Goal: Task Accomplishment & Management: Manage account settings

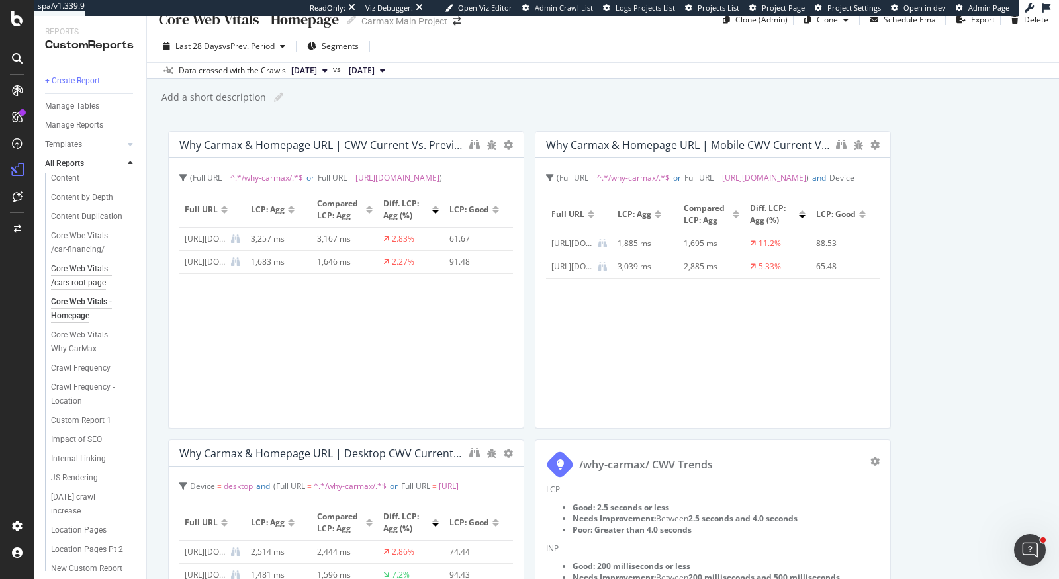
scroll to position [711, 0]
click at [87, 293] on div "Core Web Vitals - /cars root page" at bounding box center [89, 297] width 77 height 28
click at [87, 255] on div "Core Wbe Vitals - /car-financing/" at bounding box center [89, 264] width 77 height 28
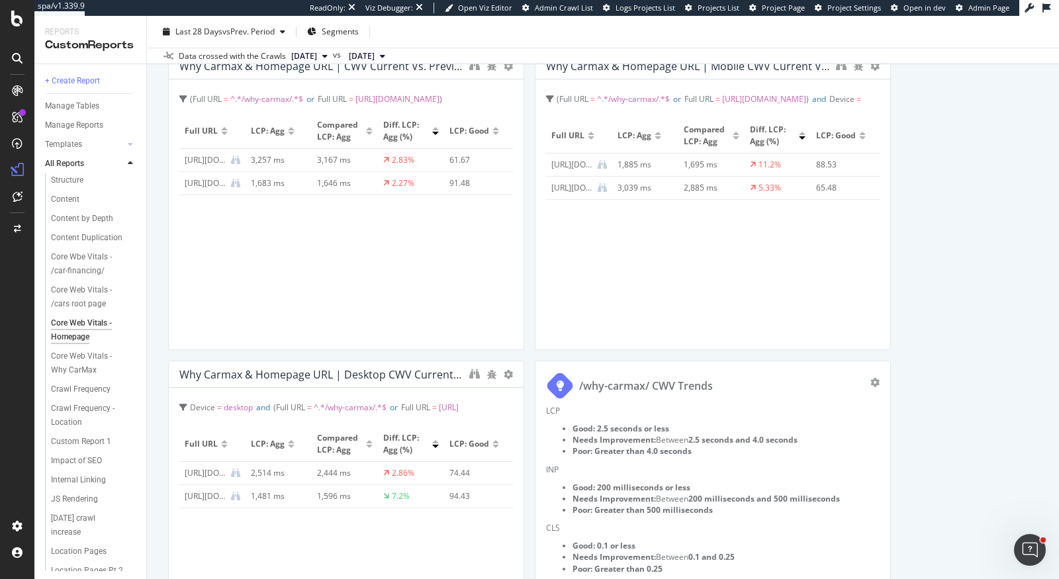
scroll to position [0, 0]
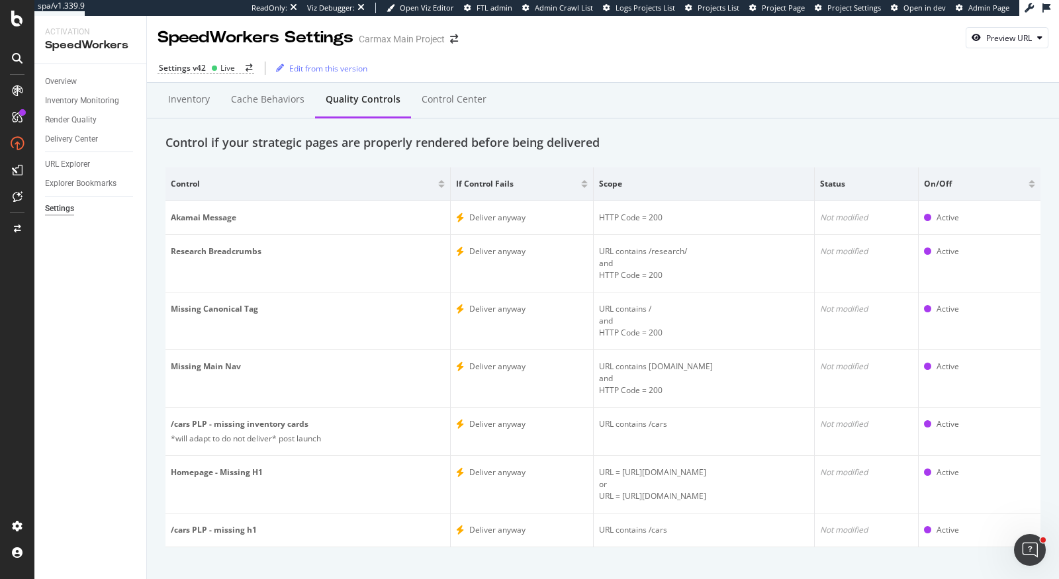
scroll to position [11, 0]
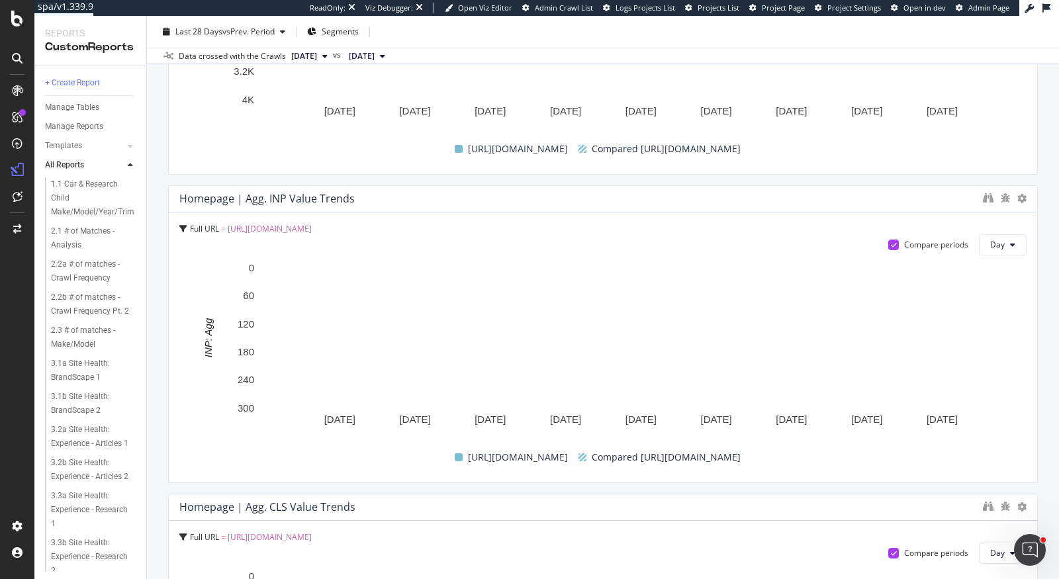
scroll to position [2452, 0]
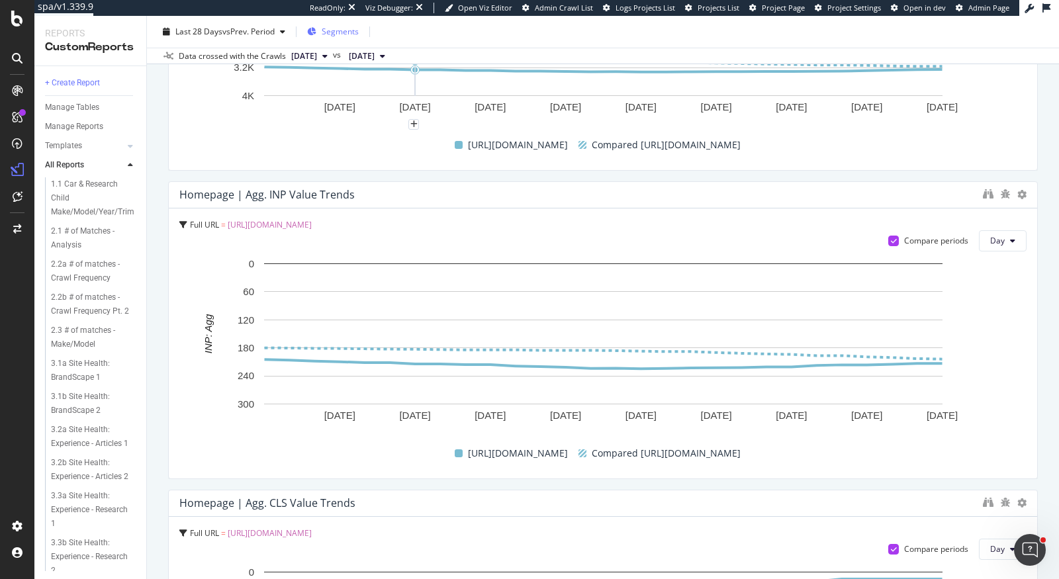
click at [340, 24] on div "Segments" at bounding box center [333, 32] width 52 height 20
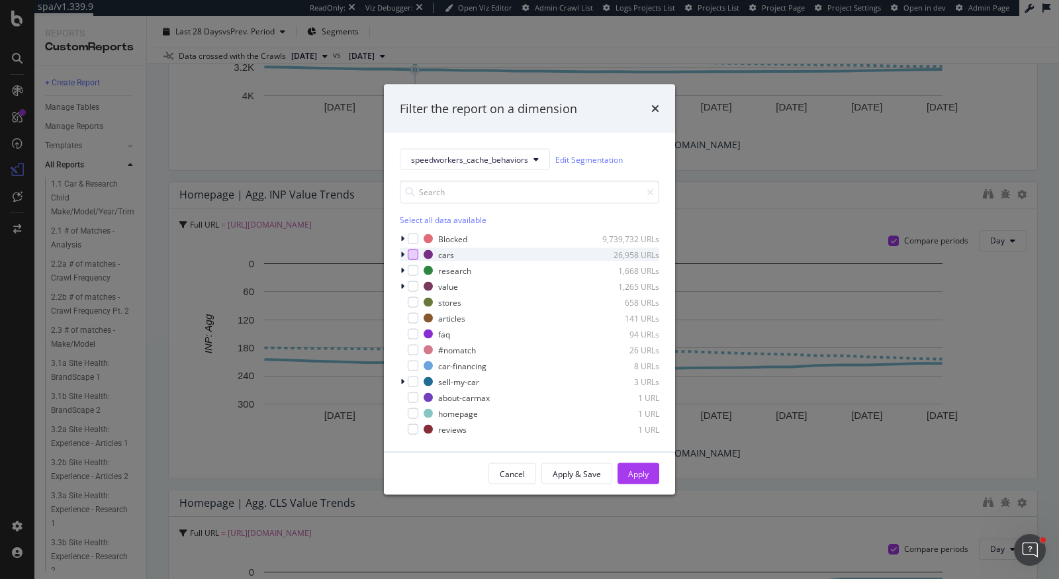
click at [413, 250] on div "modal" at bounding box center [413, 255] width 11 height 11
click at [647, 477] on div "Apply" at bounding box center [638, 473] width 21 height 11
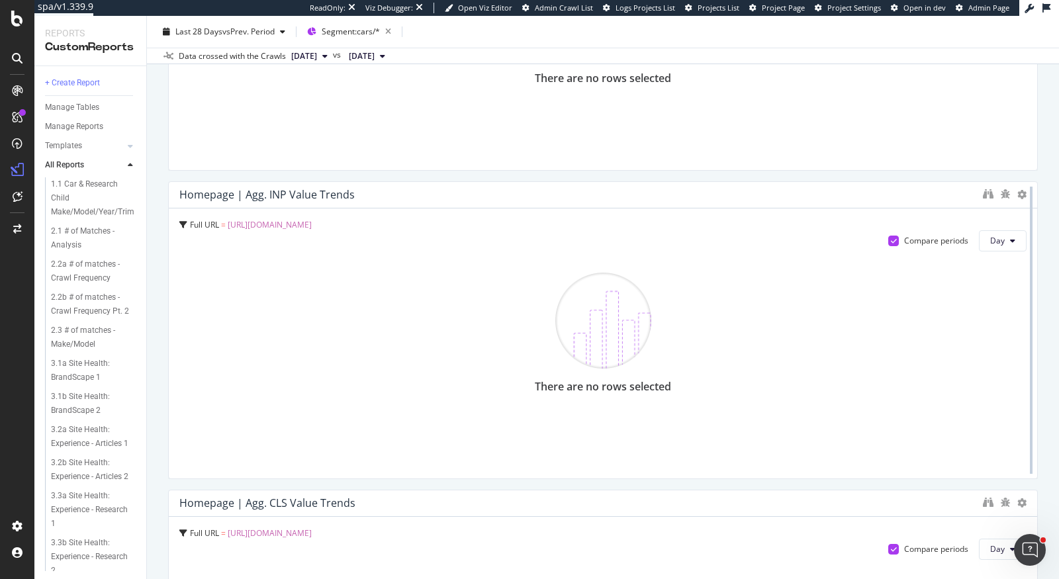
click at [1026, 191] on div at bounding box center [1030, 330] width 13 height 298
click at [1021, 192] on icon at bounding box center [1021, 194] width 9 height 9
click at [848, 190] on div "Homepage | Agg. INP Value Trends" at bounding box center [577, 194] width 797 height 13
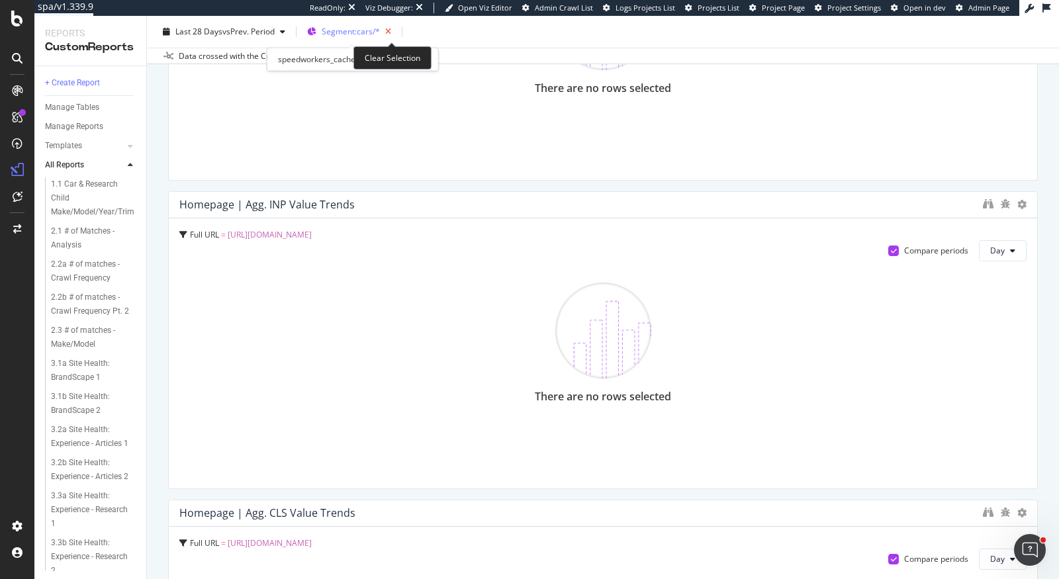
click at [390, 28] on icon "button" at bounding box center [388, 32] width 17 height 19
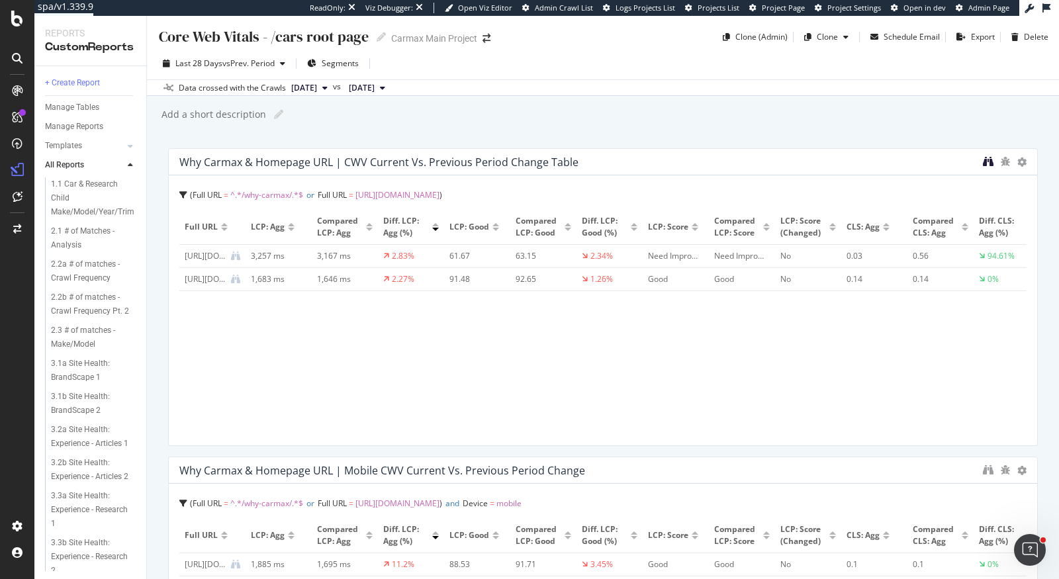
click at [987, 160] on icon "binoculars" at bounding box center [988, 161] width 11 height 11
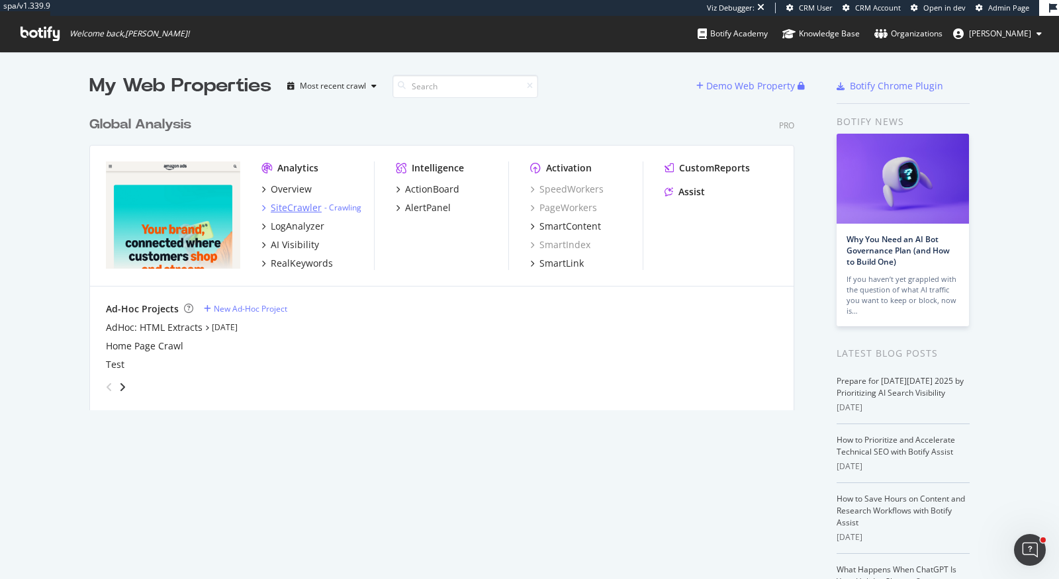
click at [306, 205] on div "SiteCrawler" at bounding box center [296, 207] width 51 height 13
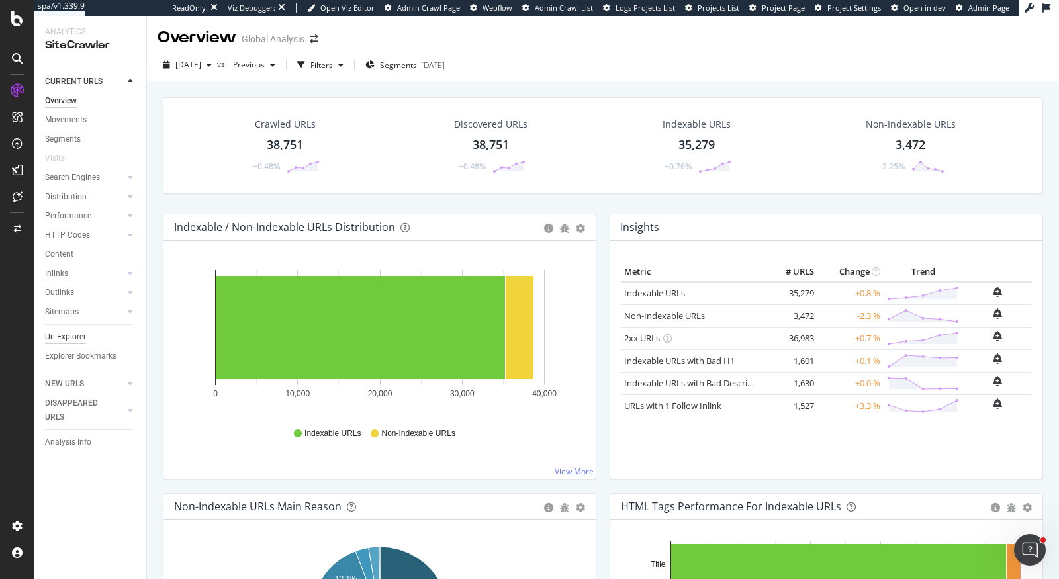
click at [78, 330] on div "Url Explorer" at bounding box center [65, 337] width 41 height 14
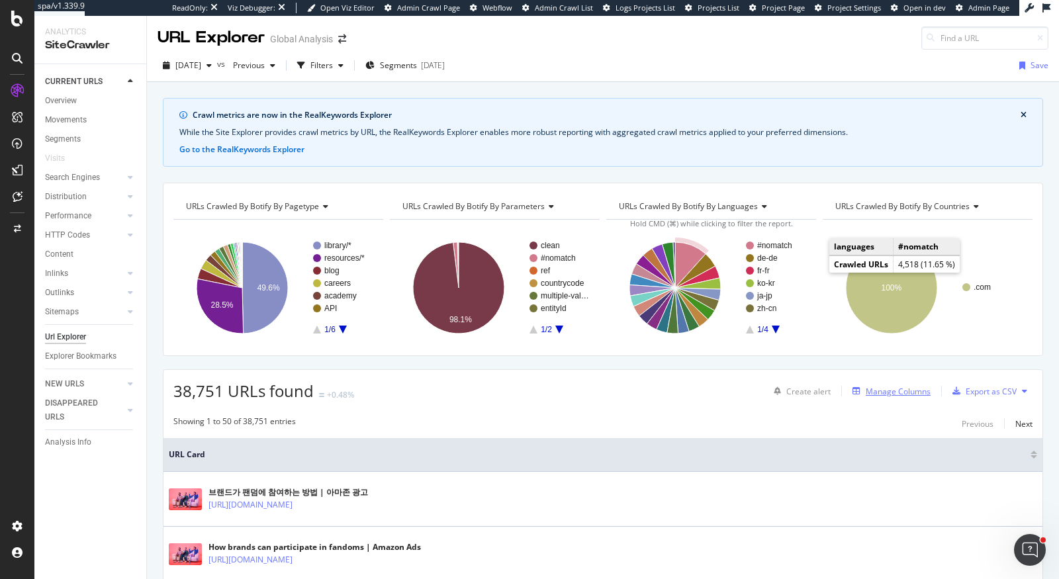
click at [885, 395] on div "Manage Columns" at bounding box center [888, 391] width 83 height 15
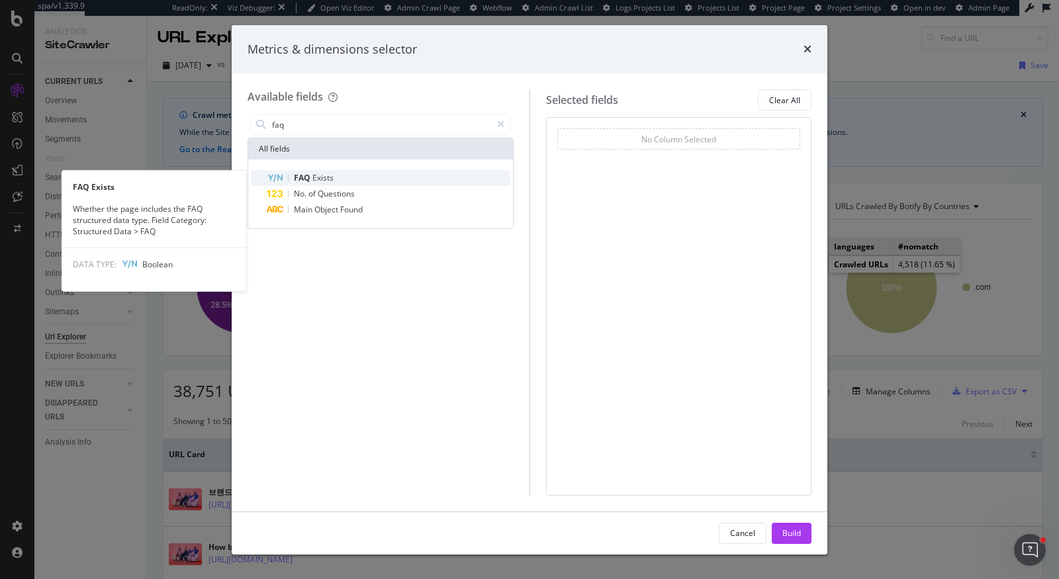
type input "faq"
click at [478, 173] on div "FAQ Exists" at bounding box center [389, 178] width 244 height 16
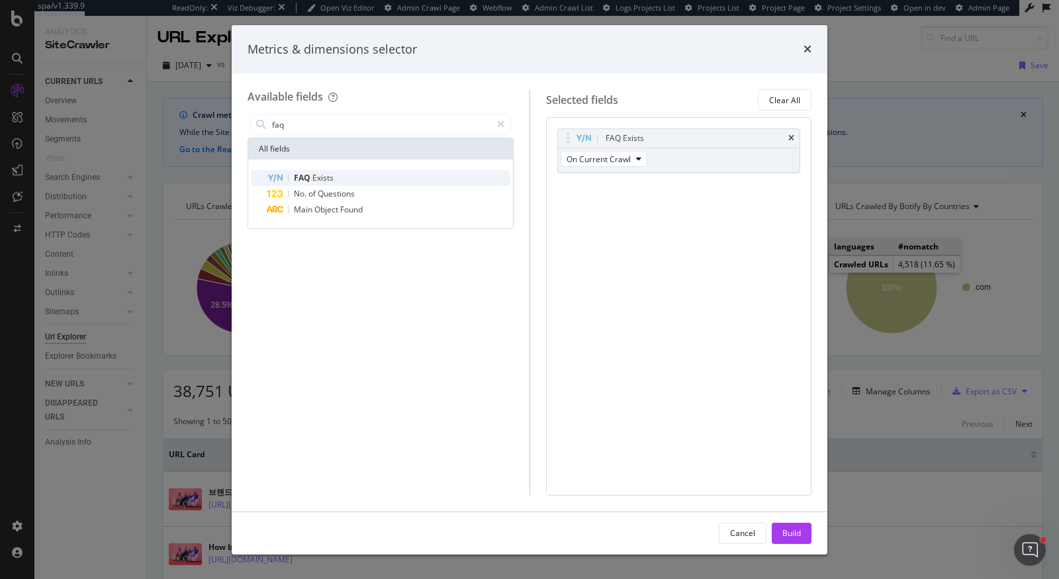
click at [478, 173] on div "FAQ Exists" at bounding box center [389, 178] width 244 height 16
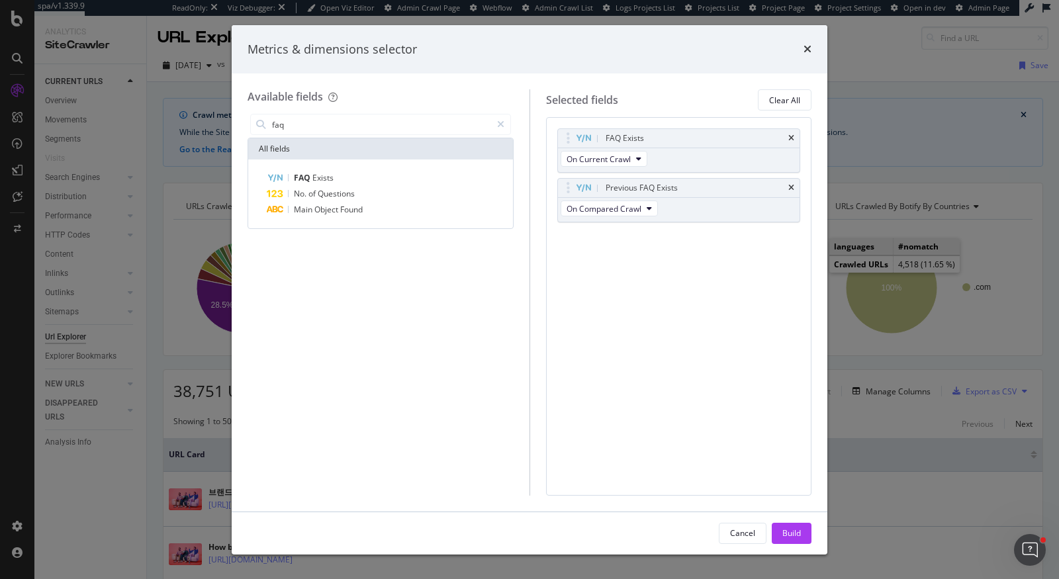
click at [478, 173] on div "FAQ Exists" at bounding box center [389, 178] width 244 height 16
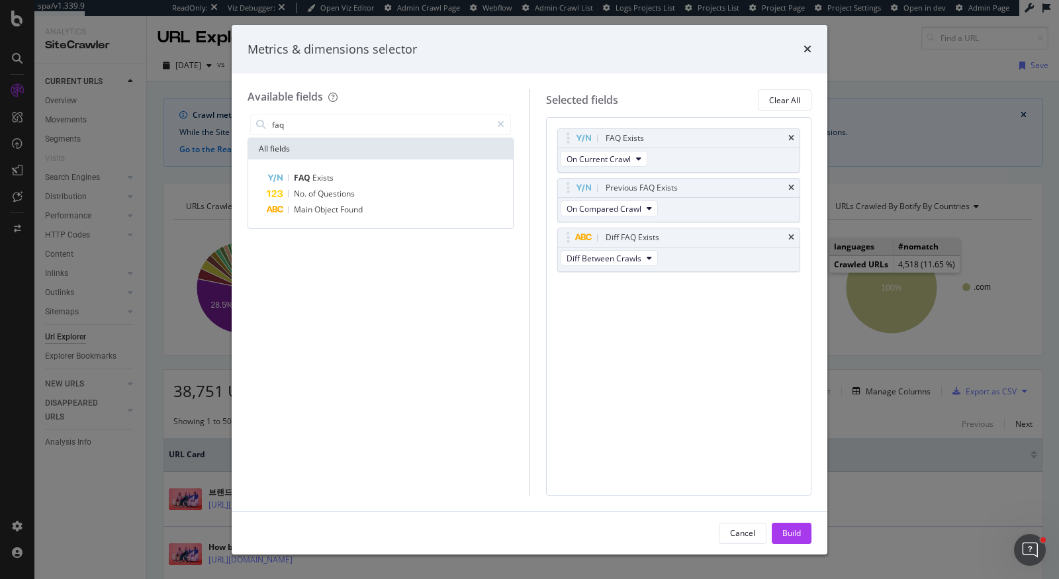
click at [478, 173] on div "FAQ Exists" at bounding box center [389, 178] width 244 height 16
click at [794, 528] on div "Build" at bounding box center [791, 532] width 19 height 11
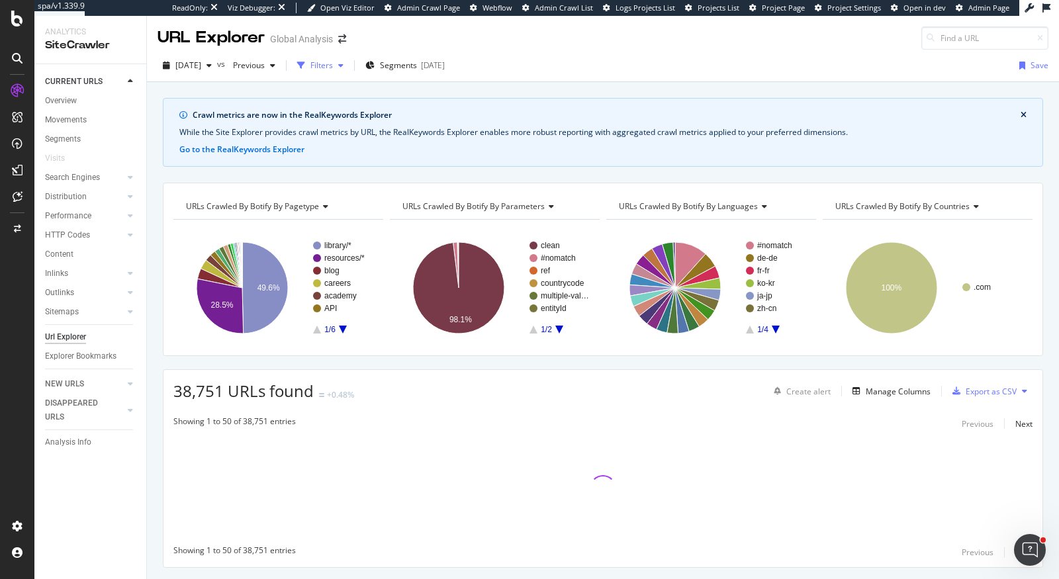
click at [333, 64] on div "Filters" at bounding box center [321, 65] width 23 height 11
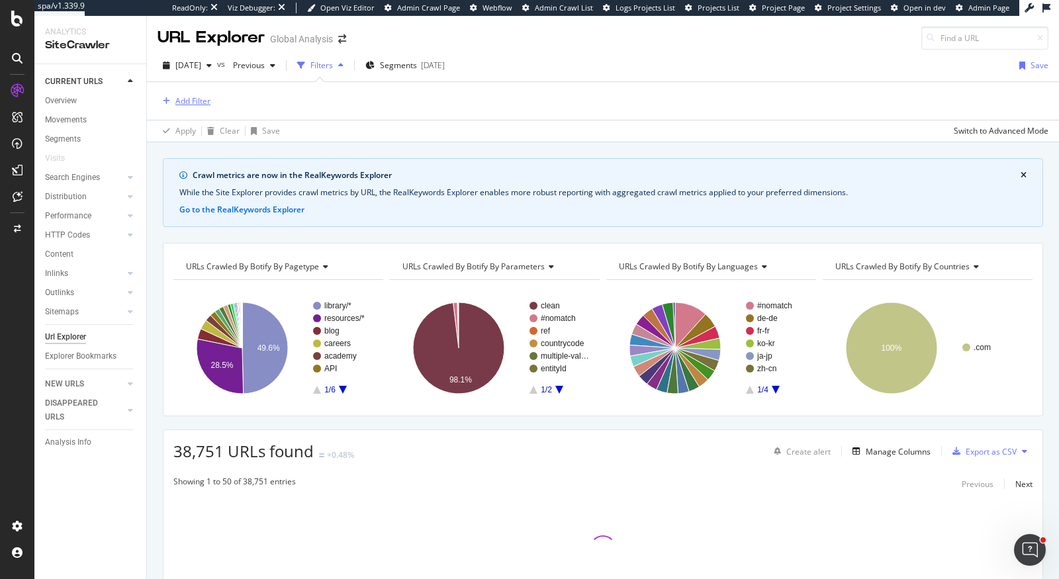
click at [192, 100] on div "Add Filter" at bounding box center [192, 100] width 35 height 11
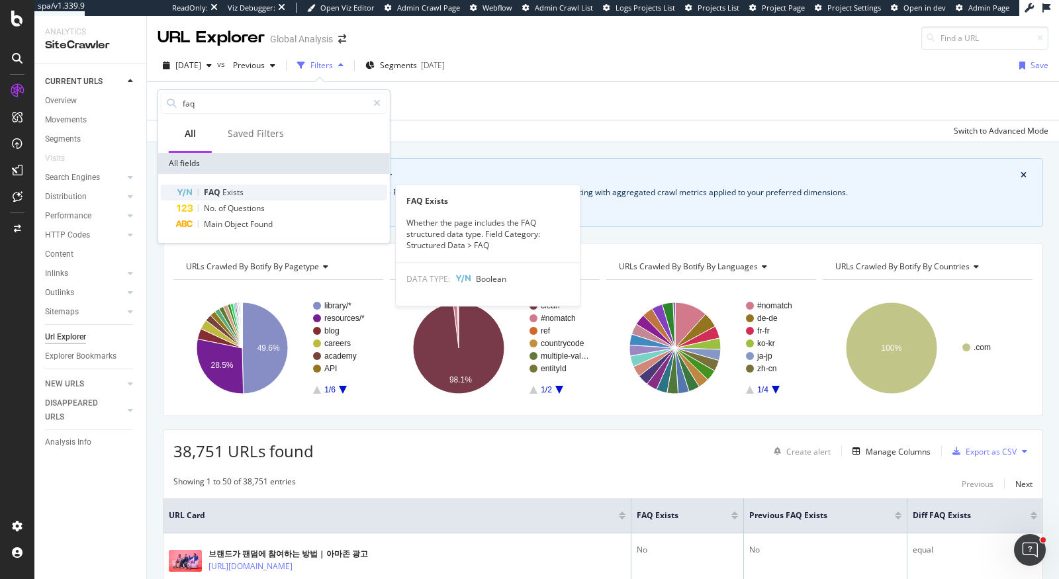
type input "faq"
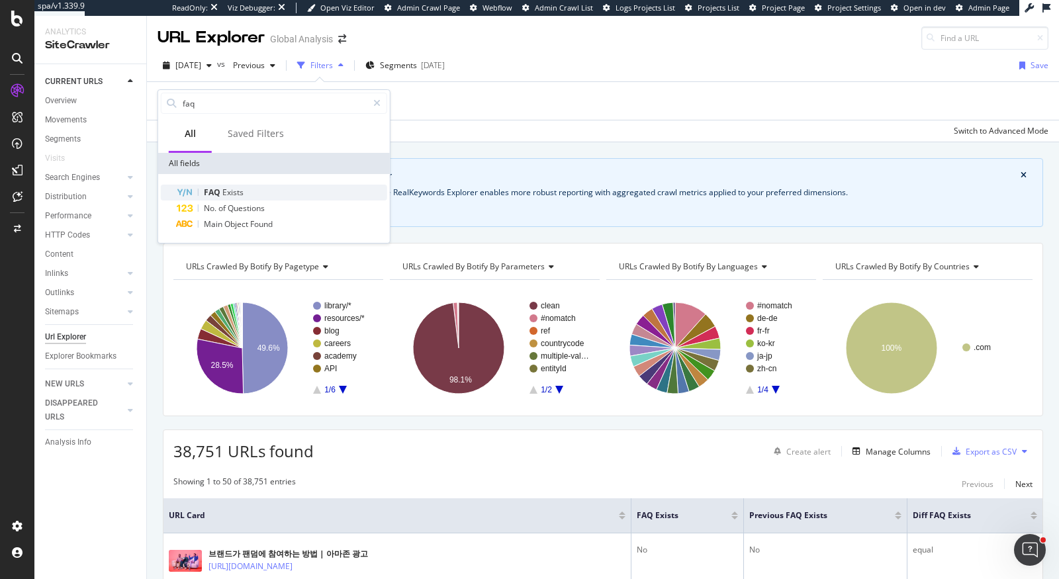
click at [283, 187] on div "FAQ Exists" at bounding box center [282, 193] width 210 height 16
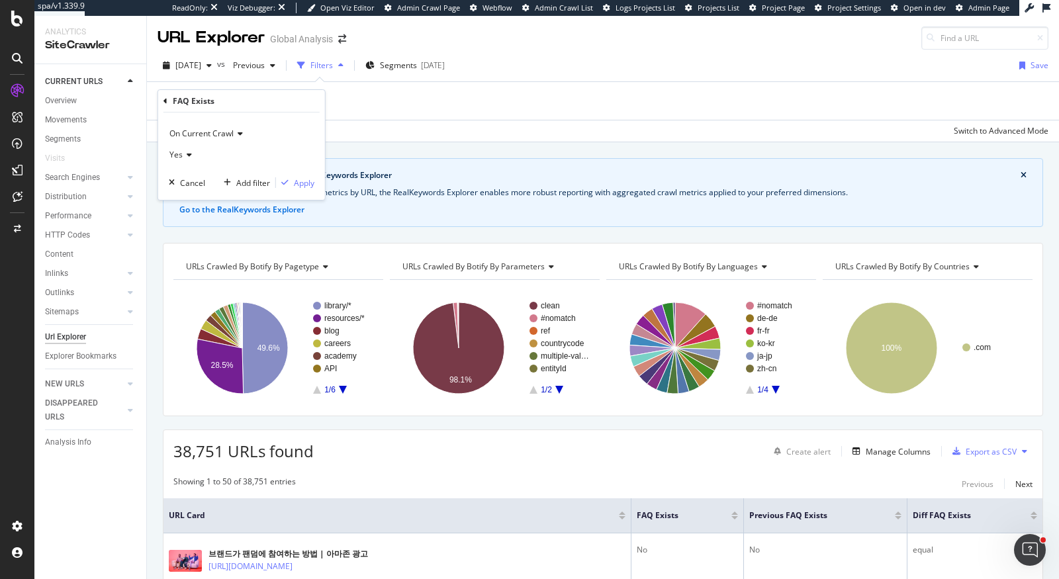
click at [221, 133] on span "On Current Crawl" at bounding box center [201, 133] width 64 height 11
click at [451, 99] on div "Add Filter" at bounding box center [603, 101] width 891 height 38
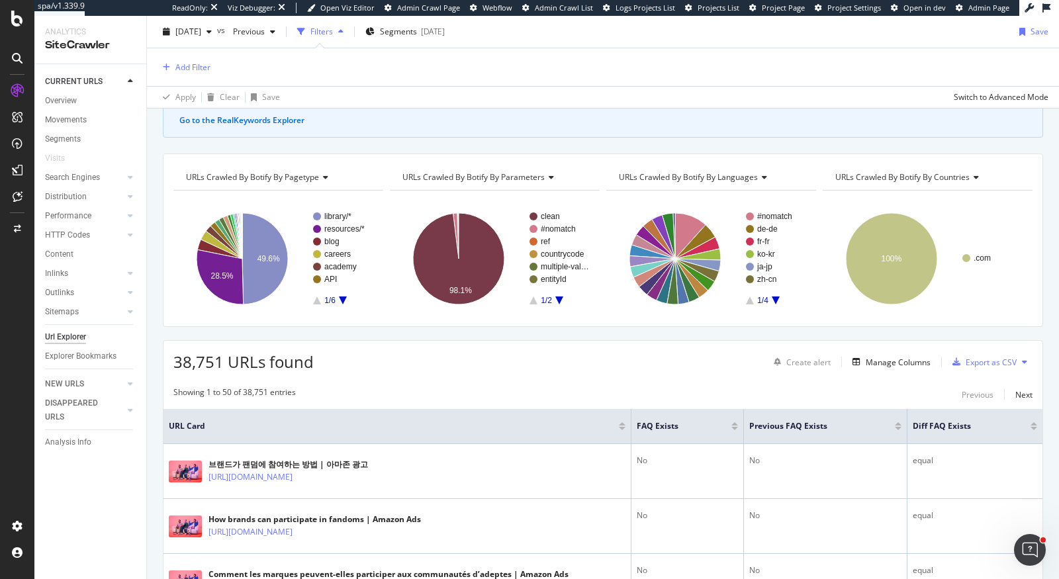
scroll to position [108, 0]
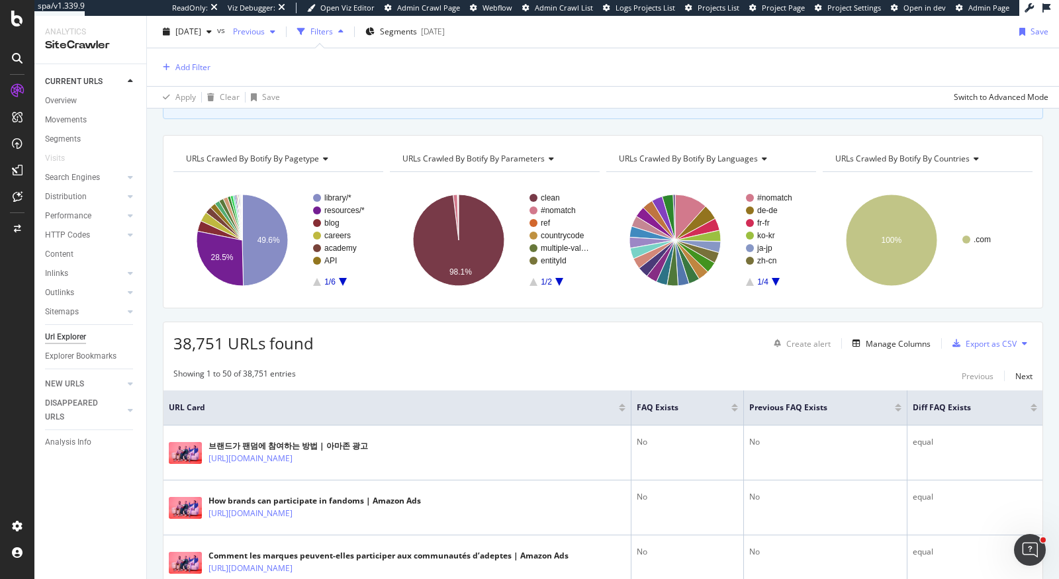
click at [265, 36] on span "Previous" at bounding box center [246, 31] width 37 height 11
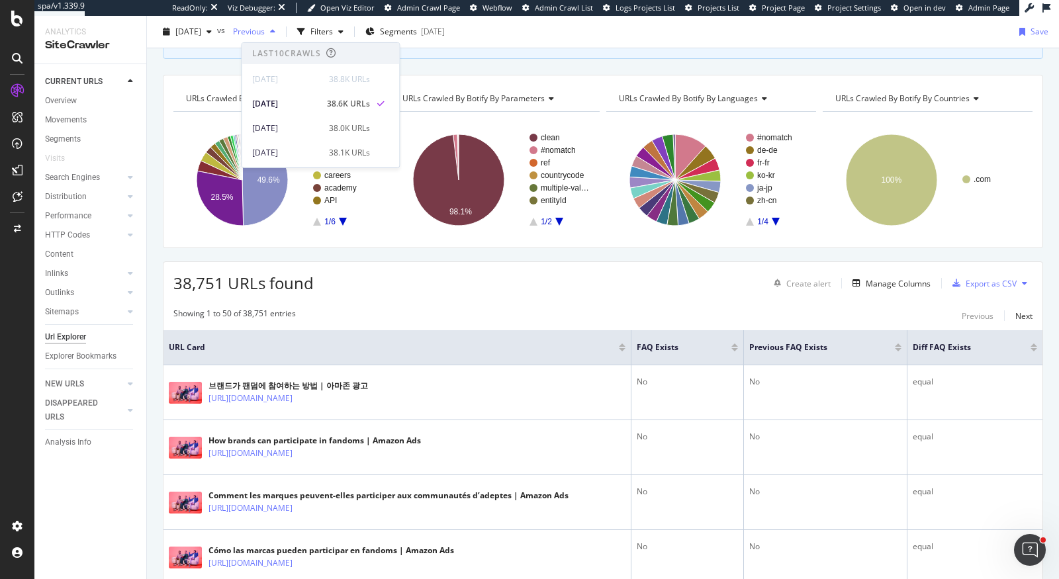
scroll to position [48, 0]
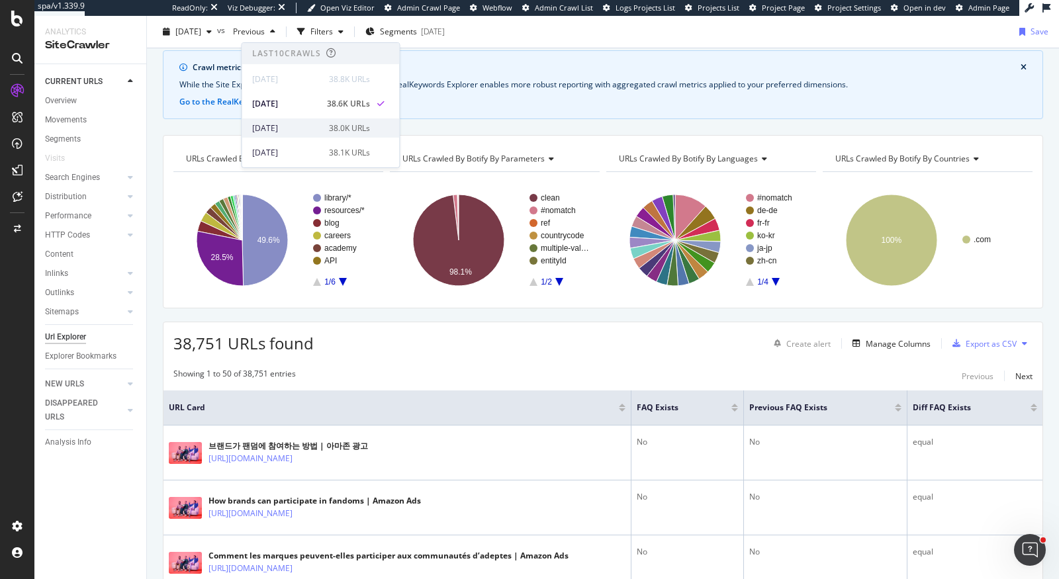
click at [300, 121] on div "2025 Sep. 24th 38.0K URLs" at bounding box center [321, 127] width 158 height 19
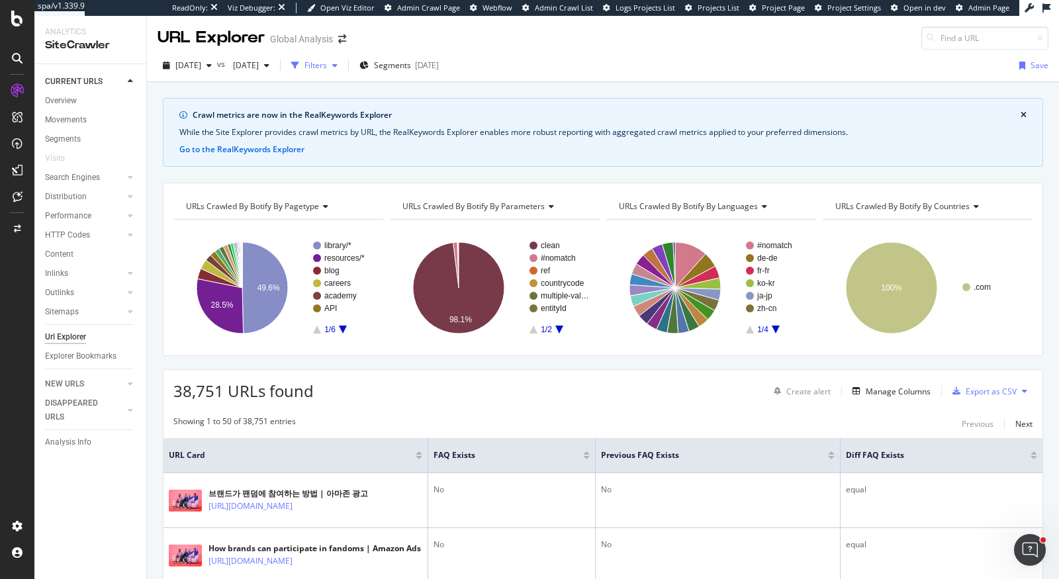
click at [343, 72] on div "Filters" at bounding box center [314, 66] width 57 height 20
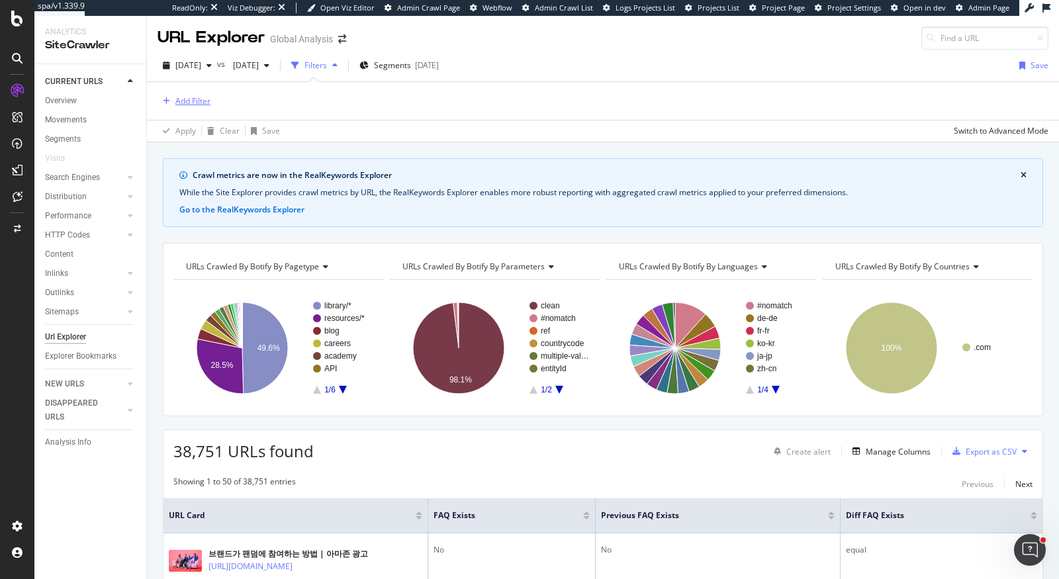
click at [199, 107] on div "Add Filter" at bounding box center [184, 101] width 53 height 15
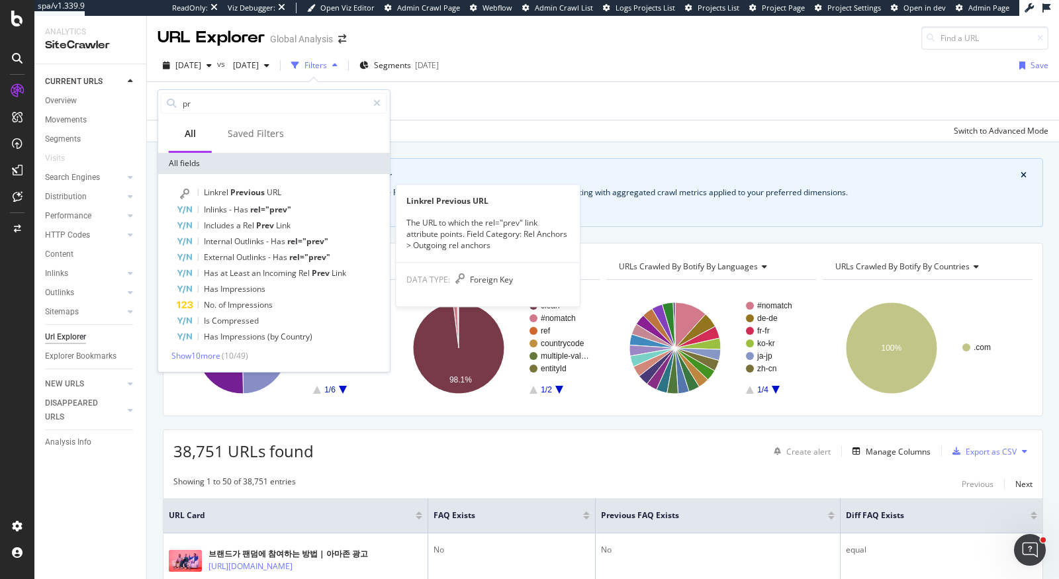
type input "p"
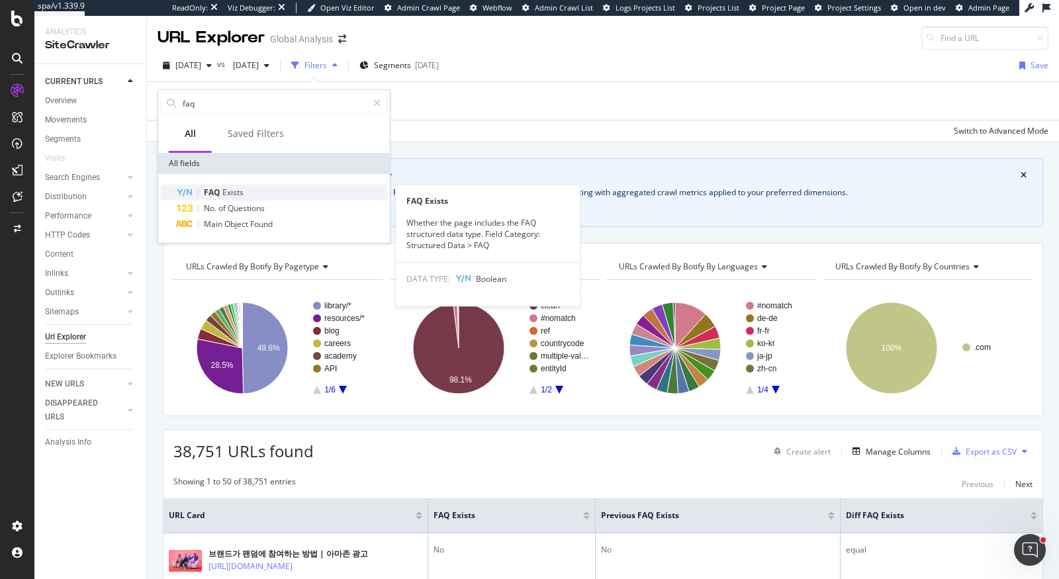
type input "faq"
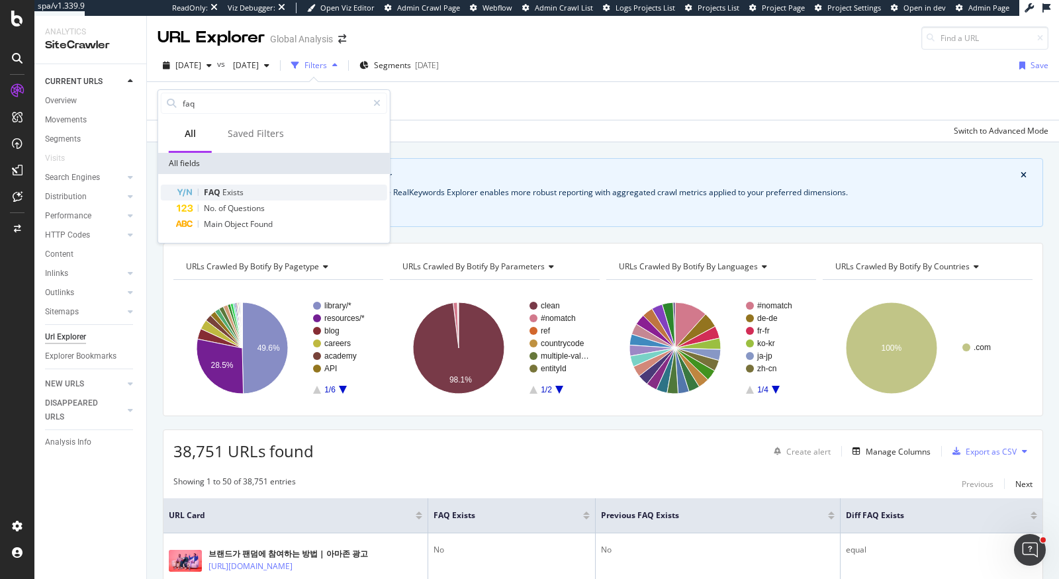
click at [251, 193] on div "FAQ Exists" at bounding box center [282, 193] width 210 height 16
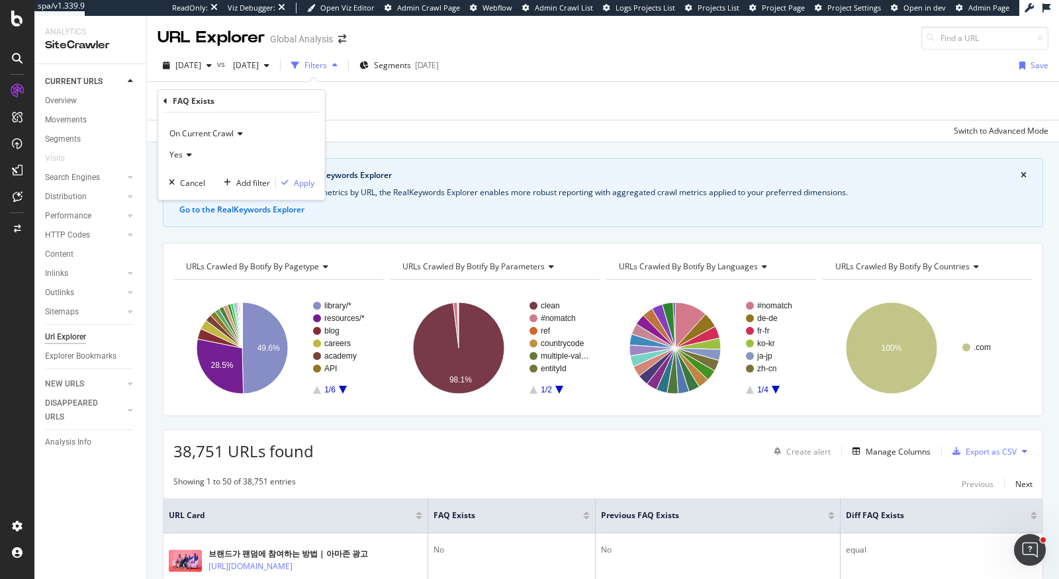
click at [185, 154] on icon at bounding box center [187, 155] width 9 height 8
click at [166, 100] on icon at bounding box center [165, 101] width 4 height 8
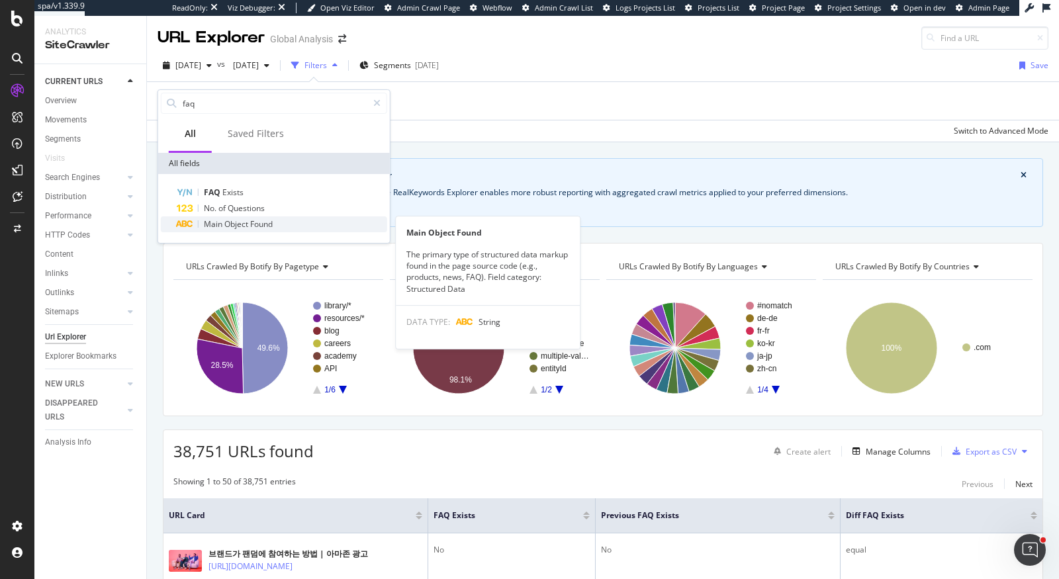
click at [223, 226] on span "Main" at bounding box center [214, 223] width 21 height 11
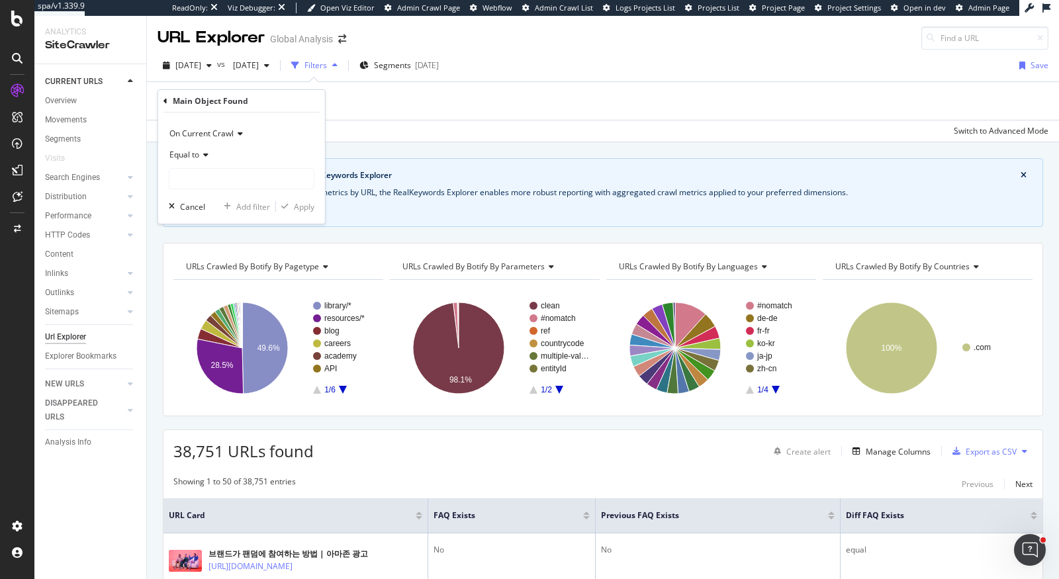
click at [191, 165] on div "Equal to" at bounding box center [242, 166] width 146 height 45
click at [195, 174] on input "text" at bounding box center [241, 178] width 144 height 21
click at [189, 214] on span "faq" at bounding box center [221, 209] width 97 height 11
type input "faq"
click at [310, 207] on div "Apply" at bounding box center [304, 206] width 21 height 11
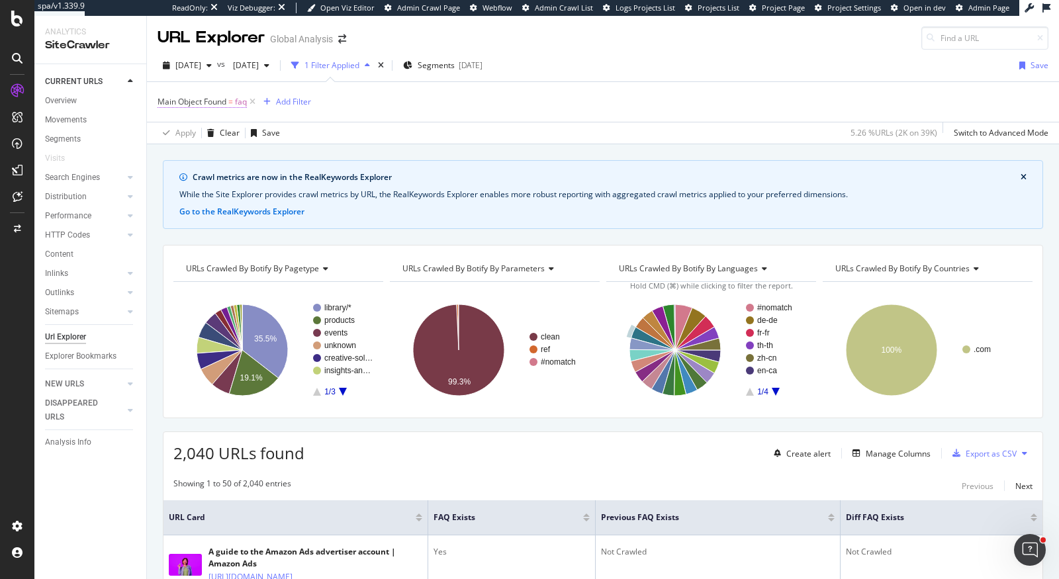
click at [185, 99] on span "Main Object Found" at bounding box center [192, 101] width 69 height 11
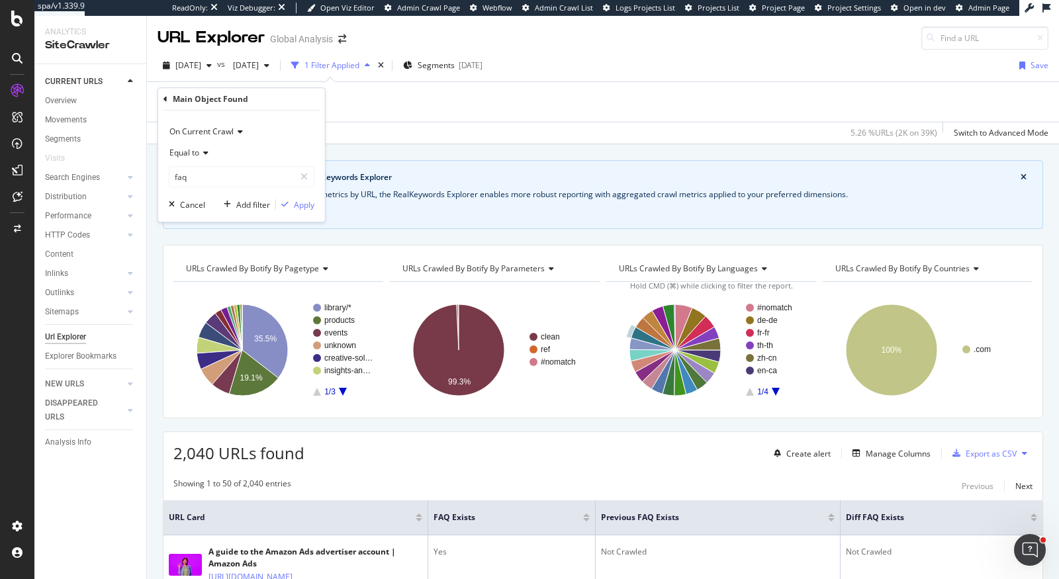
click at [206, 130] on span "On Current Crawl" at bounding box center [201, 131] width 64 height 11
click at [218, 178] on span "On Compared Crawl" at bounding box center [212, 176] width 75 height 11
click at [214, 179] on input "faq" at bounding box center [231, 176] width 125 height 21
click at [222, 130] on span "On Compared Crawl" at bounding box center [206, 131] width 75 height 11
click at [223, 171] on span "On Compared Crawl" at bounding box center [214, 176] width 79 height 11
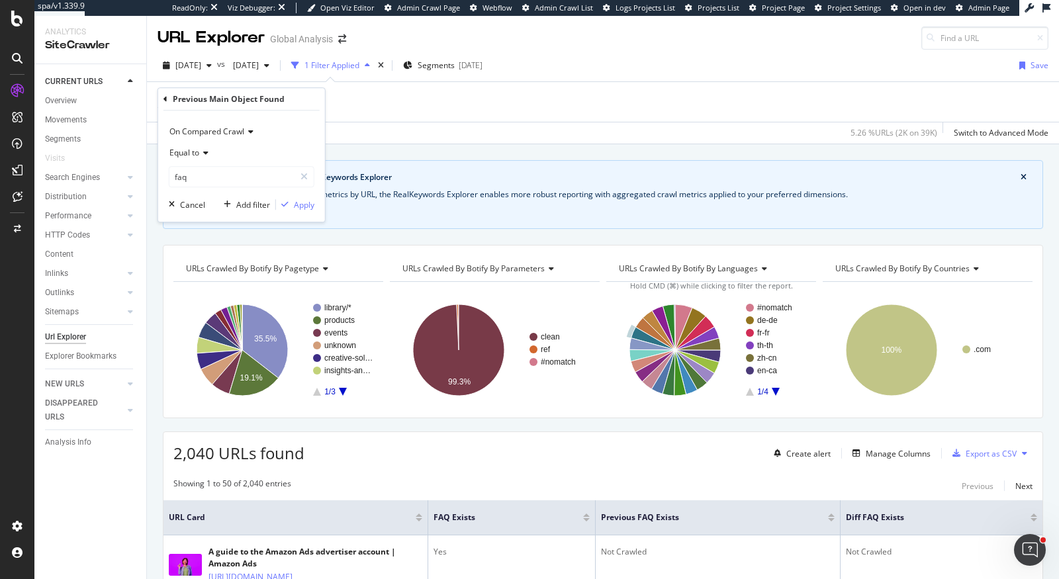
click at [199, 148] on span "Equal to" at bounding box center [184, 152] width 30 height 11
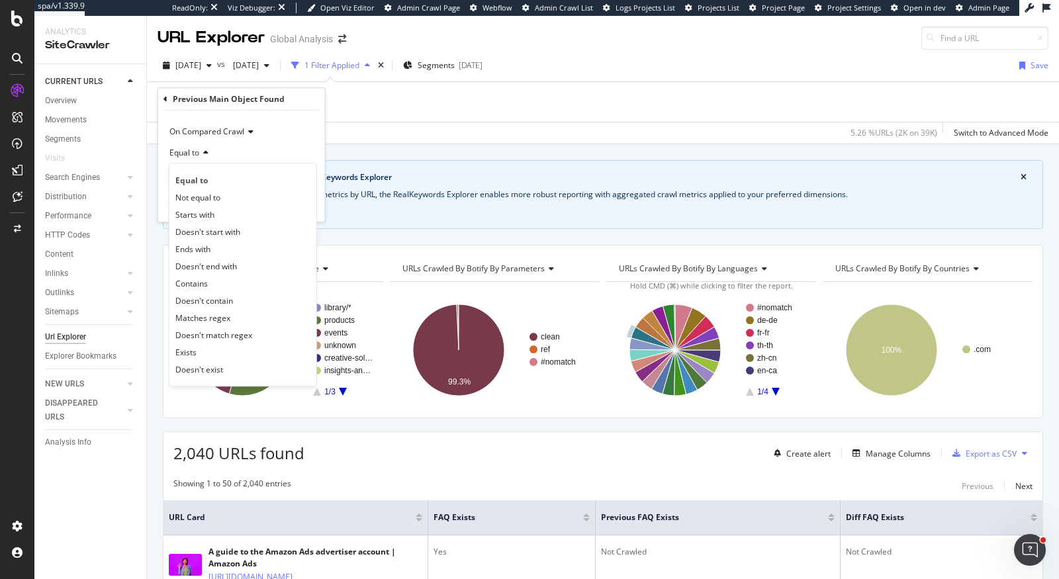
click at [199, 148] on span "Equal to" at bounding box center [184, 152] width 30 height 11
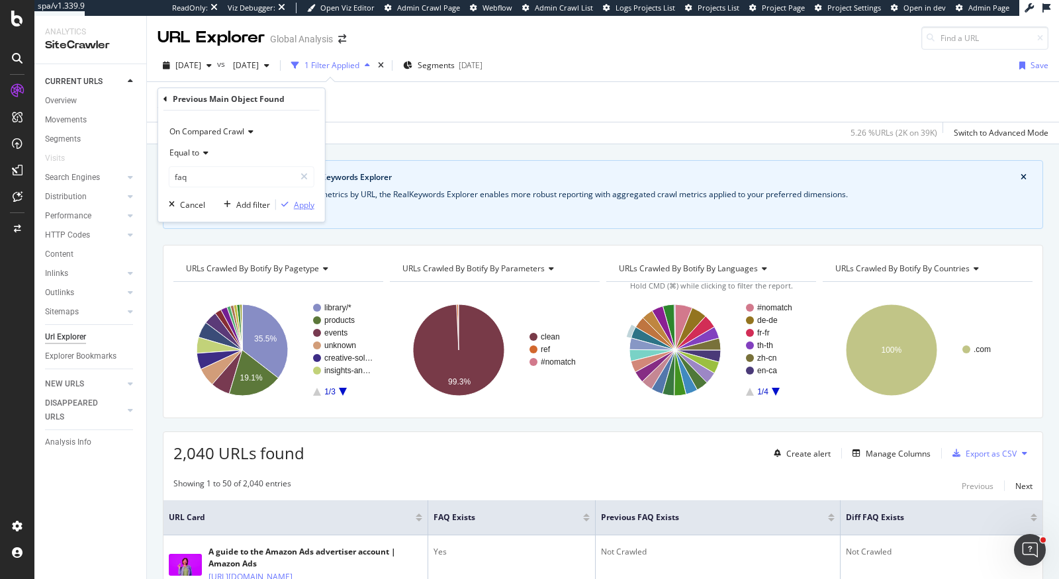
click at [305, 205] on div "Apply" at bounding box center [304, 204] width 21 height 11
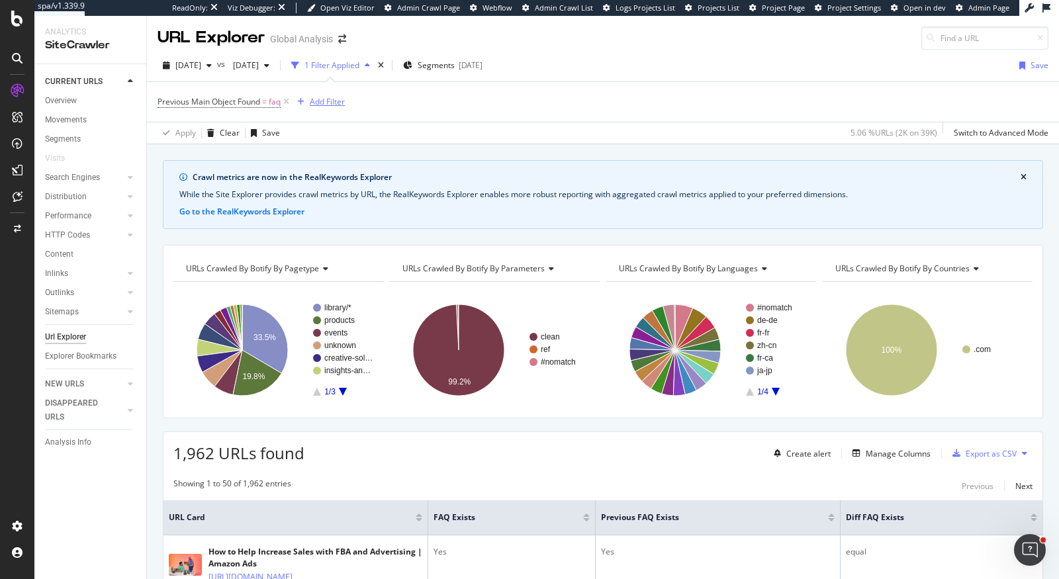
click at [332, 99] on div "Add Filter" at bounding box center [327, 101] width 35 height 11
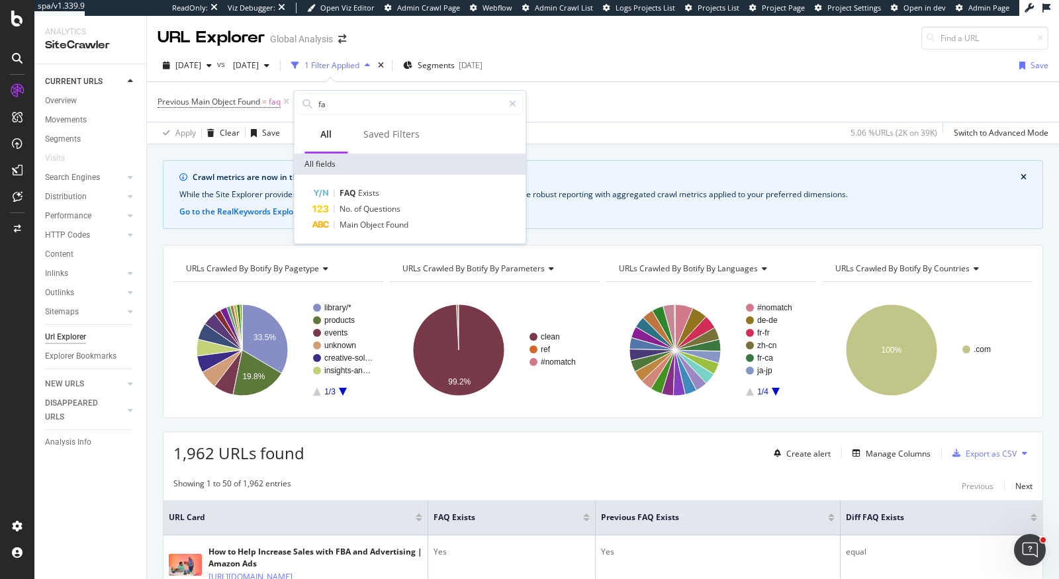
type input "faq"
click at [358, 195] on span "Exists" at bounding box center [368, 192] width 21 height 11
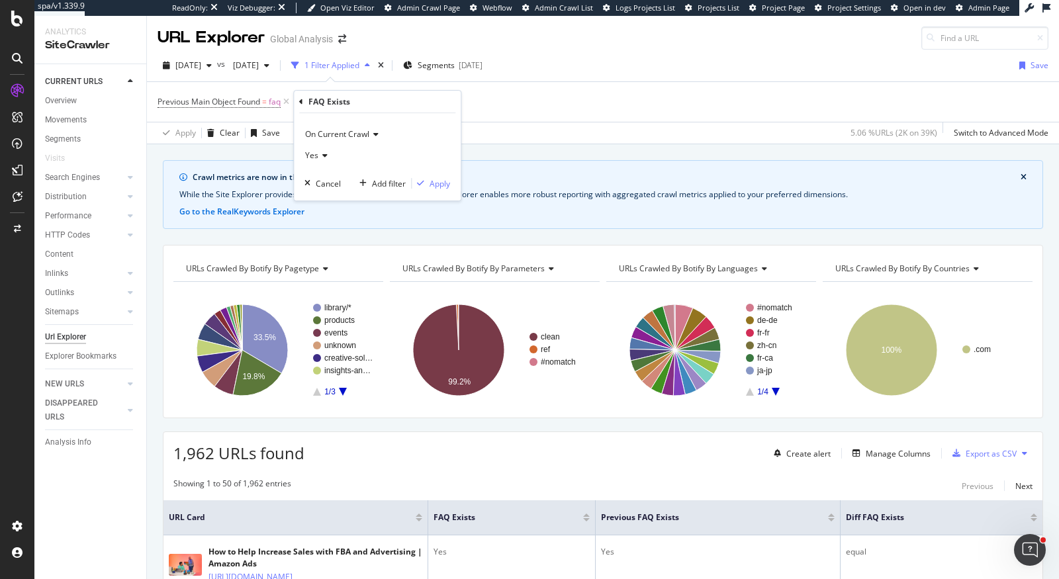
click at [328, 158] on div "Yes" at bounding box center [377, 155] width 146 height 21
click at [339, 196] on div "No" at bounding box center [379, 199] width 142 height 17
click at [439, 185] on div "Apply" at bounding box center [440, 183] width 21 height 11
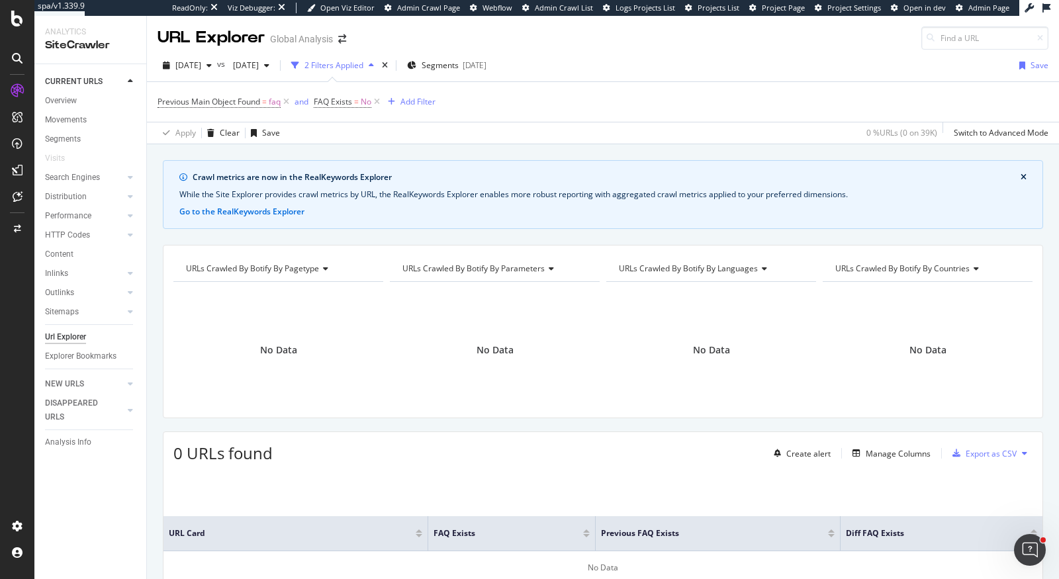
scroll to position [94, 0]
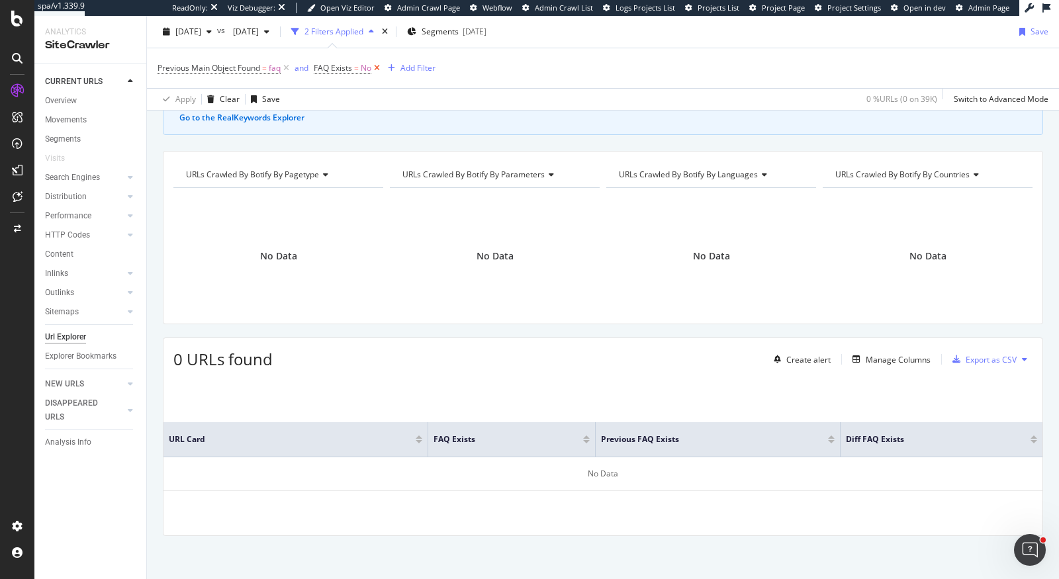
click at [377, 67] on icon at bounding box center [376, 68] width 11 height 13
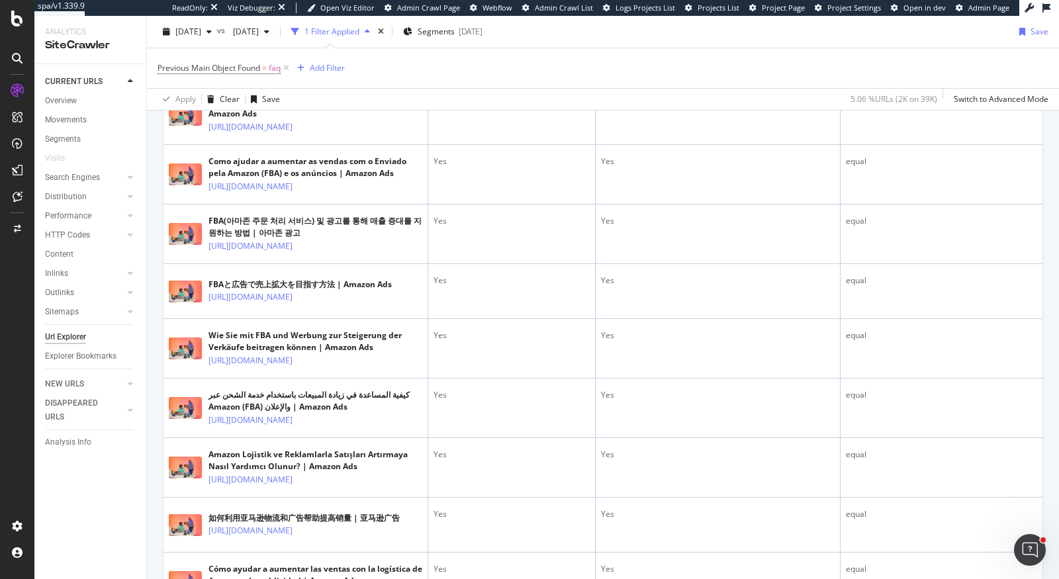
scroll to position [18, 0]
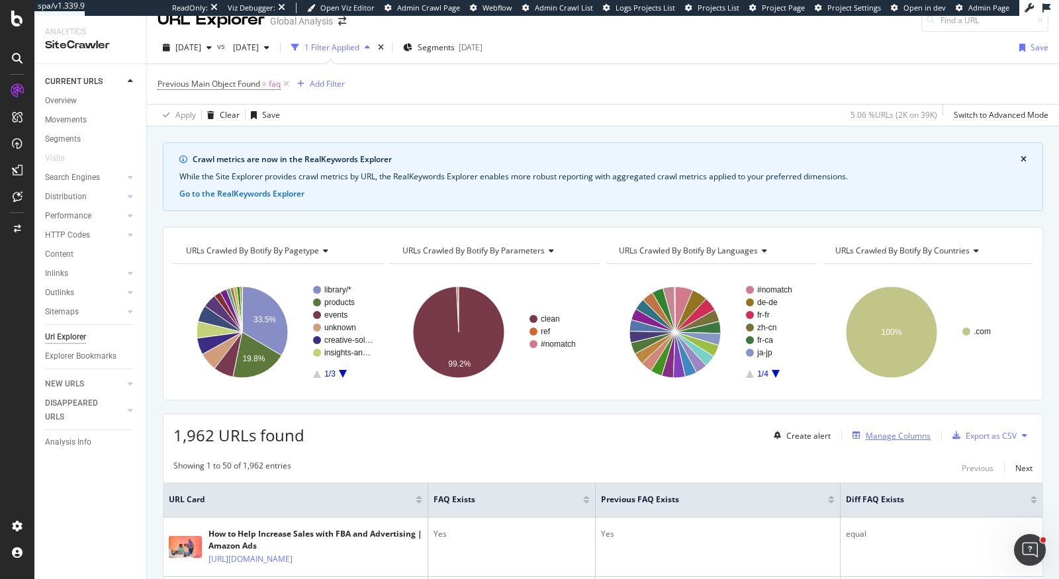
click at [906, 430] on div "Manage Columns" at bounding box center [898, 435] width 65 height 11
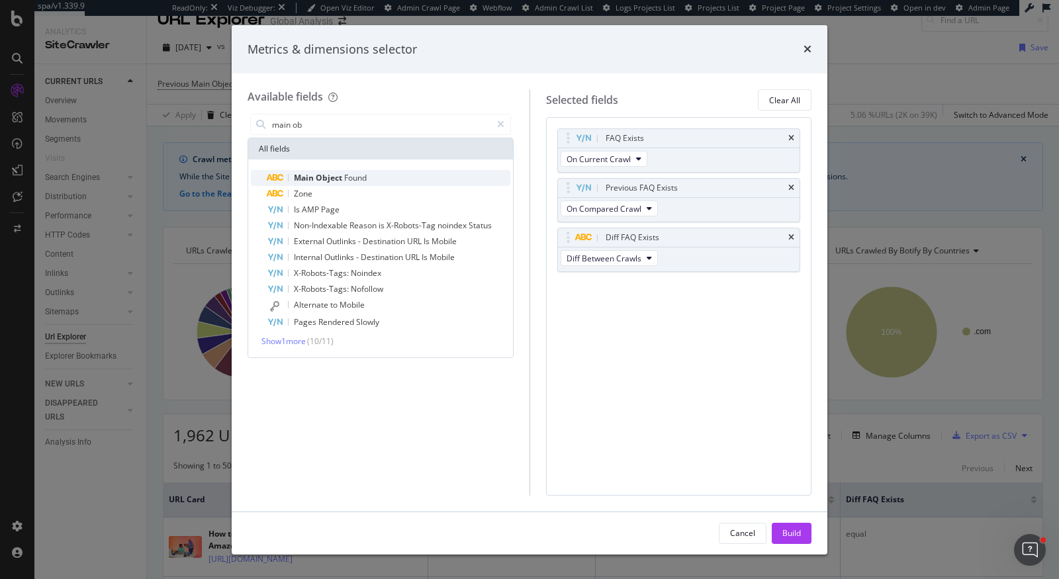
type input "main ob"
click at [469, 177] on div "Main Object Found" at bounding box center [389, 178] width 244 height 16
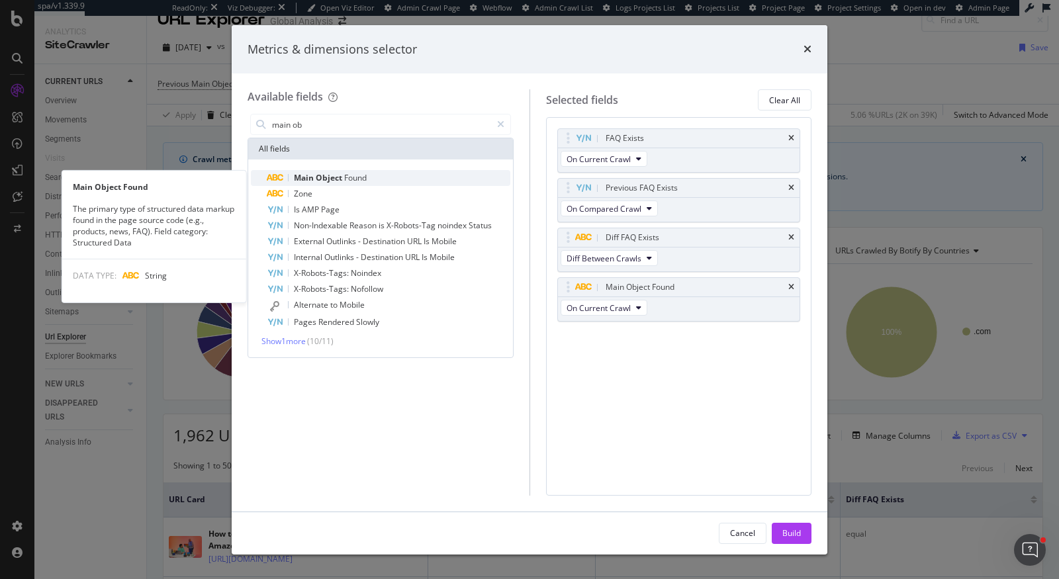
click at [469, 179] on div "Main Object Found" at bounding box center [389, 178] width 244 height 16
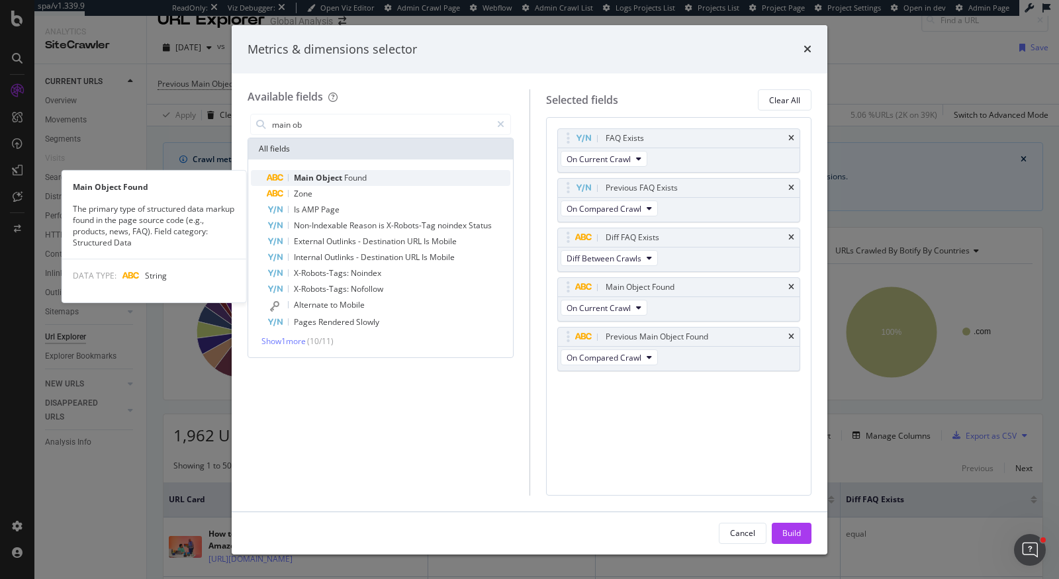
click at [470, 179] on div "Main Object Found" at bounding box center [389, 178] width 244 height 16
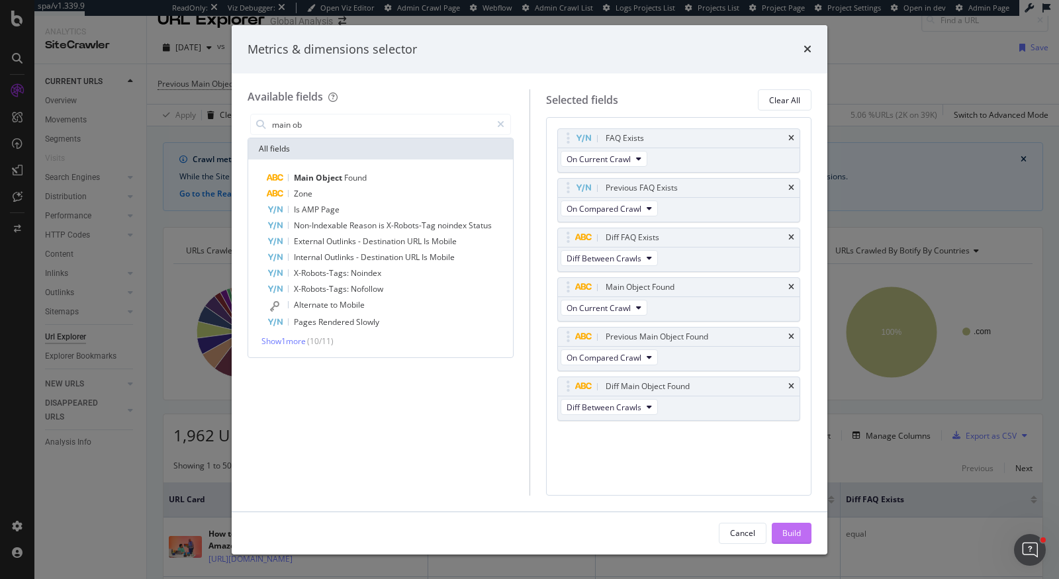
click at [794, 535] on div "Build" at bounding box center [791, 532] width 19 height 11
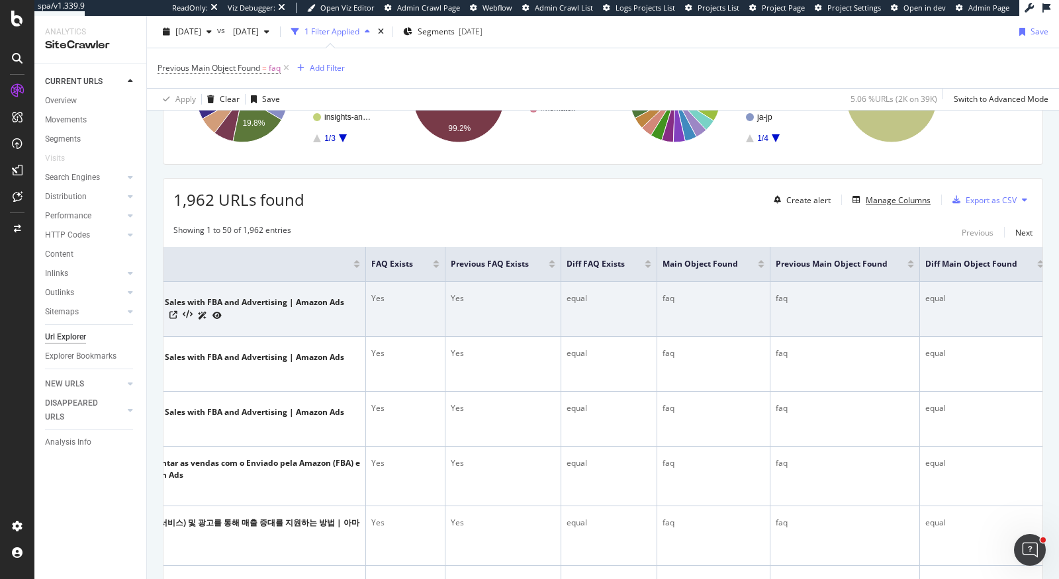
scroll to position [175, 0]
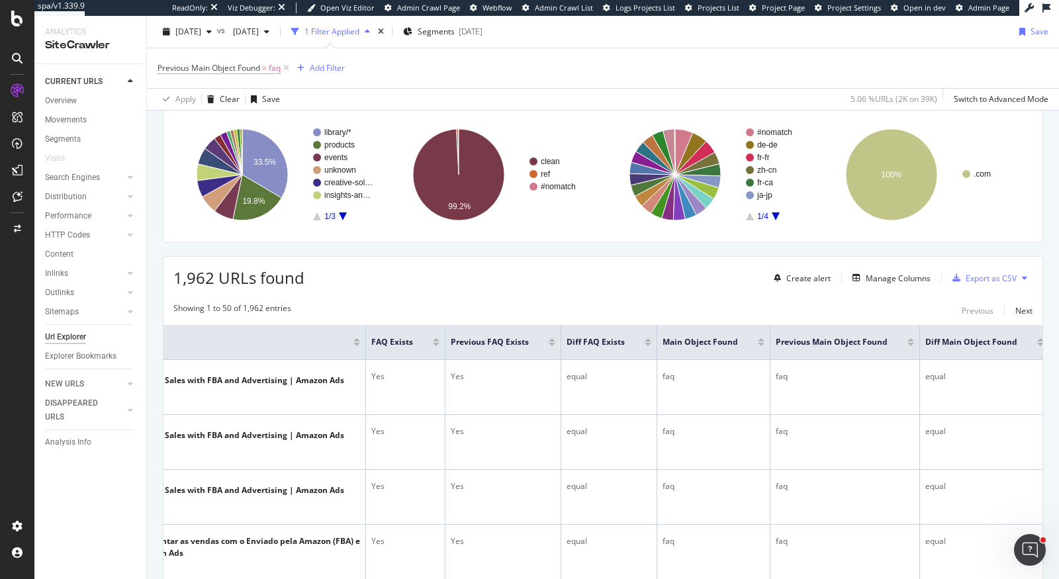
click at [240, 71] on span "Previous Main Object Found" at bounding box center [209, 67] width 103 height 11
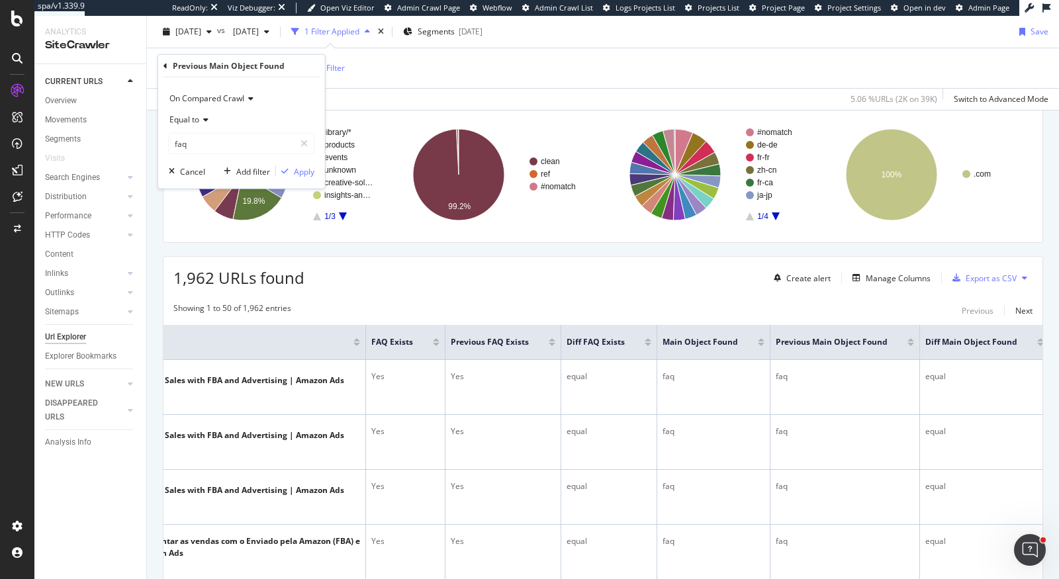
click at [200, 104] on div "On Compared Crawl" at bounding box center [242, 98] width 146 height 21
click at [243, 158] on span "Diff Between Crawls" at bounding box center [212, 159] width 75 height 11
click at [210, 118] on div "Equal to" at bounding box center [242, 119] width 146 height 21
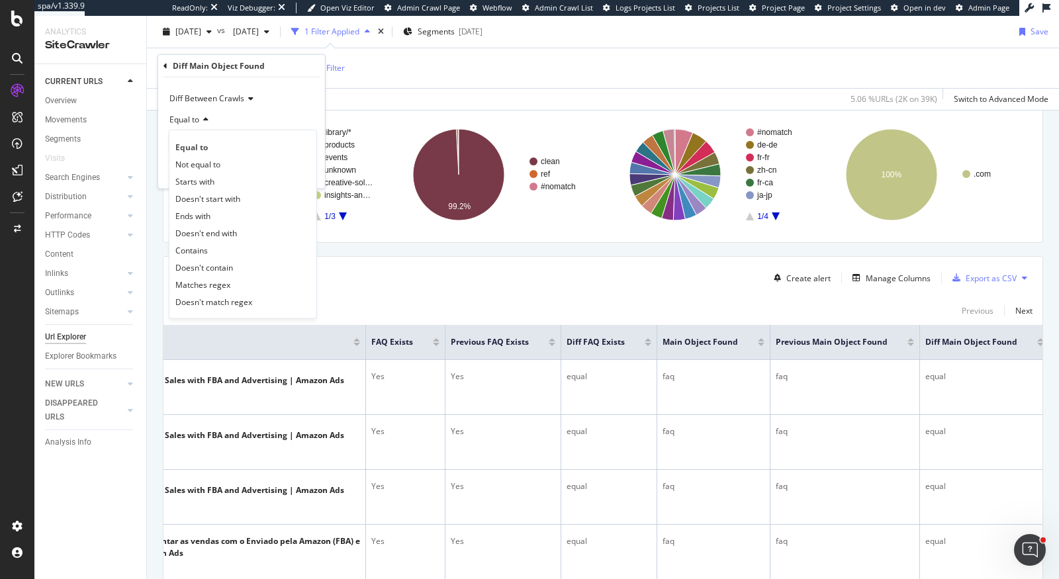
click at [255, 116] on div "Equal to" at bounding box center [242, 119] width 146 height 21
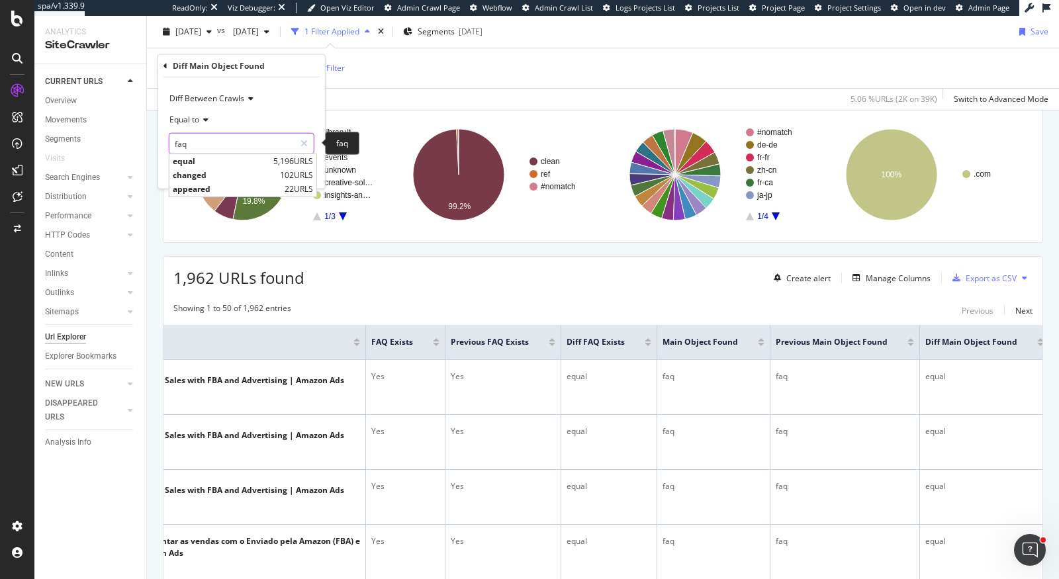
click at [247, 146] on input "faq" at bounding box center [231, 143] width 125 height 21
click at [259, 170] on span "changed" at bounding box center [225, 174] width 104 height 11
type input "changed"
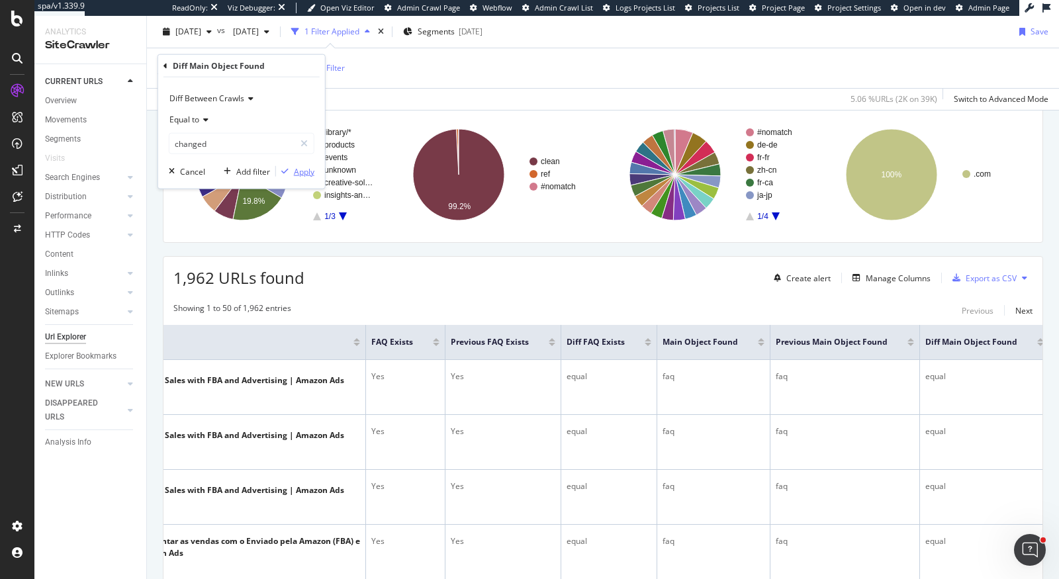
click at [304, 168] on div "Apply" at bounding box center [304, 170] width 21 height 11
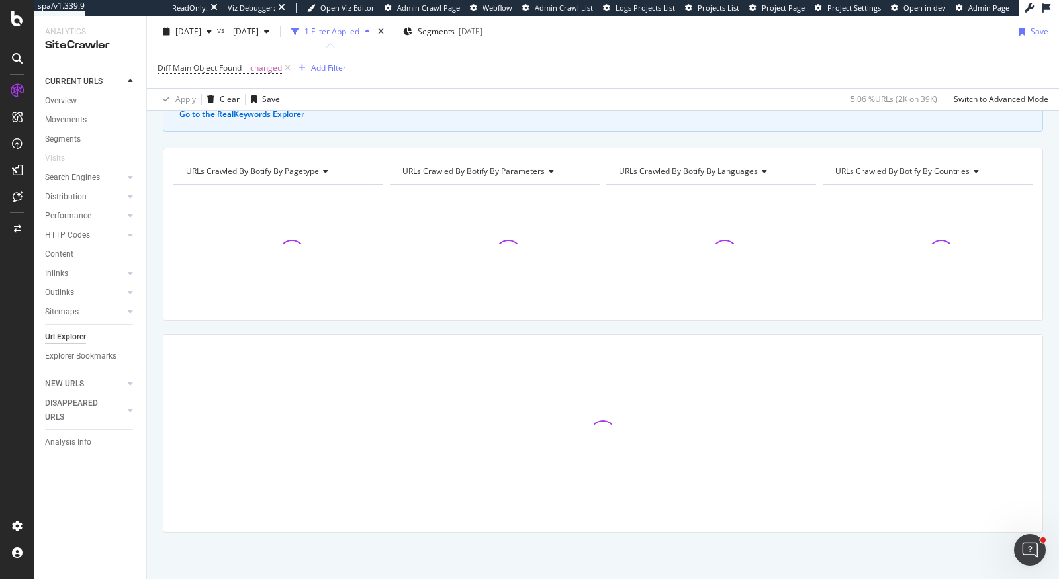
scroll to position [94, 0]
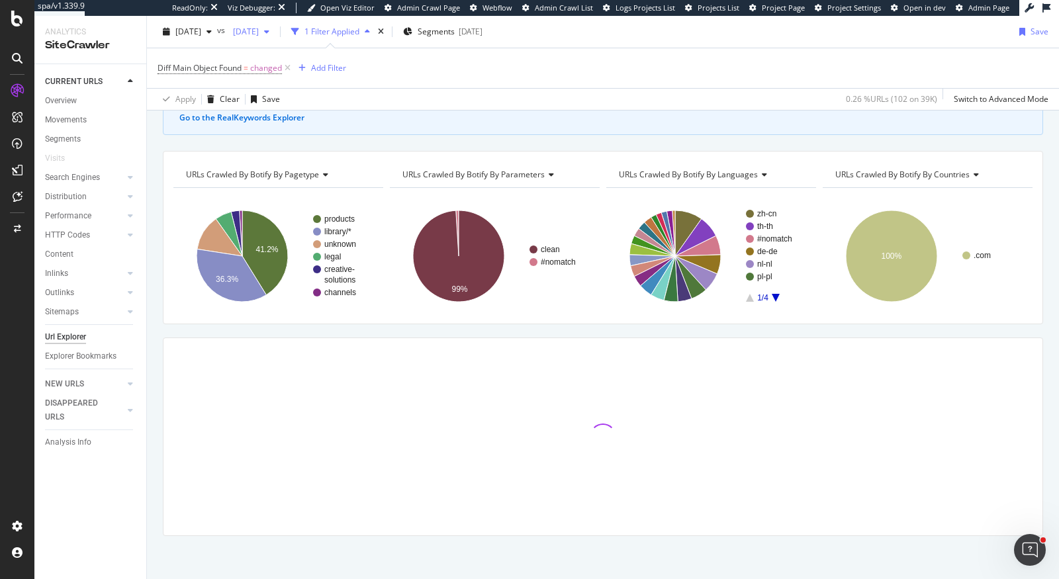
click at [259, 29] on span "2025 Sep. 24th" at bounding box center [243, 31] width 31 height 11
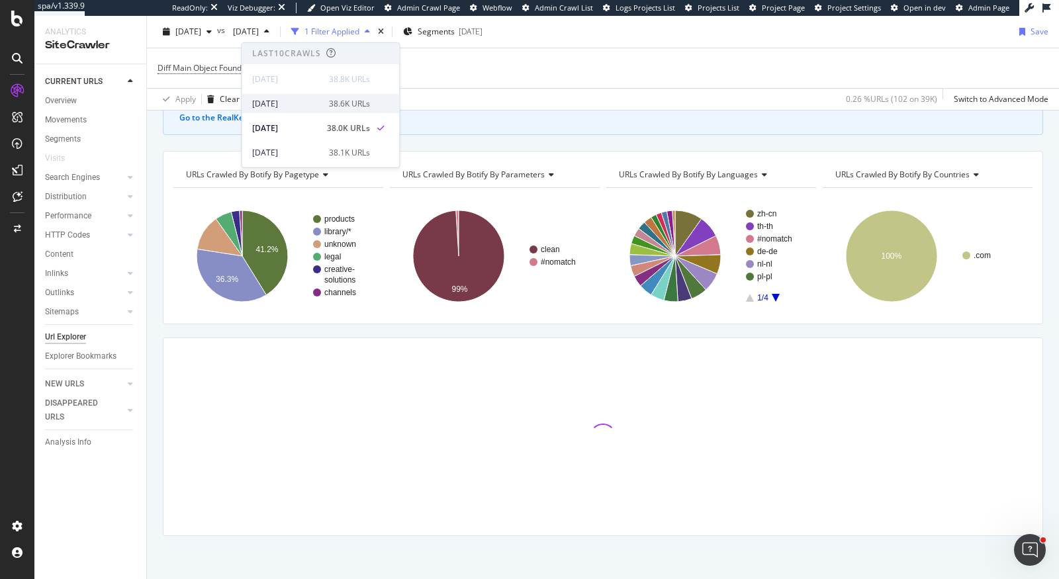
click at [289, 97] on div "2025 Oct. 1st" at bounding box center [286, 103] width 69 height 12
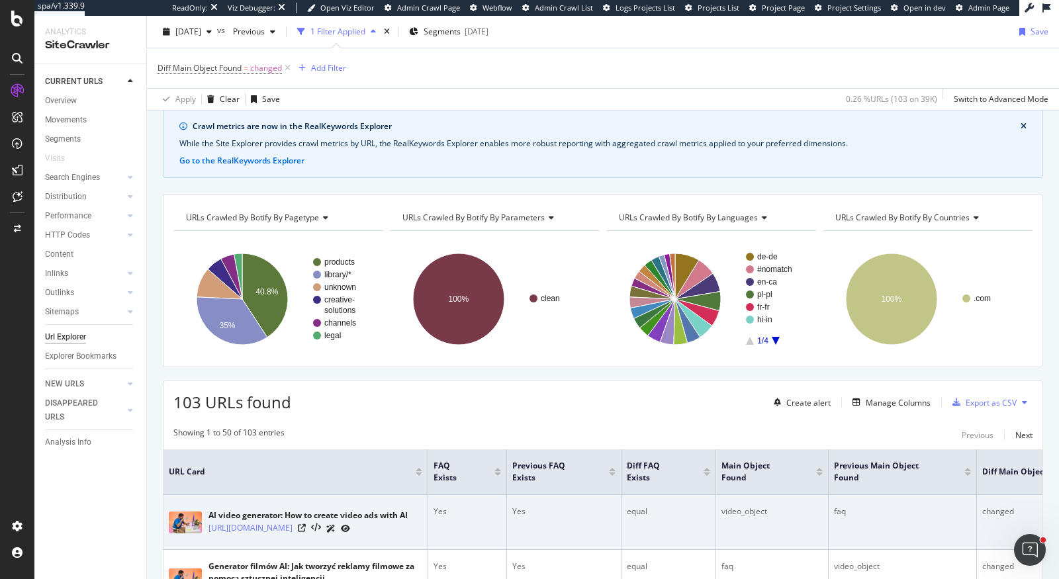
scroll to position [375, 0]
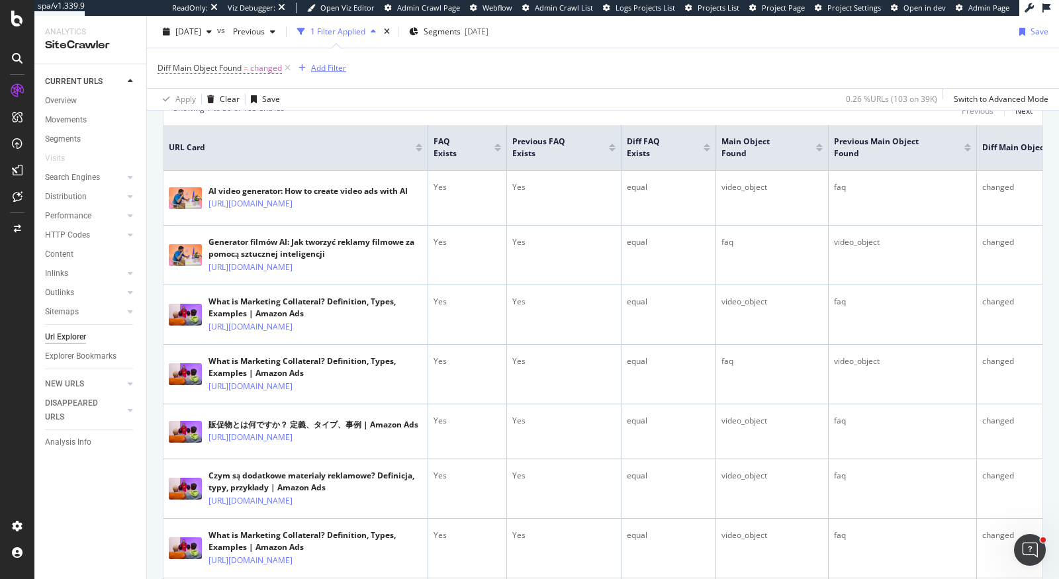
click at [330, 62] on div "Add Filter" at bounding box center [319, 68] width 53 height 15
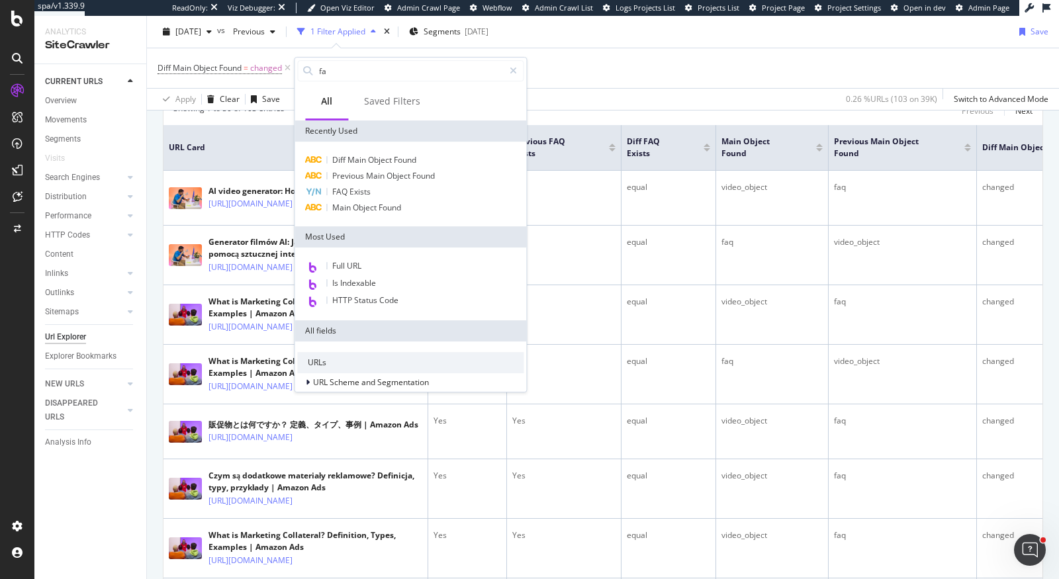
type input "faq"
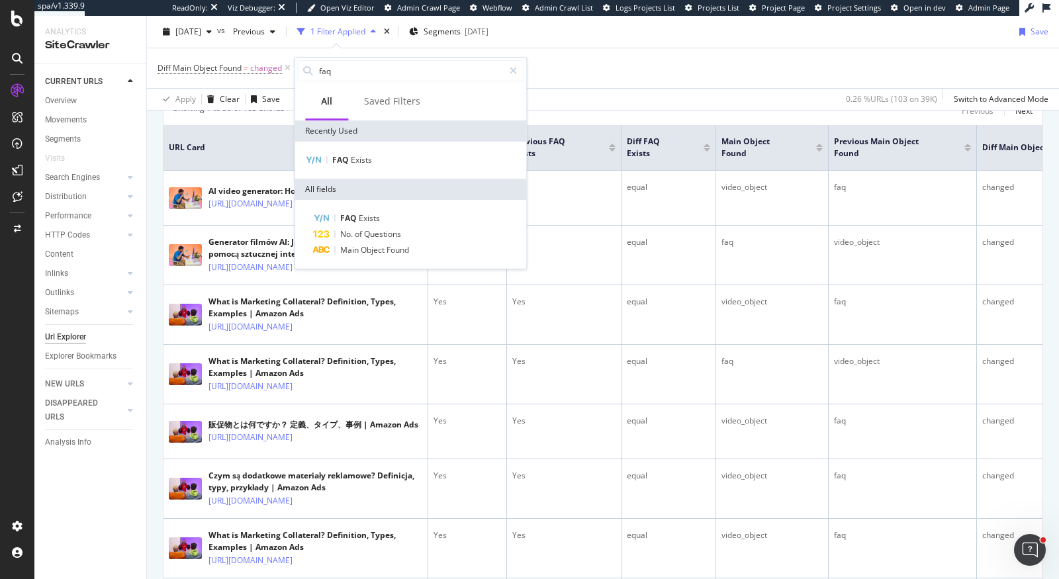
click at [631, 90] on div "Apply Clear Save 0.26 % URLs ( 103 on 39K ) Switch to Advanced Mode" at bounding box center [603, 99] width 912 height 22
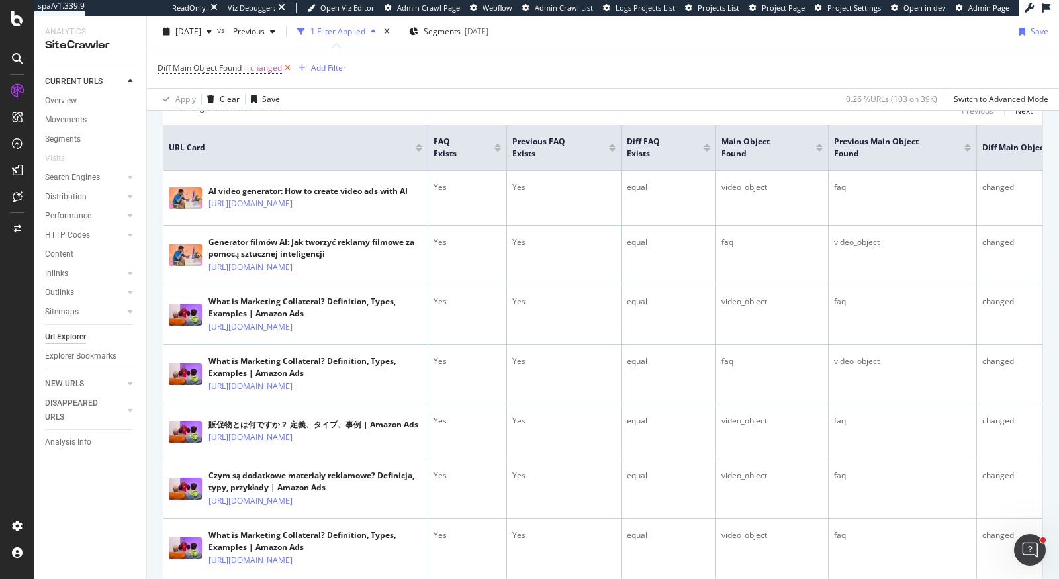
click at [287, 68] on icon at bounding box center [287, 68] width 11 height 13
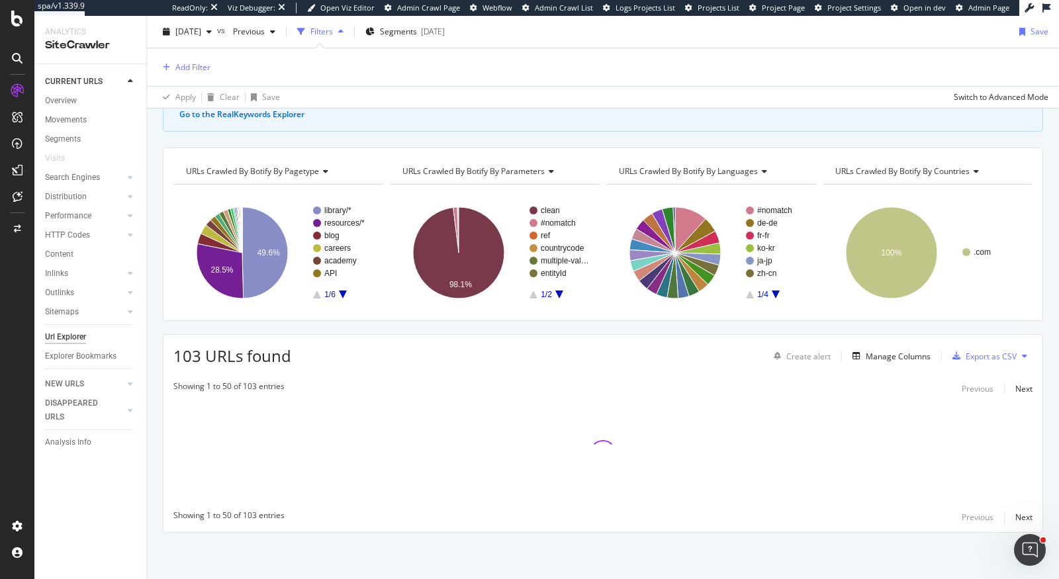
scroll to position [92, 0]
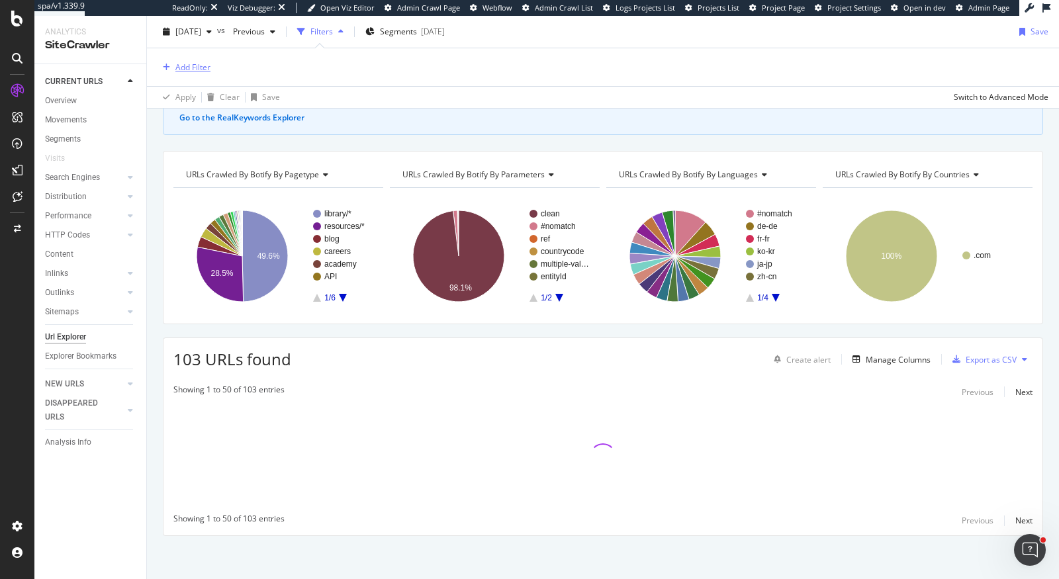
click at [200, 69] on div "Add Filter" at bounding box center [192, 67] width 35 height 11
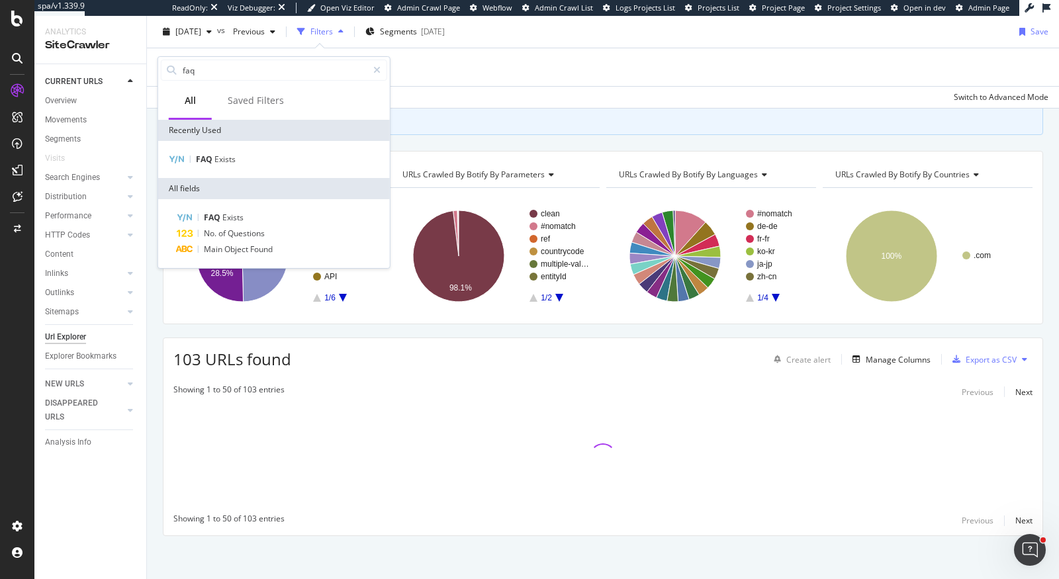
type input "faq"
click at [216, 167] on div "FAQ Exists" at bounding box center [274, 159] width 232 height 37
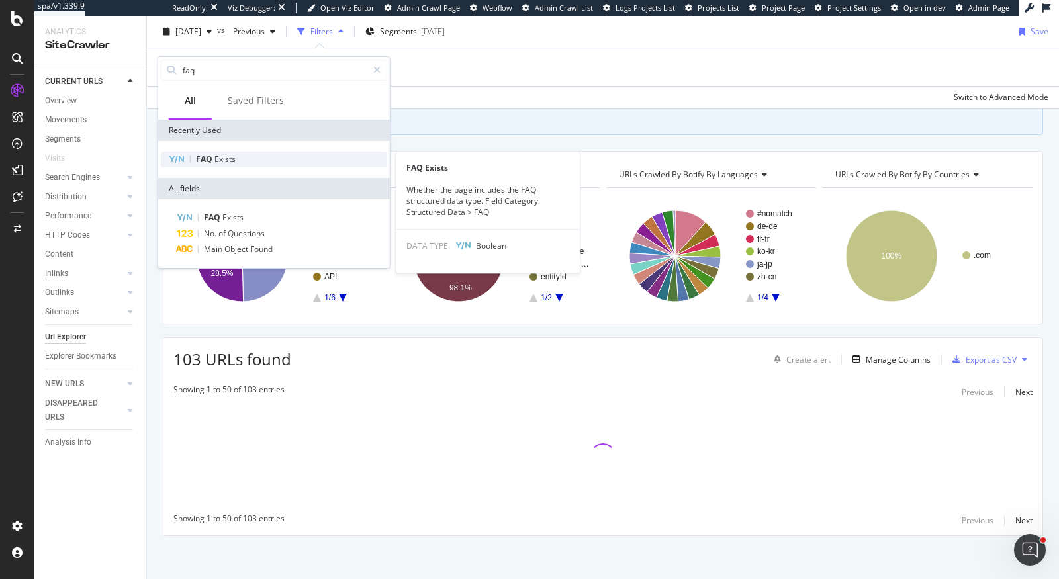
click at [216, 156] on span "Exists" at bounding box center [224, 159] width 21 height 11
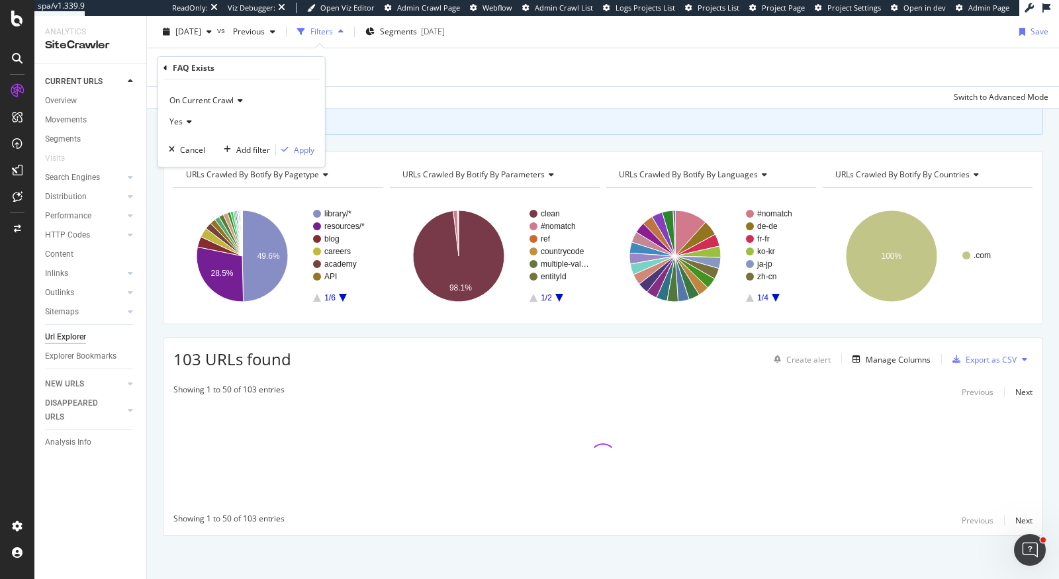
click at [187, 121] on icon at bounding box center [187, 122] width 9 height 8
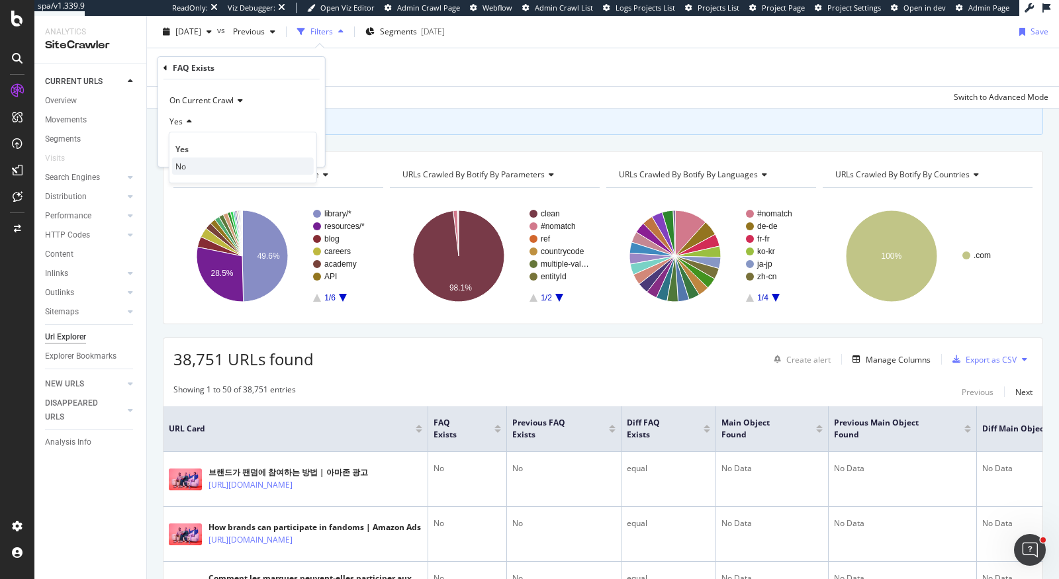
click at [203, 165] on div "No" at bounding box center [243, 166] width 142 height 17
click at [310, 151] on div "Apply" at bounding box center [304, 149] width 21 height 11
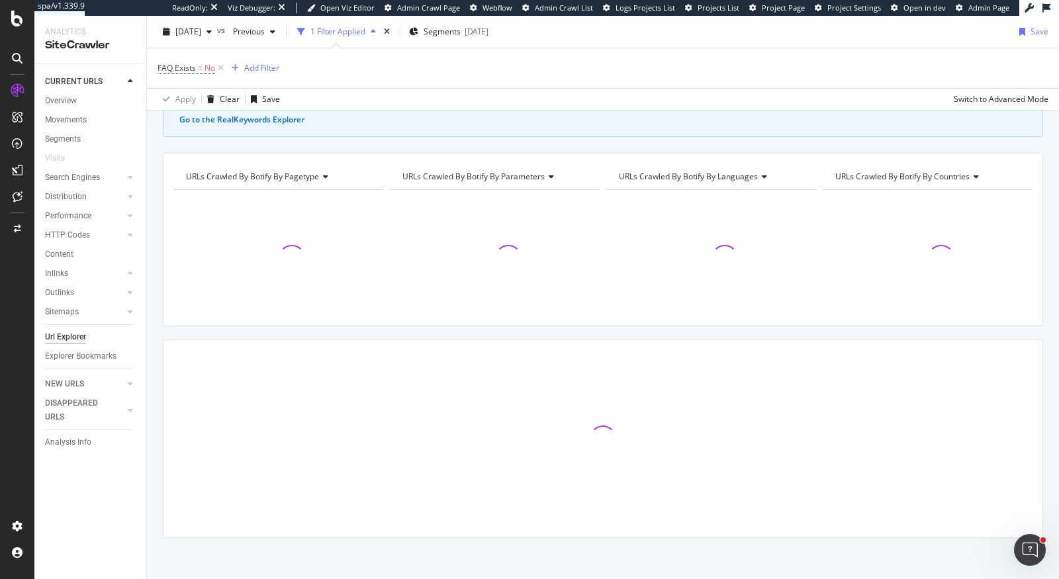
scroll to position [94, 0]
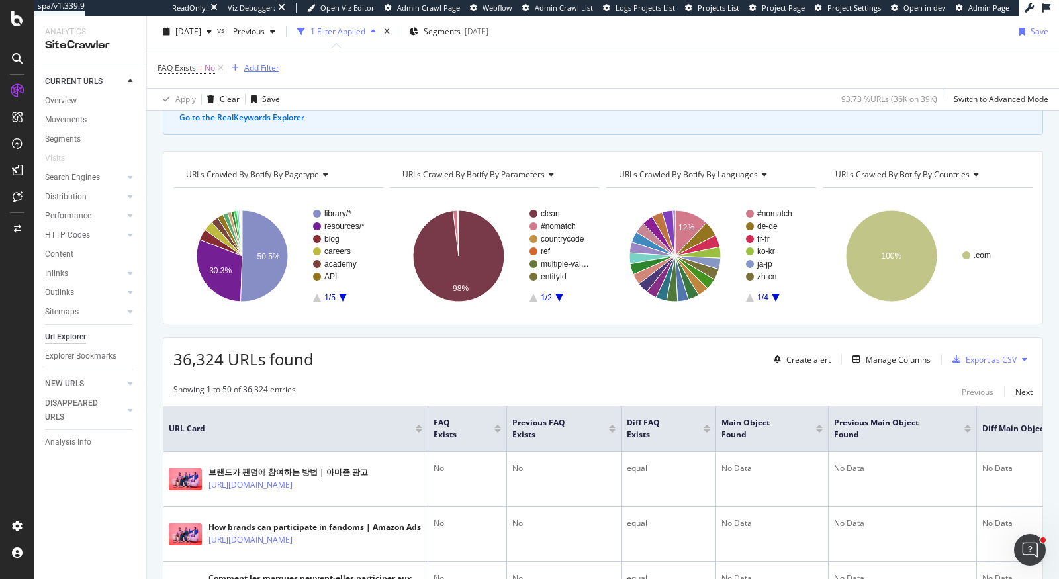
click at [258, 67] on div "Add Filter" at bounding box center [261, 67] width 35 height 11
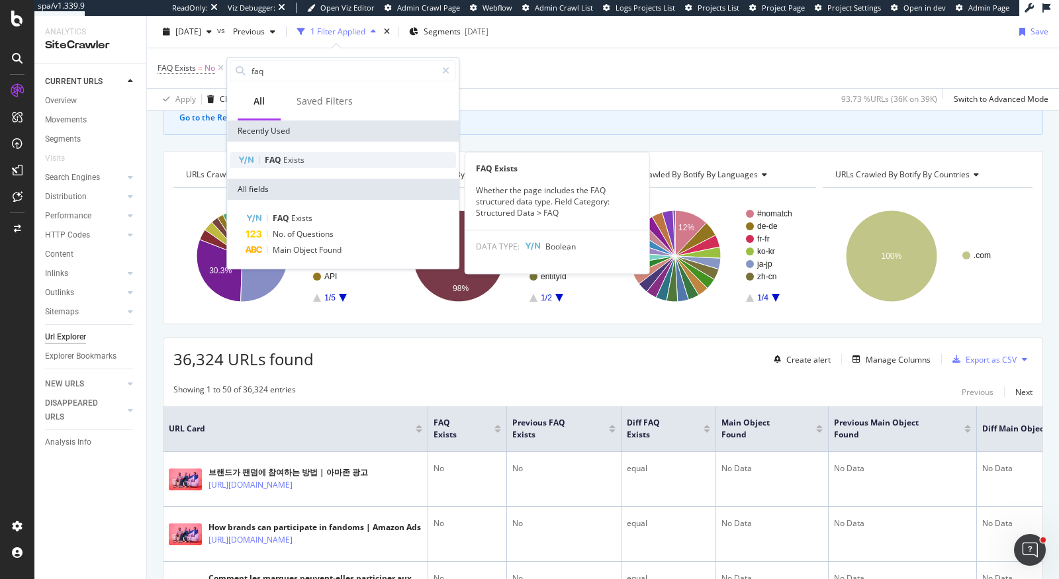
type input "faq"
click at [295, 166] on div "FAQ Exists" at bounding box center [343, 160] width 226 height 16
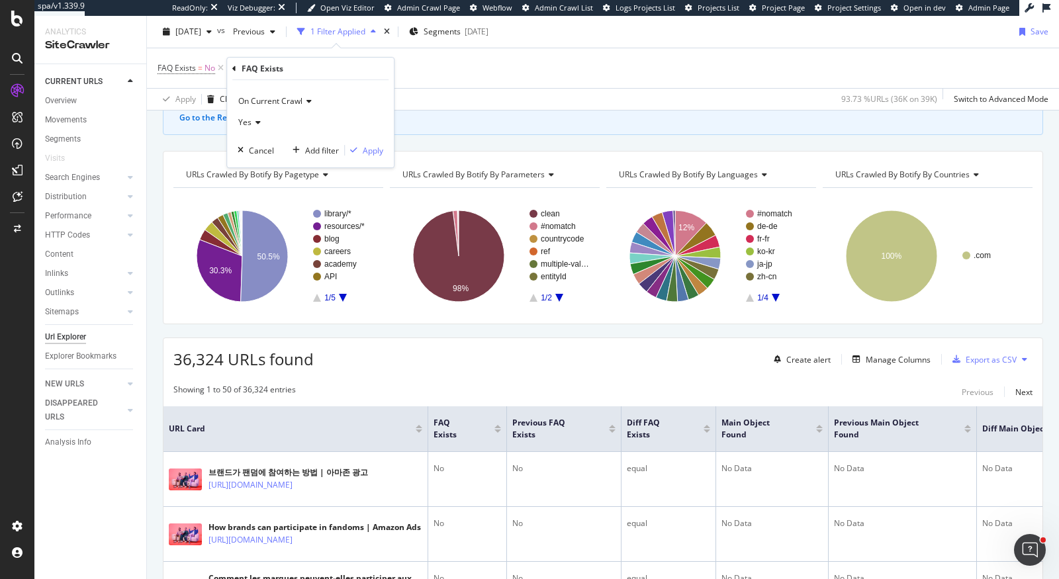
click at [284, 100] on span "On Current Crawl" at bounding box center [270, 100] width 64 height 11
click at [290, 144] on span "On Compared Crawl" at bounding box center [281, 145] width 75 height 11
click at [377, 150] on div "Apply" at bounding box center [373, 150] width 21 height 11
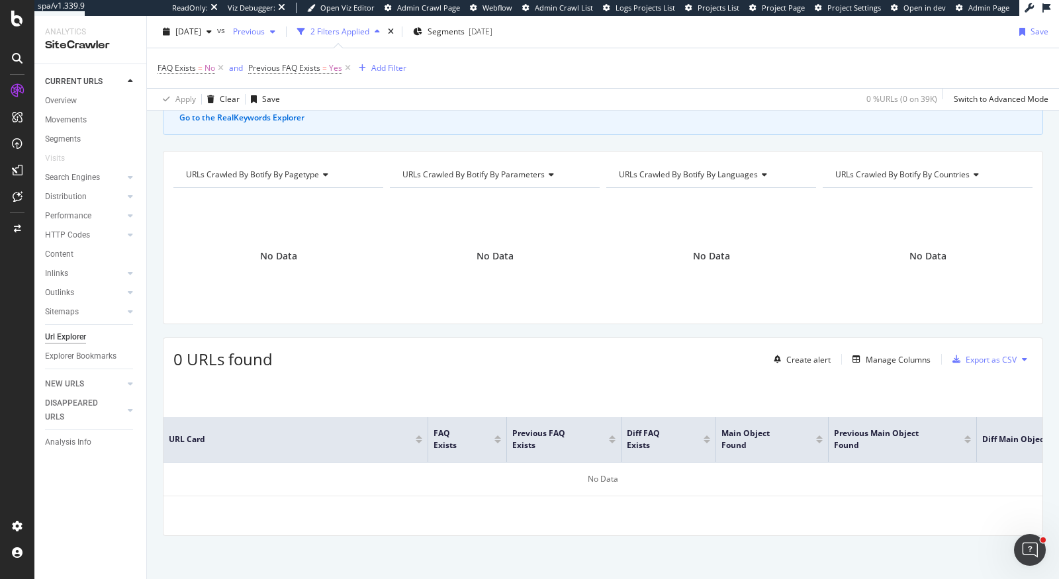
click at [281, 38] on div "Previous" at bounding box center [254, 32] width 53 height 20
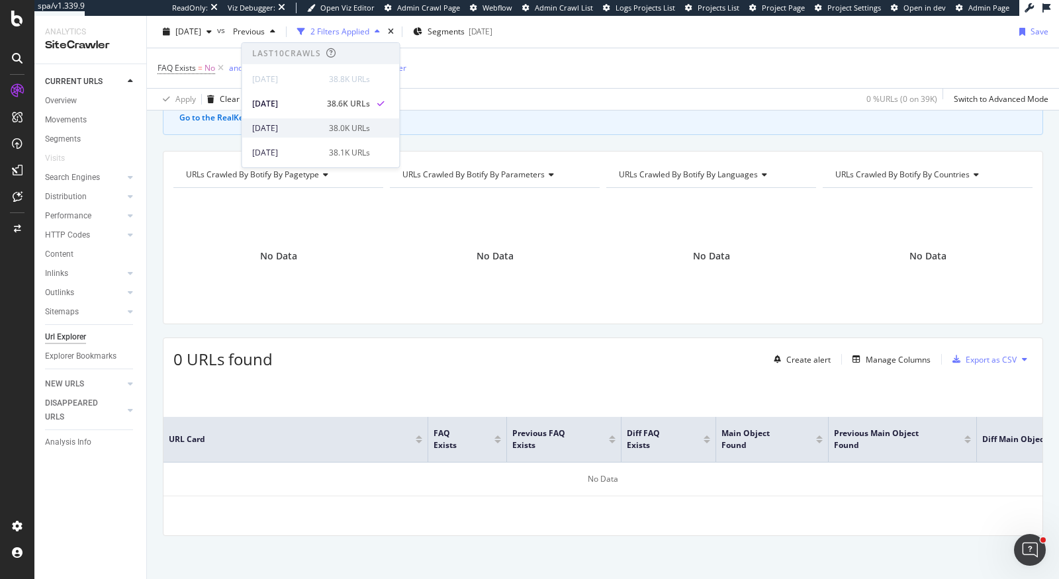
click at [298, 134] on div "2025 Sep. 24th 38.0K URLs" at bounding box center [321, 127] width 158 height 19
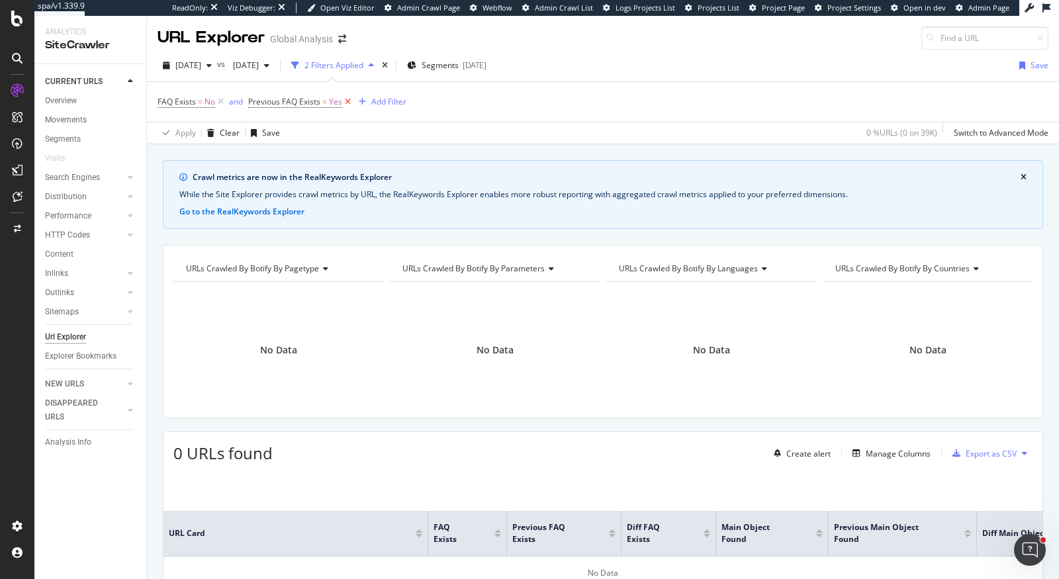
click at [346, 101] on icon at bounding box center [347, 101] width 11 height 13
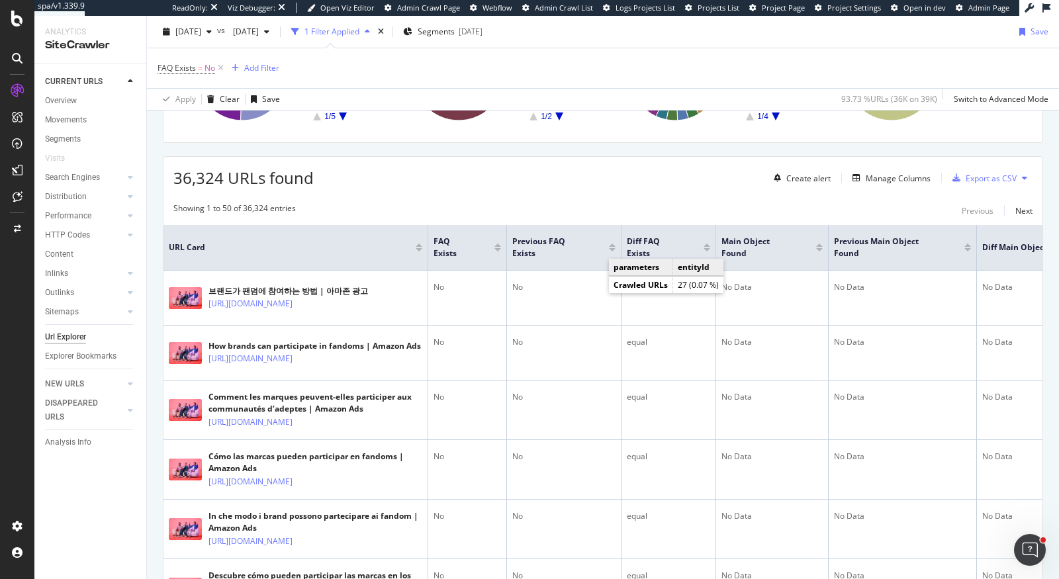
scroll to position [310, 0]
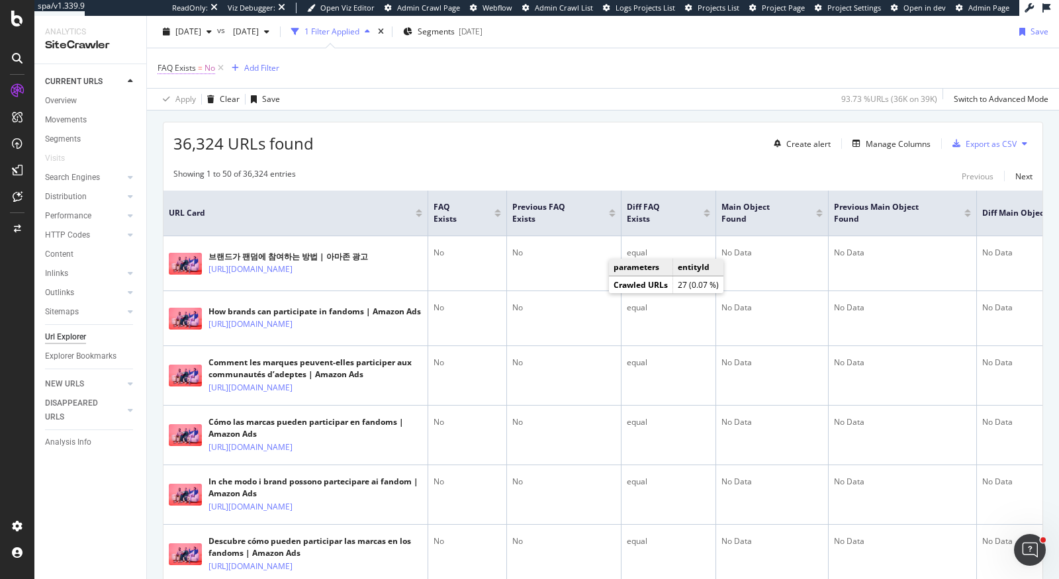
click at [185, 64] on span "FAQ Exists" at bounding box center [177, 67] width 38 height 11
click at [189, 116] on div "No" at bounding box center [242, 119] width 146 height 21
click at [194, 152] on div "Yes" at bounding box center [243, 146] width 142 height 17
click at [305, 146] on div "Apply" at bounding box center [304, 147] width 21 height 11
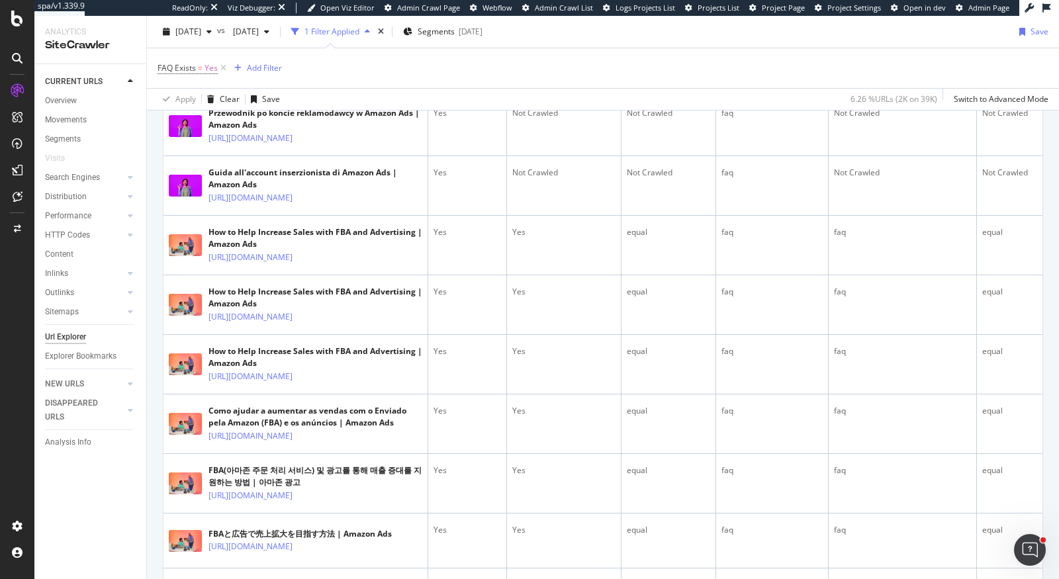
scroll to position [1678, 0]
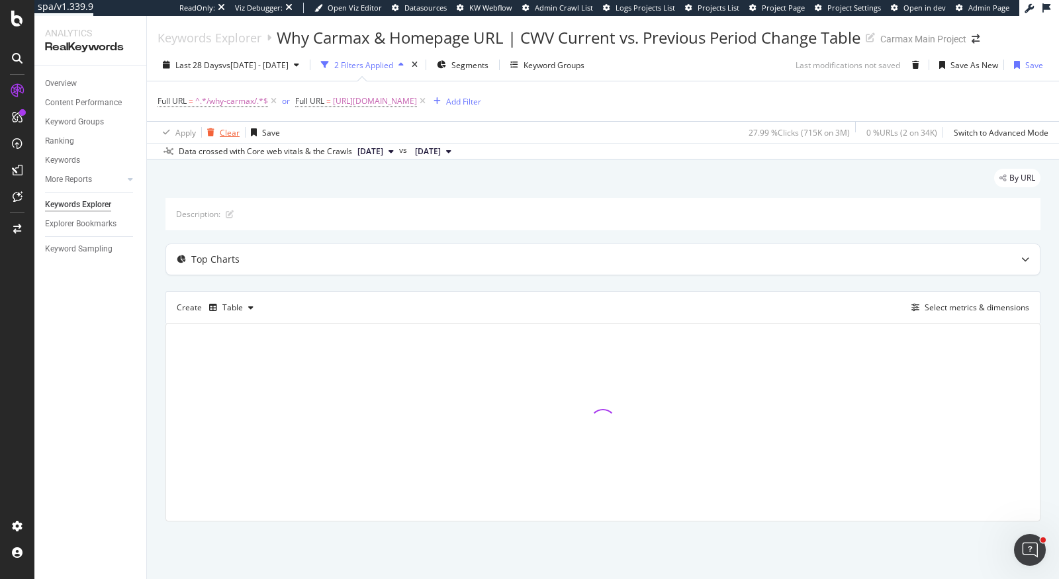
click at [217, 132] on div "button" at bounding box center [211, 132] width 18 height 8
click at [960, 64] on div "Save As New" at bounding box center [974, 65] width 48 height 11
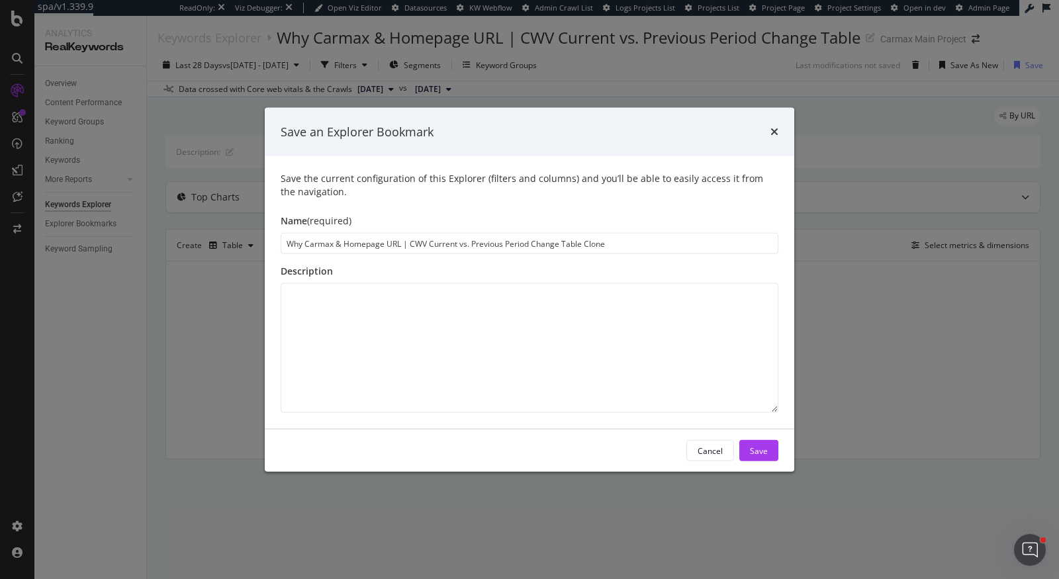
drag, startPoint x: 410, startPoint y: 245, endPoint x: 189, endPoint y: 248, distance: 221.1
click at [189, 248] on div "Save an Explorer Bookmark Save the current configuration of this Explorer (filt…" at bounding box center [529, 289] width 1059 height 579
drag, startPoint x: 459, startPoint y: 248, endPoint x: 653, endPoint y: 248, distance: 194.6
click at [653, 248] on input "CWV Current vs. Previous Period Change Table Clone" at bounding box center [530, 243] width 498 height 21
type input "CWV Current vs. Previous Period Change Table"
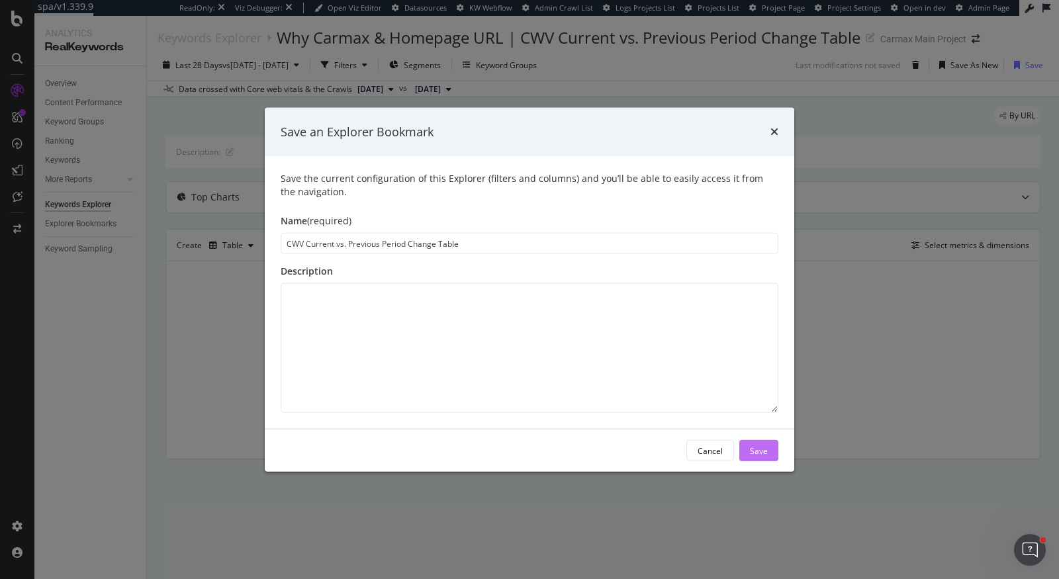
click at [759, 455] on div "Save" at bounding box center [759, 450] width 18 height 11
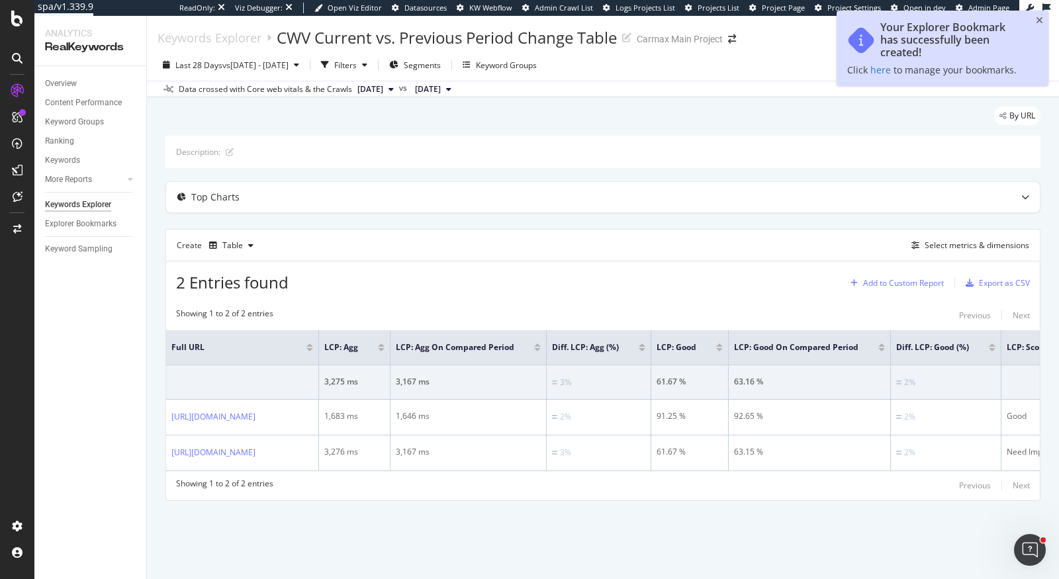
click at [907, 284] on div "Add to Custom Report" at bounding box center [903, 283] width 81 height 8
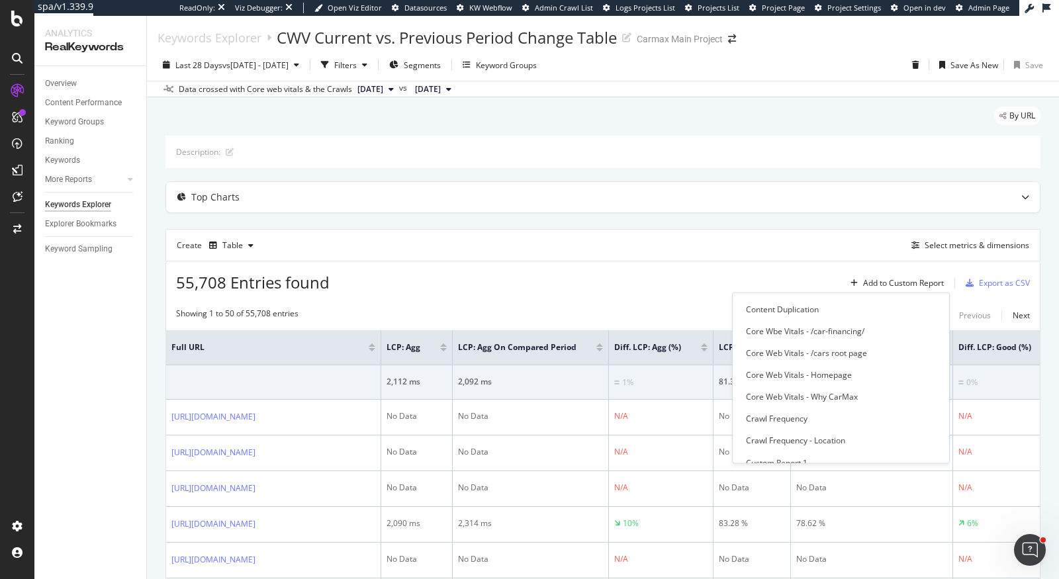
scroll to position [552, 0]
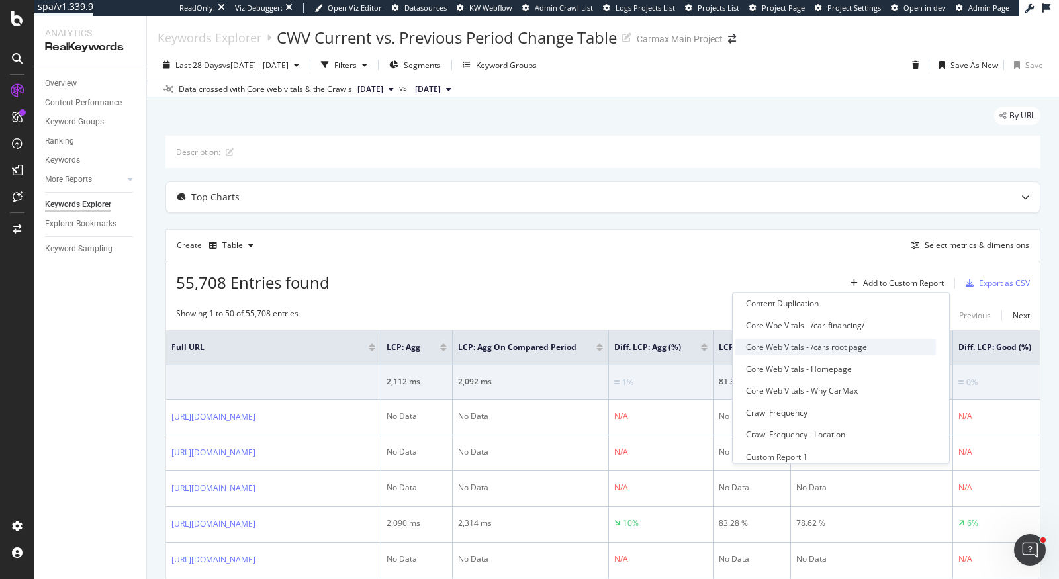
click at [872, 347] on div "Core Web Vitals - /cars root page" at bounding box center [835, 346] width 201 height 17
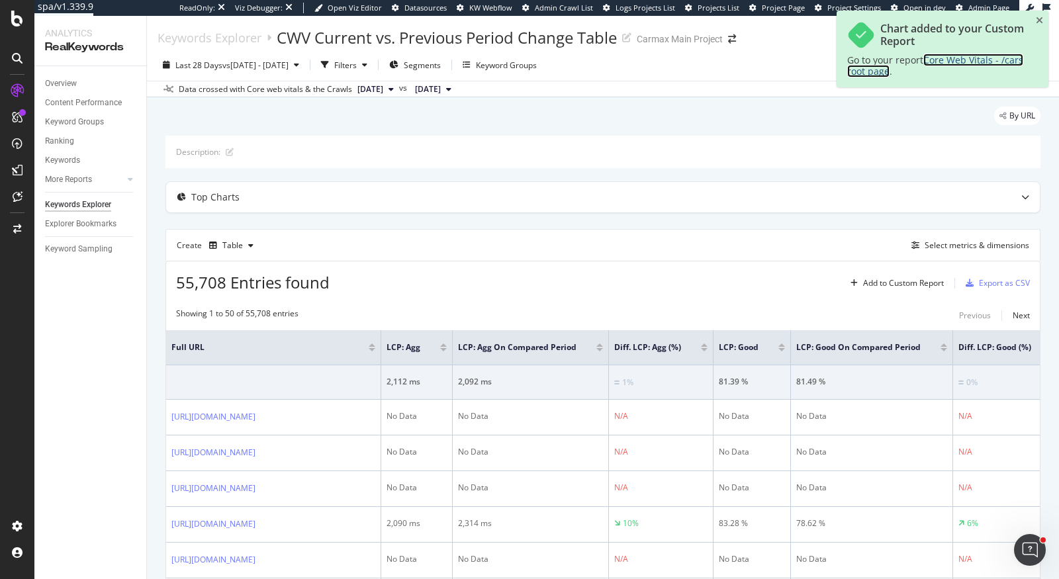
click at [979, 62] on span "Core Web Vitals - /cars root page" at bounding box center [935, 66] width 176 height 24
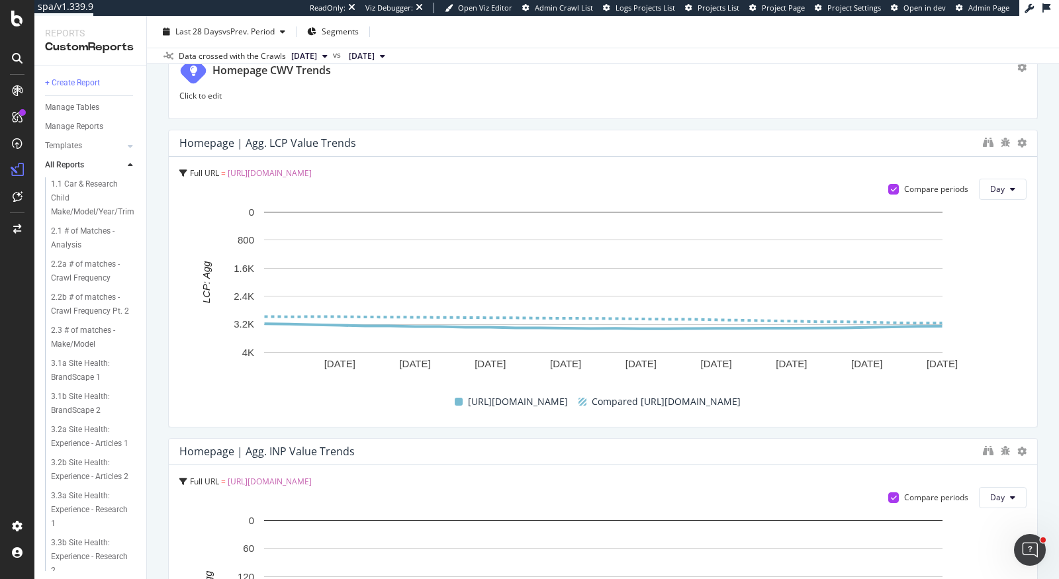
scroll to position [3034, 0]
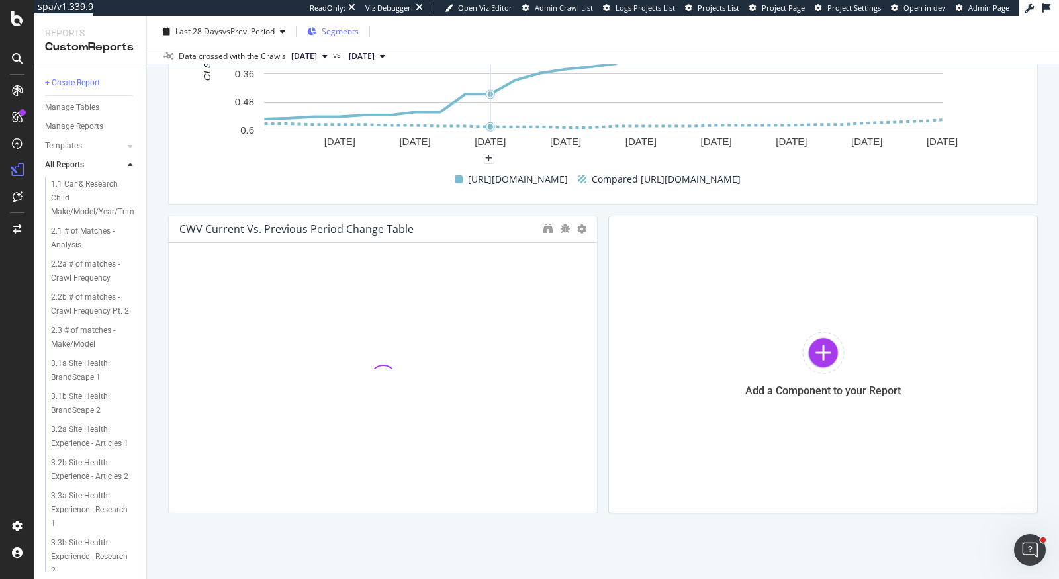
click at [332, 42] on button "Segments" at bounding box center [333, 31] width 62 height 21
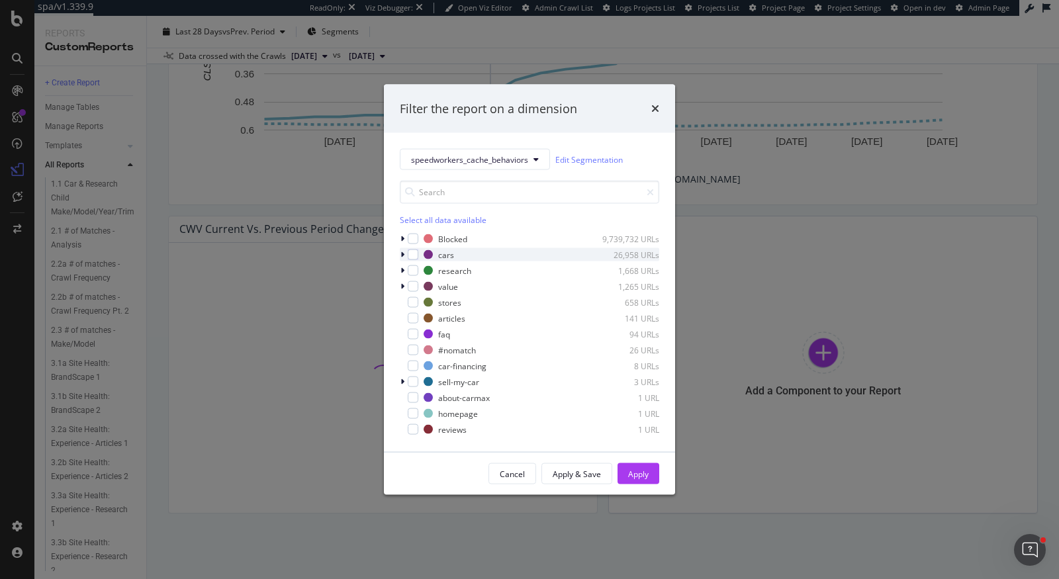
click at [402, 252] on icon "modal" at bounding box center [402, 255] width 4 height 8
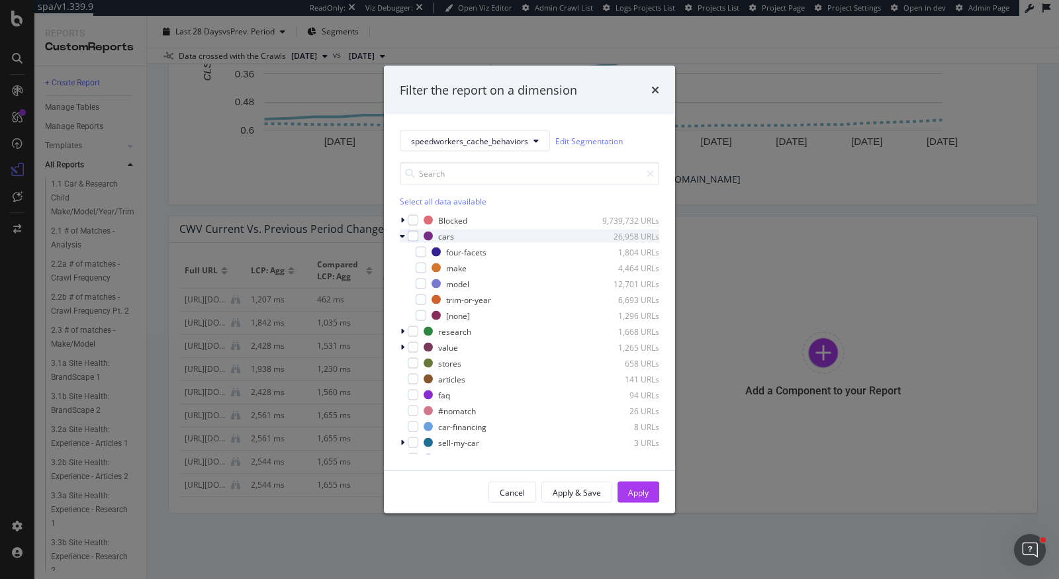
click at [402, 234] on icon "modal" at bounding box center [402, 236] width 5 height 8
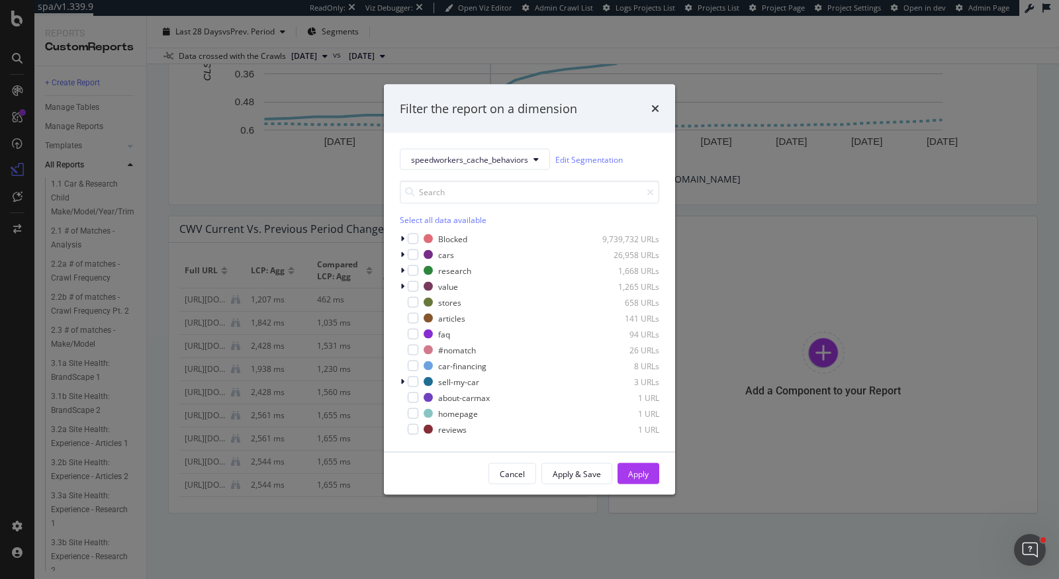
click at [664, 100] on div "Filter the report on a dimension" at bounding box center [529, 108] width 291 height 49
click at [652, 107] on icon "times" at bounding box center [655, 108] width 8 height 11
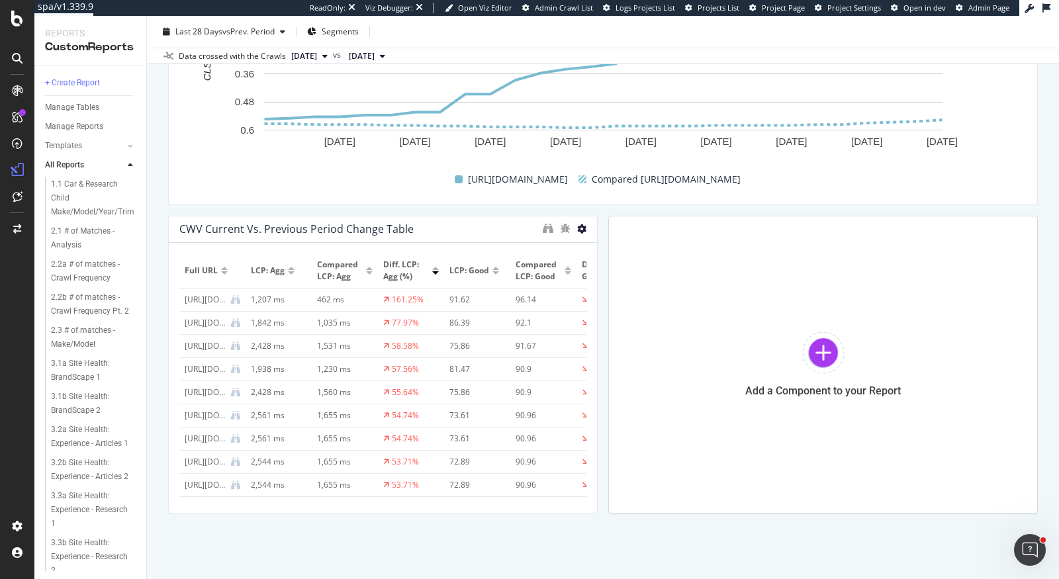
click at [581, 228] on icon at bounding box center [581, 228] width 9 height 9
click at [618, 244] on span "Delete" at bounding box center [622, 248] width 24 height 12
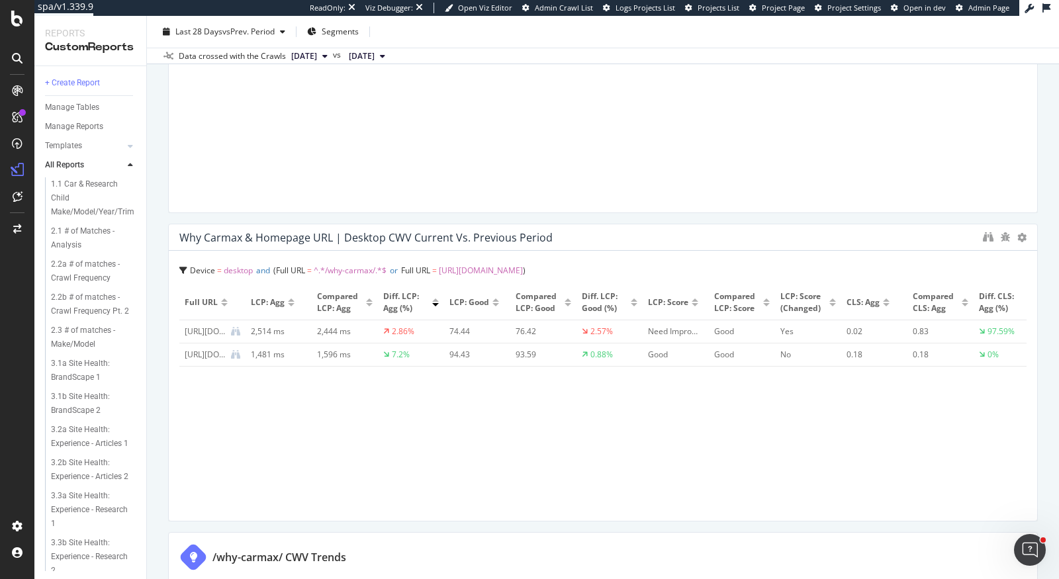
scroll to position [0, 0]
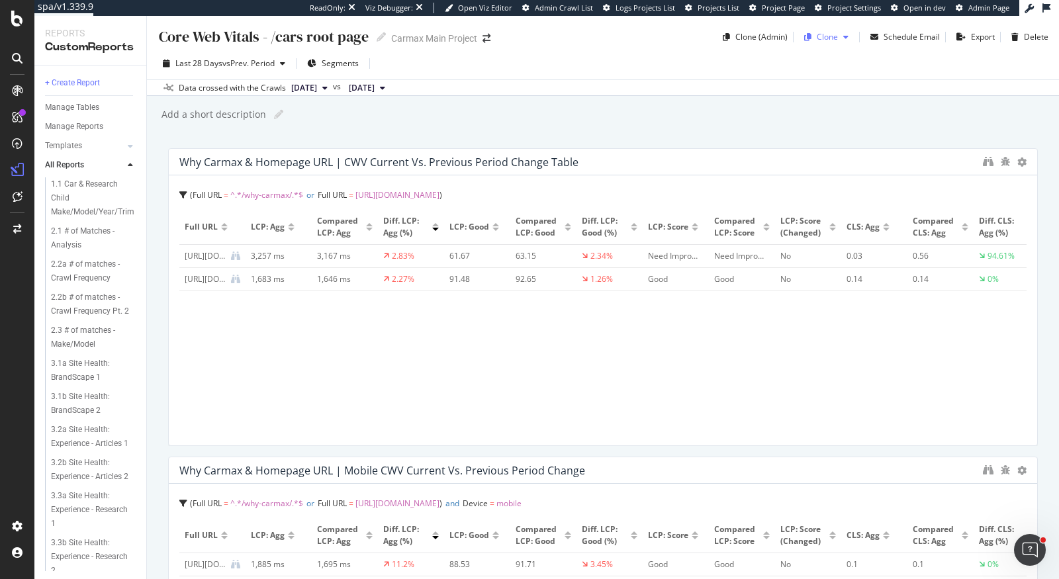
click at [840, 33] on div "button" at bounding box center [846, 37] width 16 height 8
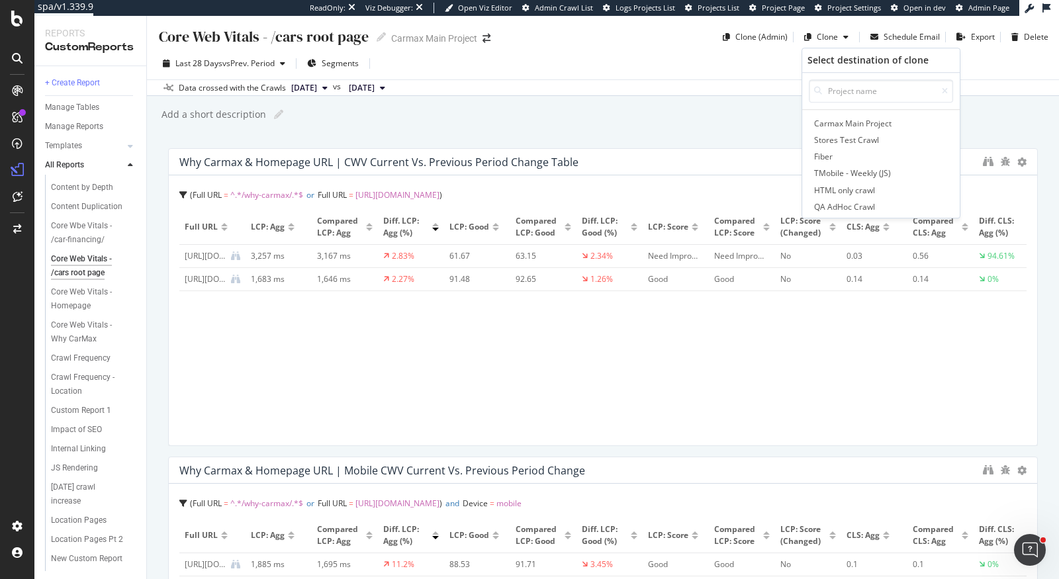
scroll to position [745, 0]
click at [78, 334] on div "Core Web Vitals - Why CarMax" at bounding box center [89, 332] width 77 height 28
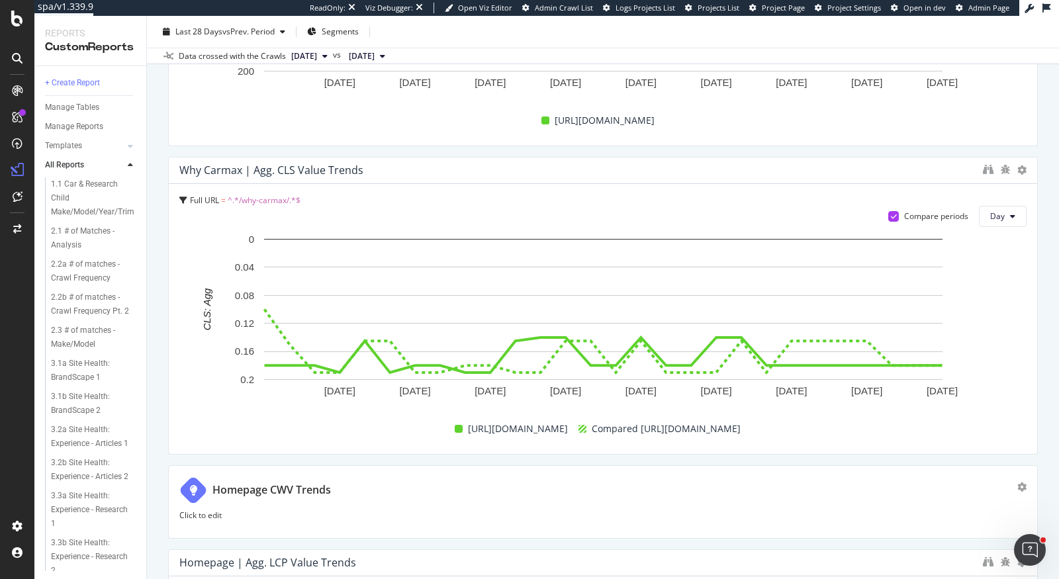
scroll to position [1779, 0]
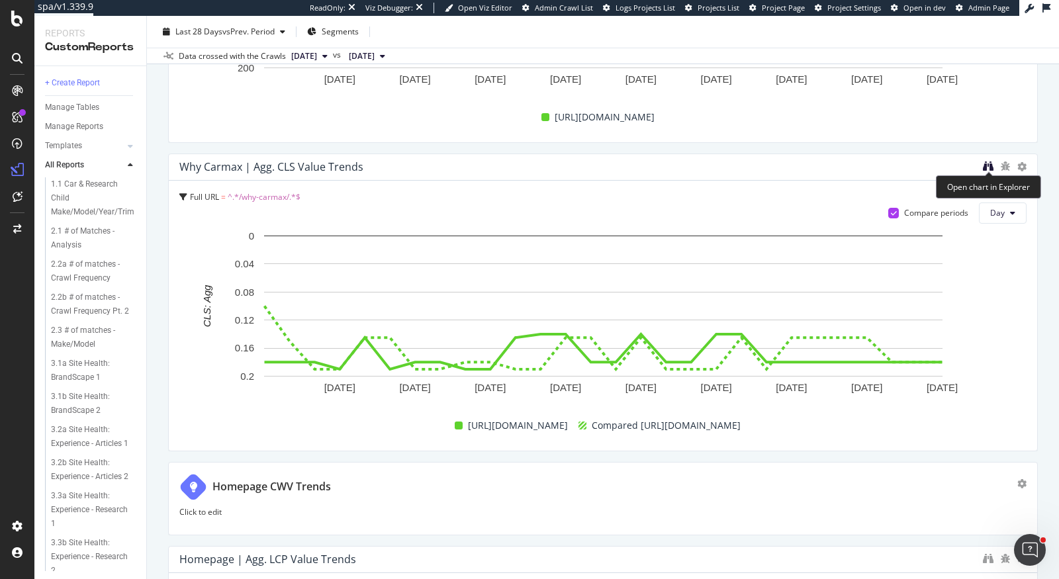
click at [986, 165] on icon "binoculars" at bounding box center [988, 166] width 11 height 11
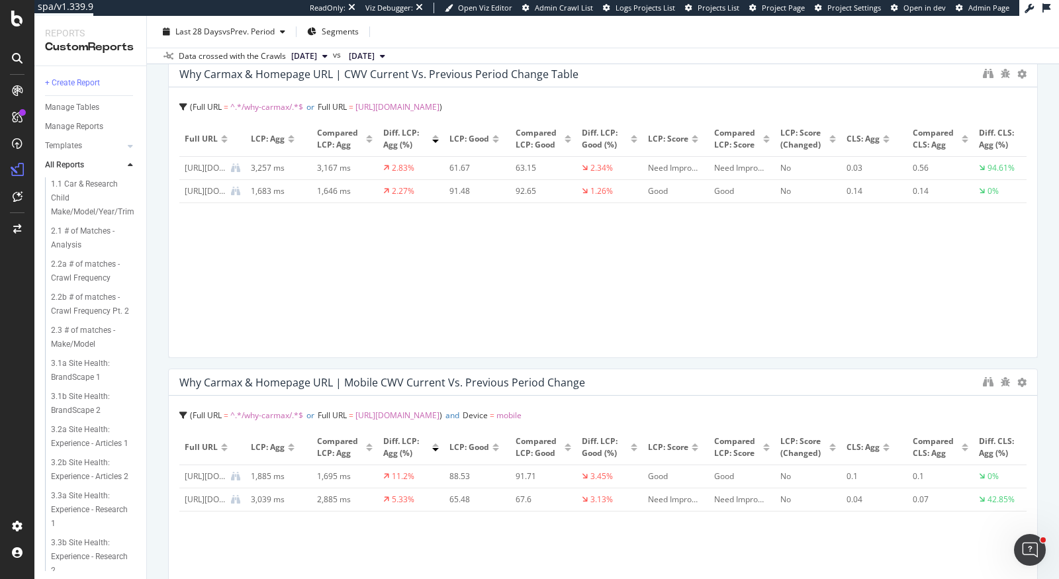
scroll to position [0, 0]
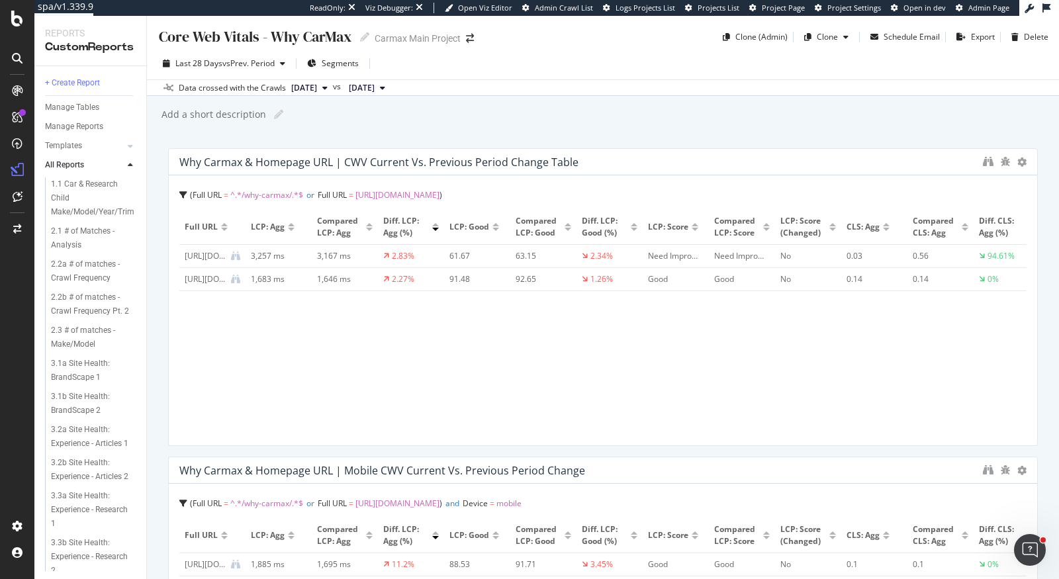
click at [313, 32] on div "Core Web Vitals - Why CarMax" at bounding box center [255, 36] width 195 height 21
drag, startPoint x: 271, startPoint y: 37, endPoint x: 429, endPoint y: 48, distance: 158.6
click at [429, 48] on div "Core Web Vitals - Why CarMax Core Web Vitals - Why CarMax Carmax Main Project C…" at bounding box center [603, 297] width 912 height 563
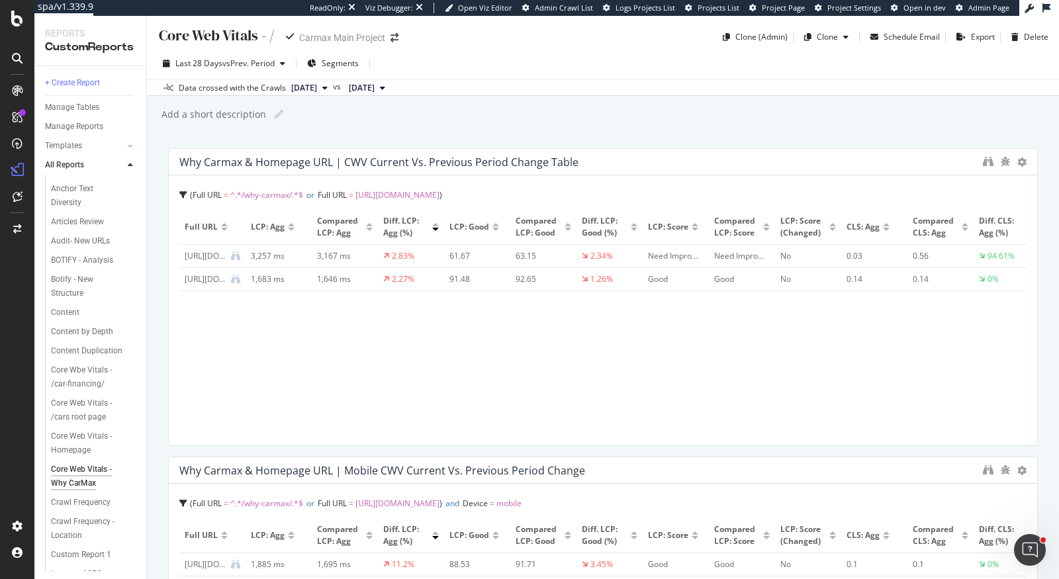
scroll to position [601, 0]
type input "Core Web Vitals - /car-financing/"
click at [87, 367] on div "Core Wbe Vitals - /car-financing/" at bounding box center [89, 376] width 77 height 28
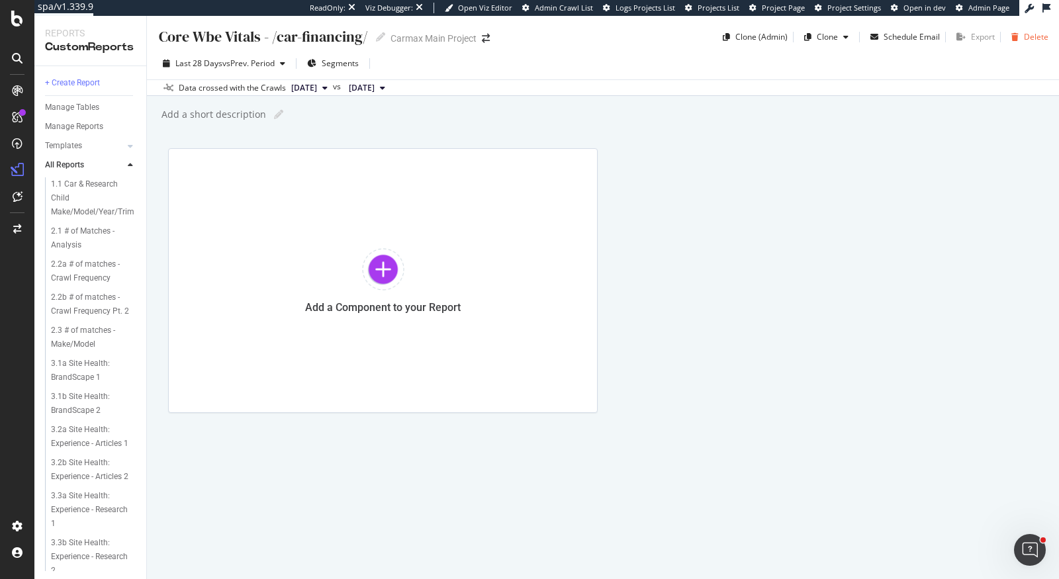
click at [1017, 39] on icon "button" at bounding box center [1014, 37] width 7 height 8
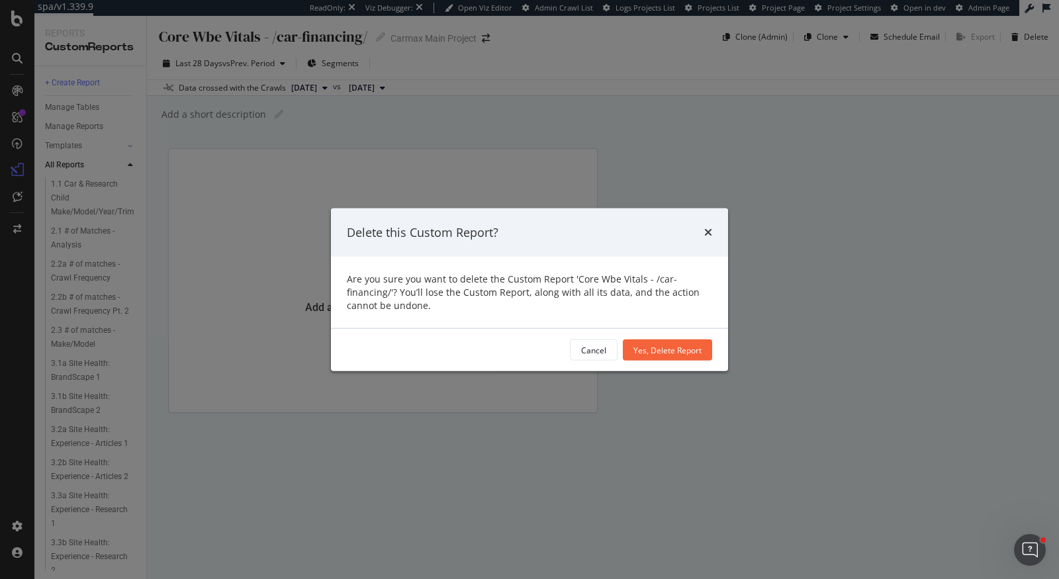
click at [686, 335] on div "Cancel Yes, Delete Report" at bounding box center [529, 350] width 397 height 42
click at [686, 357] on div "Yes, Delete Report" at bounding box center [667, 350] width 68 height 20
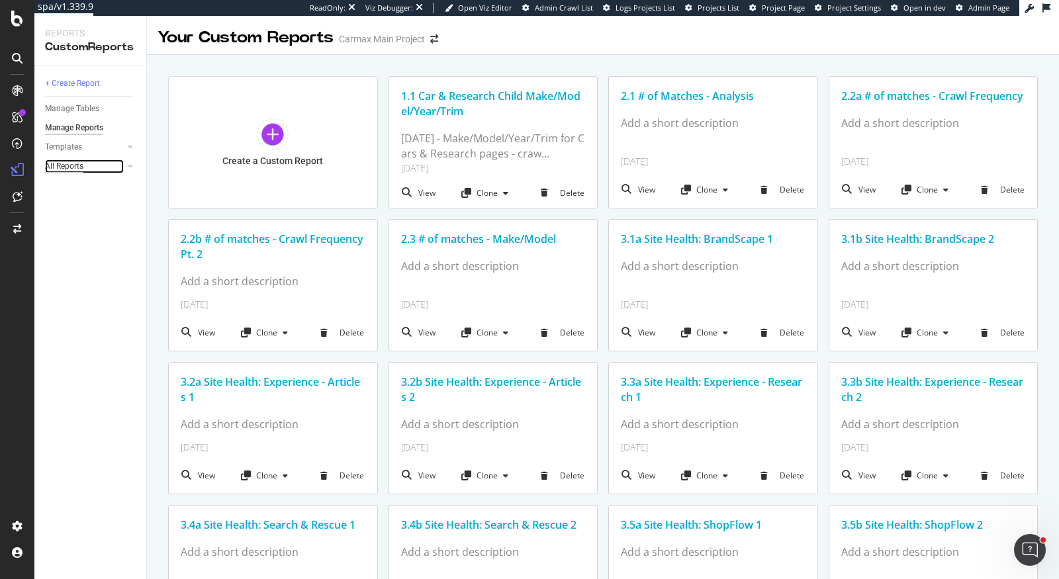
click at [73, 163] on div "All Reports" at bounding box center [64, 166] width 38 height 14
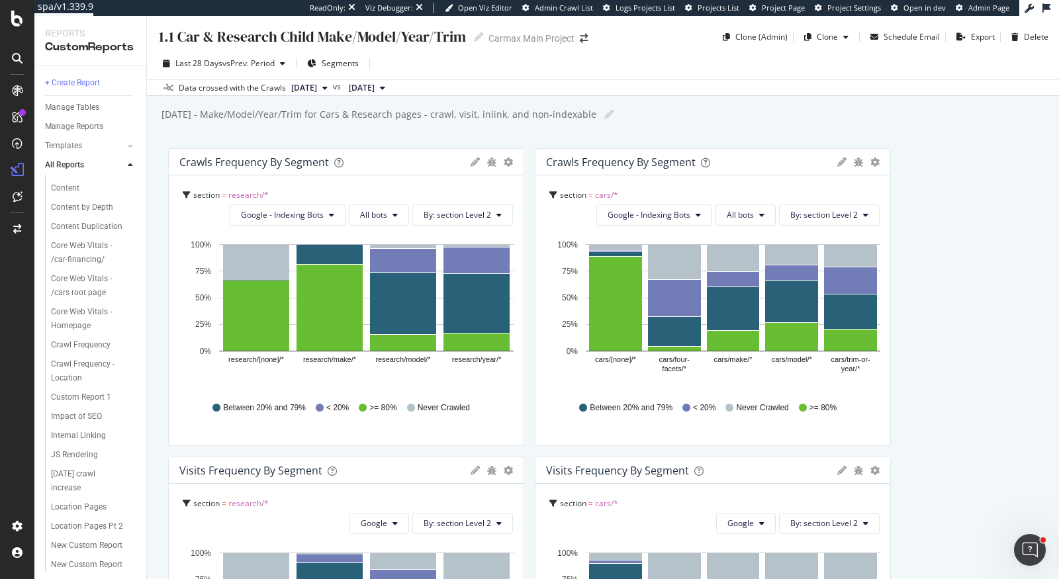
scroll to position [730, 0]
click at [75, 308] on div "Core Web Vitals - Homepage" at bounding box center [89, 313] width 76 height 28
click at [86, 281] on div "Core Web Vitals - /cars root page" at bounding box center [89, 280] width 77 height 28
click at [87, 253] on div "Core Web Vitals - /car-financing/" at bounding box center [89, 247] width 77 height 28
click at [77, 318] on div "Core Web Vitals - Homepage" at bounding box center [89, 313] width 76 height 28
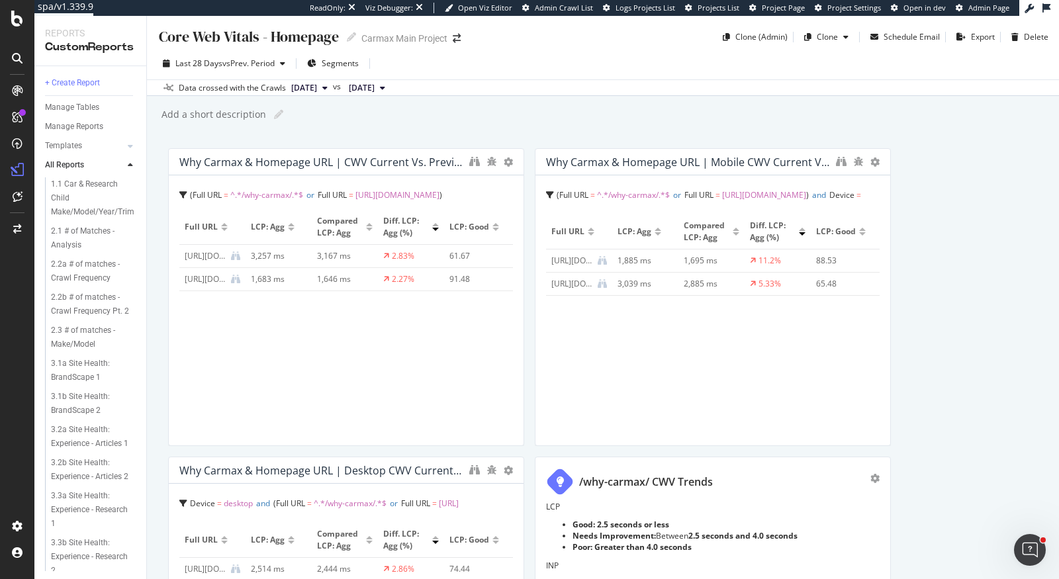
click at [254, 38] on div "Core Web Vitals - Homepage" at bounding box center [248, 36] width 181 height 21
type input "Core Web Vitals - Homepage & Why Carmax"
click at [486, 138] on div "Core Web Vitals - Homepage & Why Carmax Core Web Vitals - Homepage & Why Carmax…" at bounding box center [603, 297] width 912 height 563
click at [471, 165] on icon "binoculars" at bounding box center [474, 161] width 11 height 11
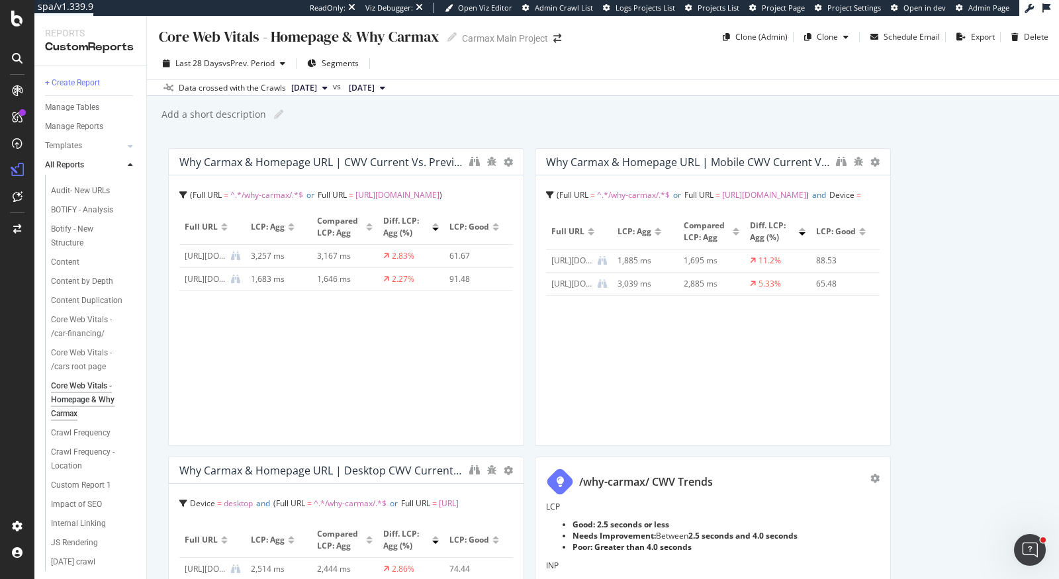
scroll to position [863, 0]
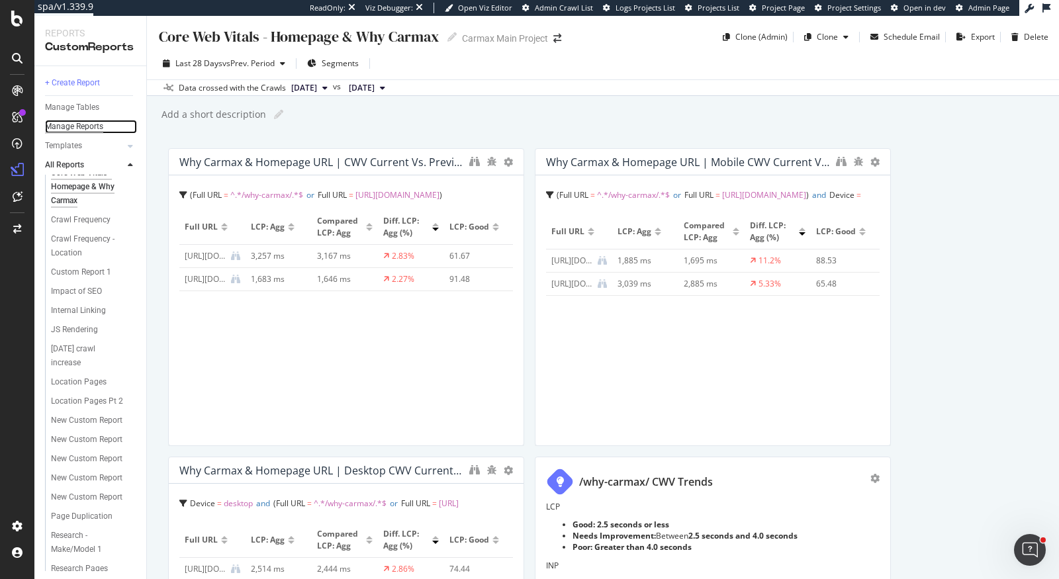
click at [81, 127] on div "Manage Reports" at bounding box center [74, 127] width 58 height 14
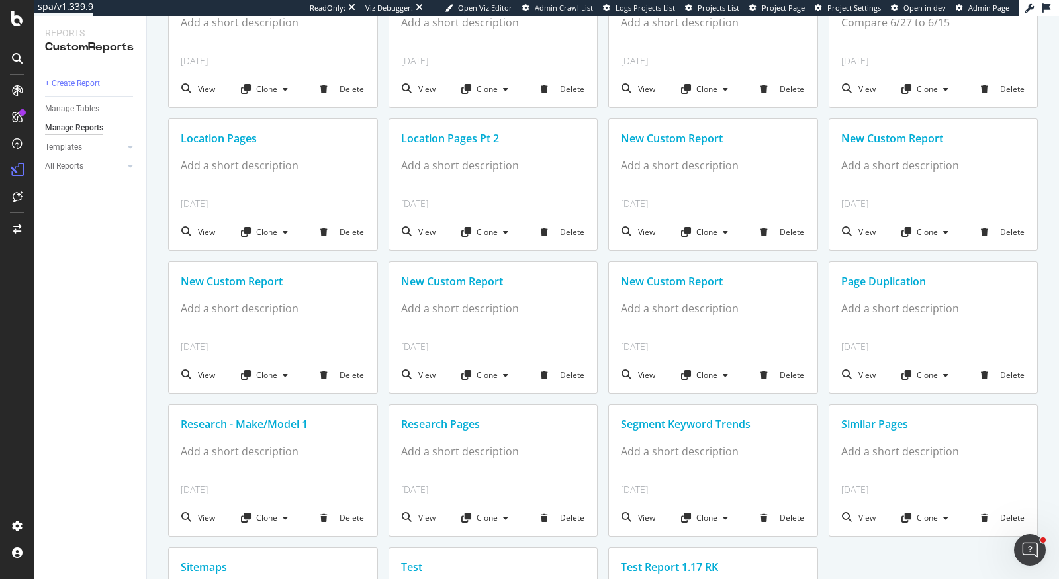
scroll to position [1201, 0]
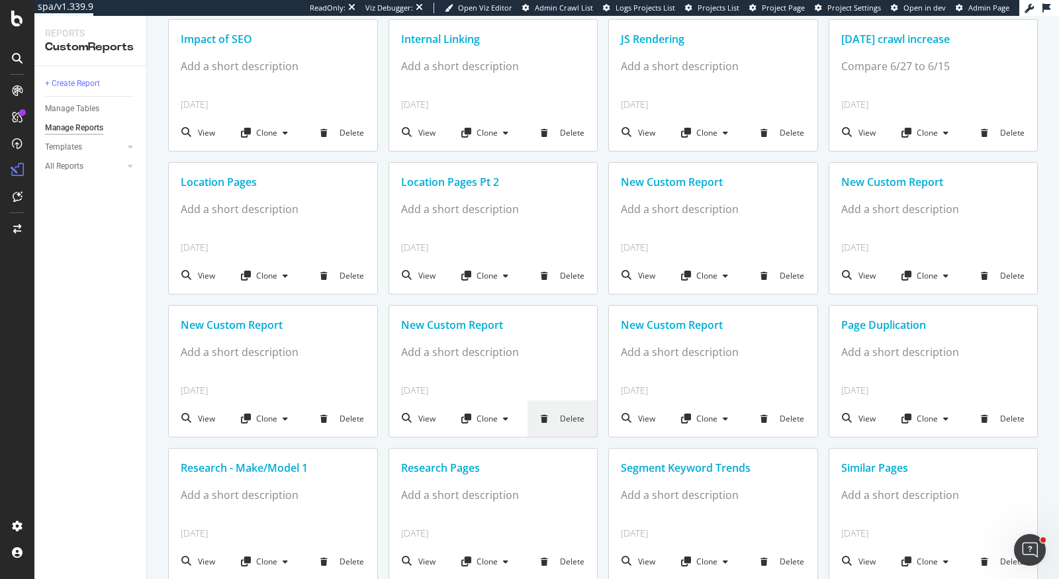
click at [562, 415] on div "Delete" at bounding box center [561, 418] width 69 height 36
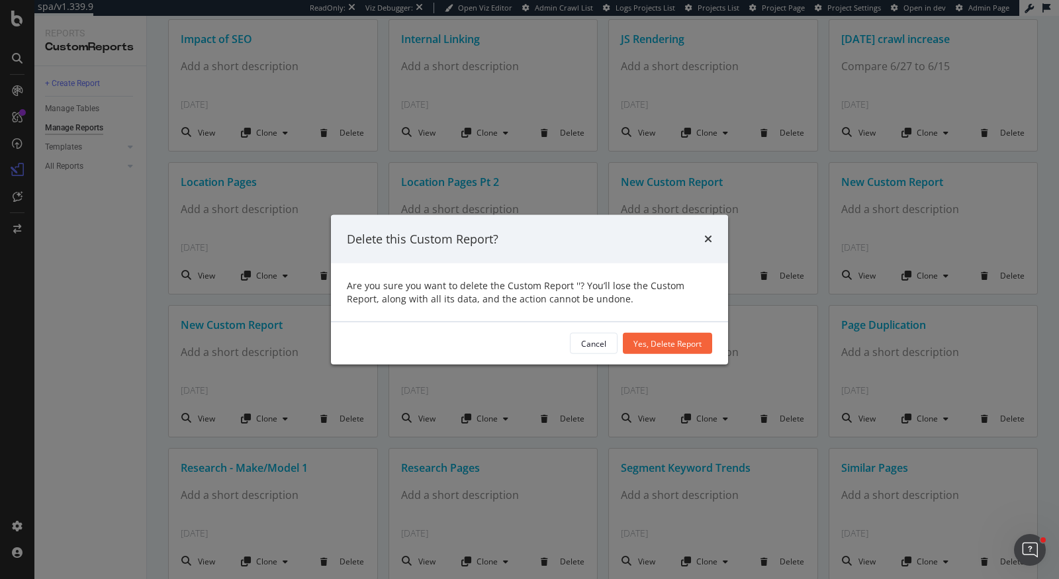
click at [673, 342] on div "Yes, Delete Report" at bounding box center [667, 343] width 68 height 11
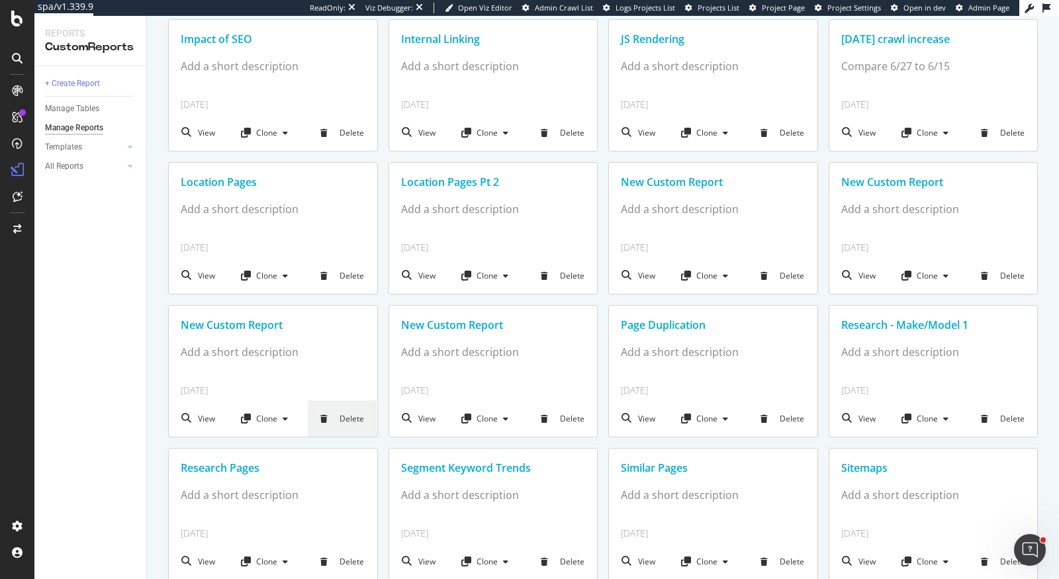
click at [341, 423] on div "Delete" at bounding box center [342, 418] width 69 height 36
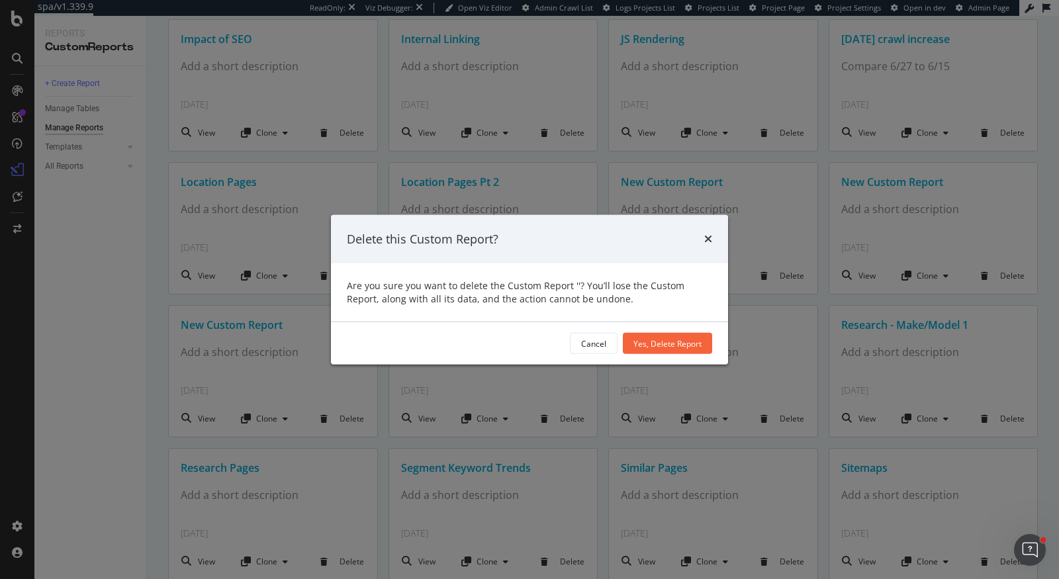
click at [678, 336] on div "Yes, Delete Report" at bounding box center [667, 344] width 68 height 20
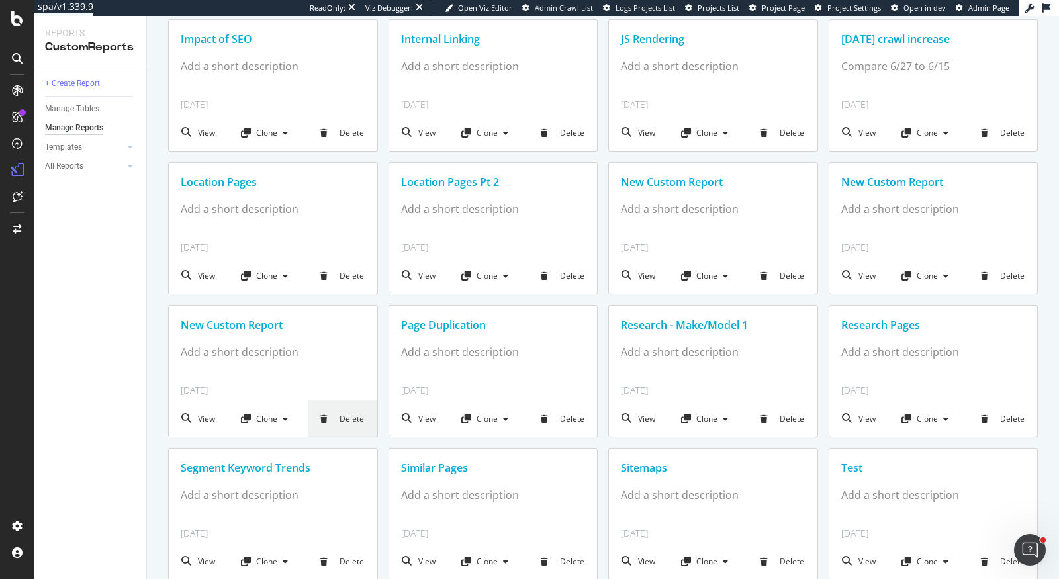
click at [348, 420] on div "Delete" at bounding box center [342, 418] width 69 height 36
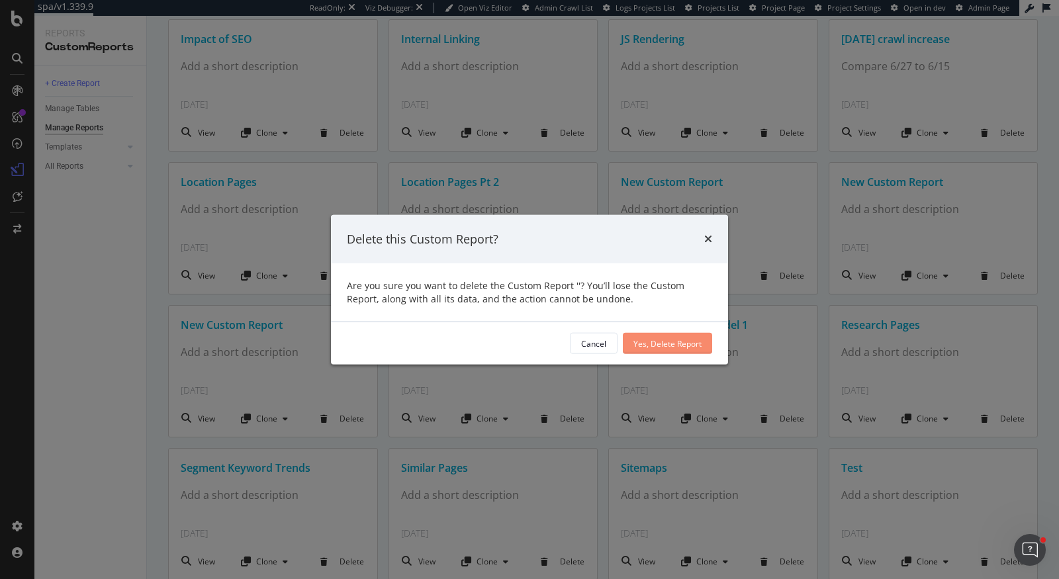
click at [677, 349] on div "Yes, Delete Report" at bounding box center [667, 344] width 68 height 20
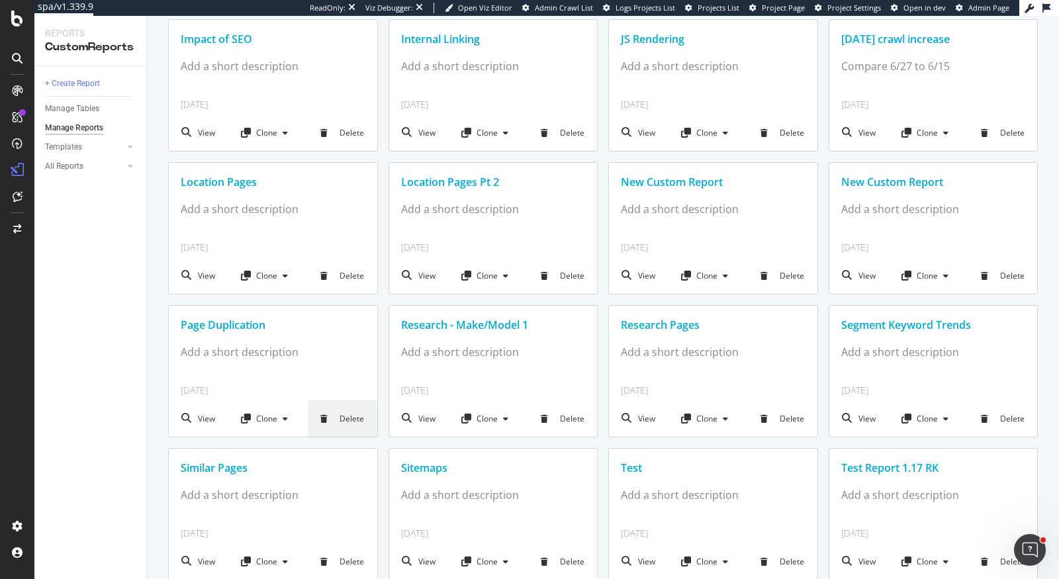
click at [330, 418] on div at bounding box center [327, 419] width 14 height 8
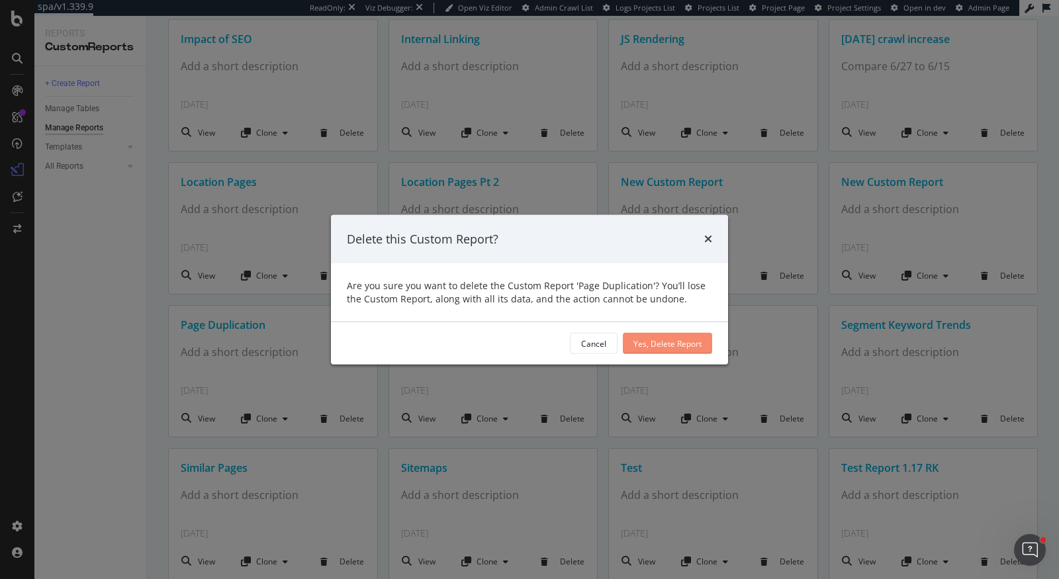
click at [665, 341] on div "Yes, Delete Report" at bounding box center [667, 343] width 68 height 11
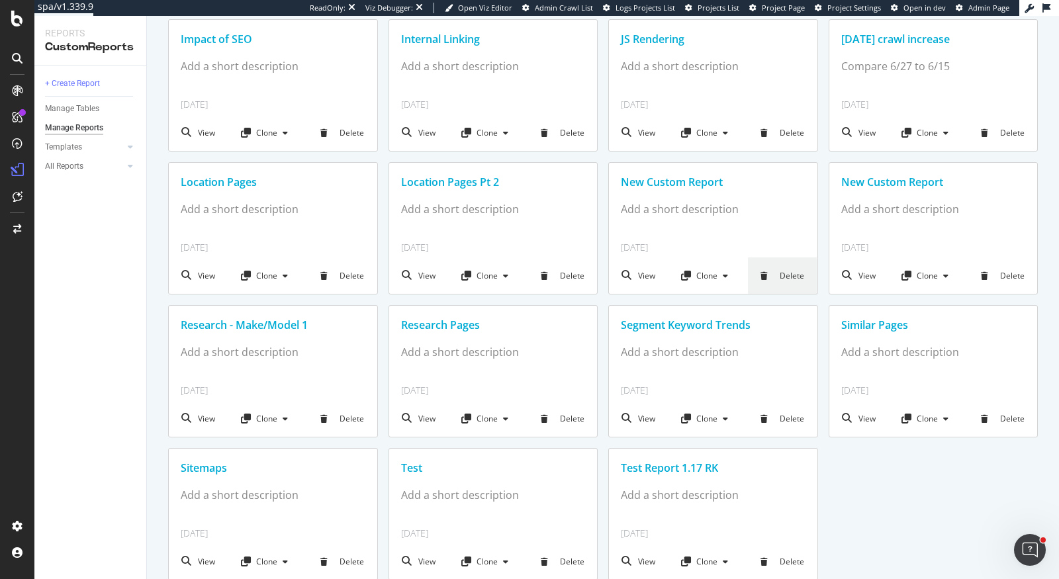
click at [791, 279] on div "Delete" at bounding box center [782, 275] width 69 height 36
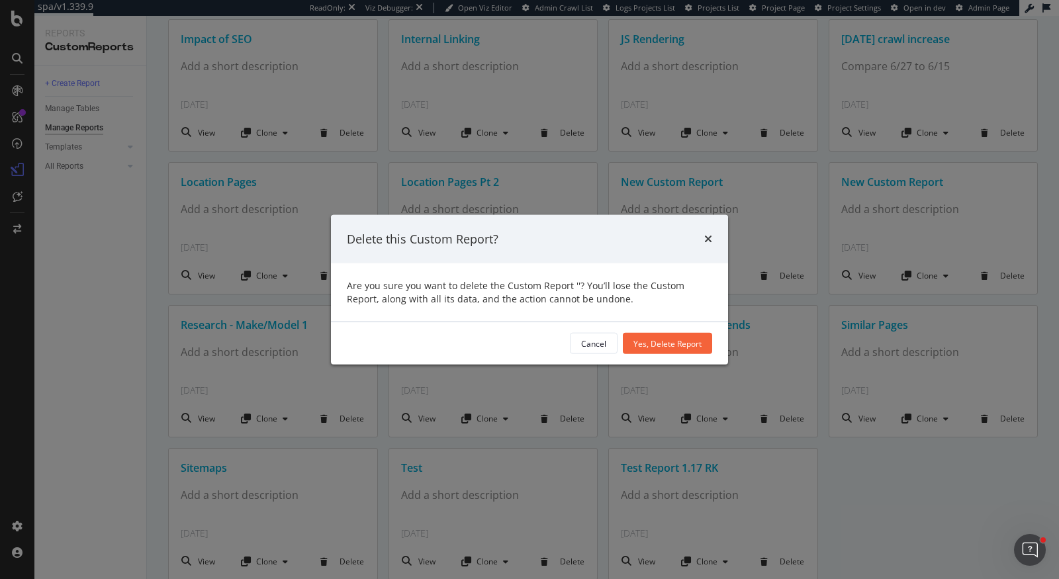
click at [660, 360] on div "Cancel Yes, Delete Report" at bounding box center [529, 343] width 397 height 42
click at [667, 347] on div "Yes, Delete Report" at bounding box center [667, 343] width 68 height 11
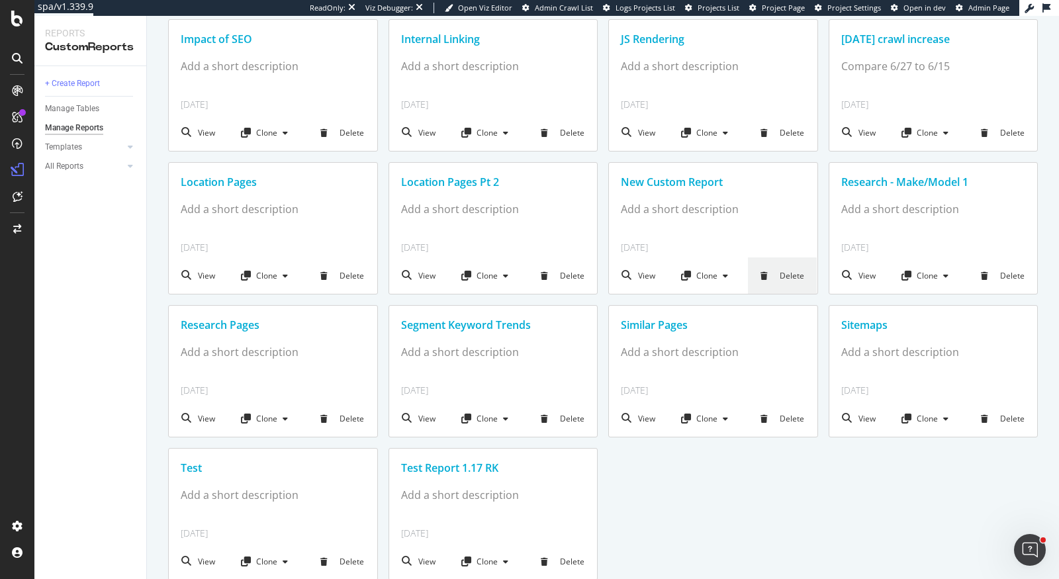
click at [784, 273] on div "Delete" at bounding box center [782, 275] width 69 height 36
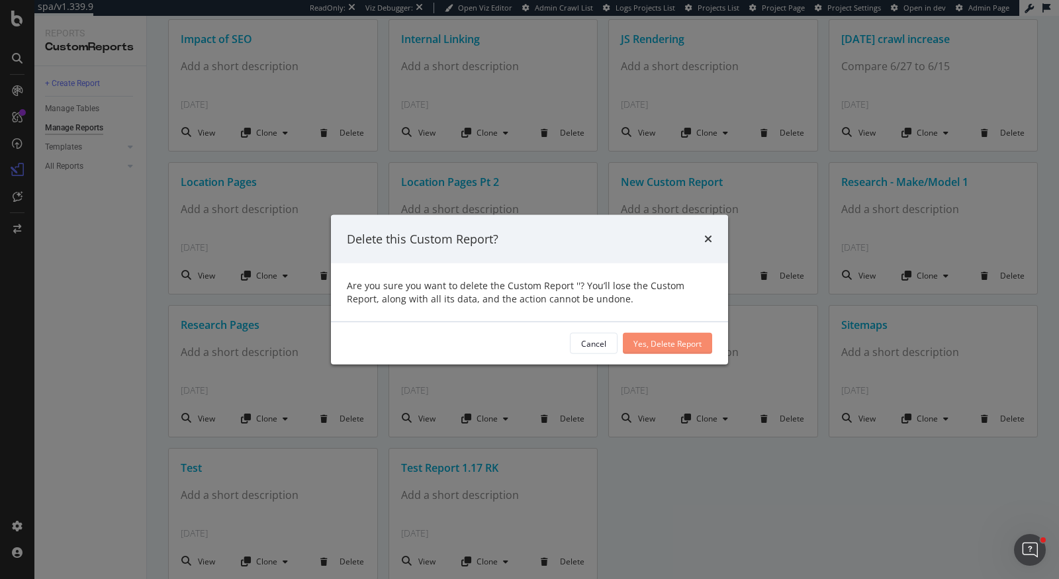
click at [650, 352] on div "Yes, Delete Report" at bounding box center [667, 344] width 68 height 20
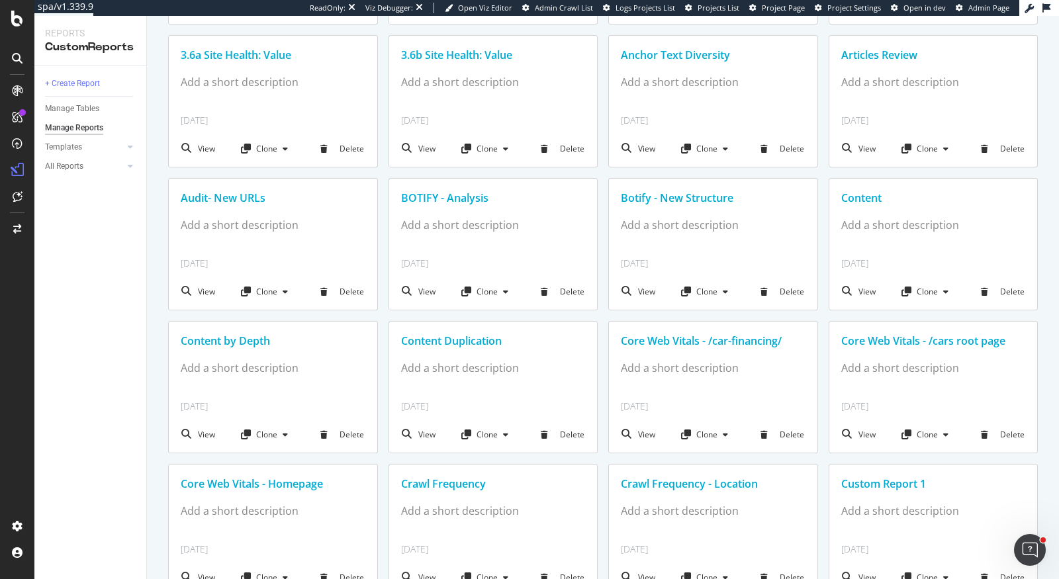
scroll to position [619, 0]
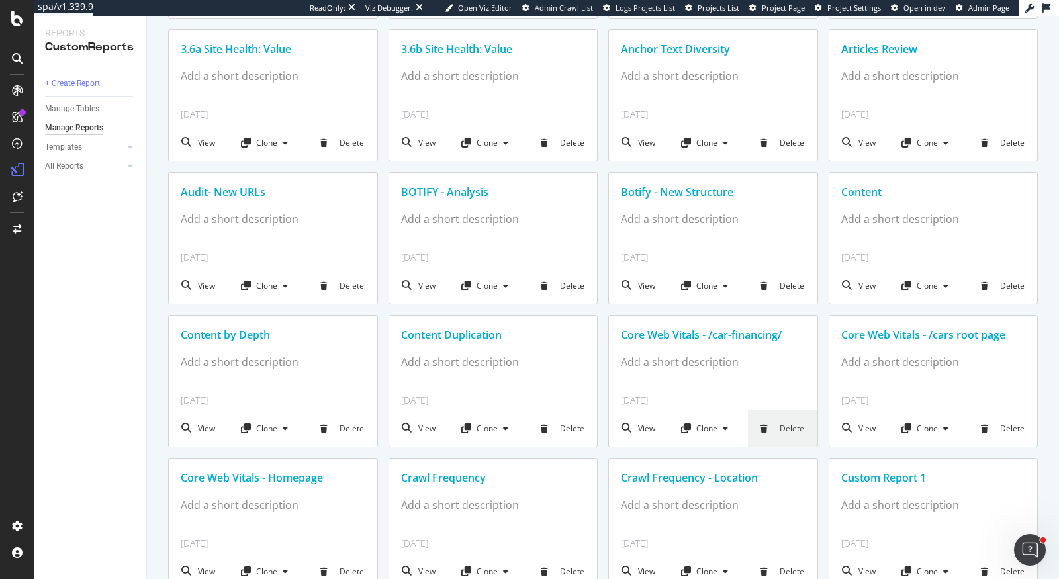
click at [796, 430] on div "Delete" at bounding box center [782, 428] width 69 height 36
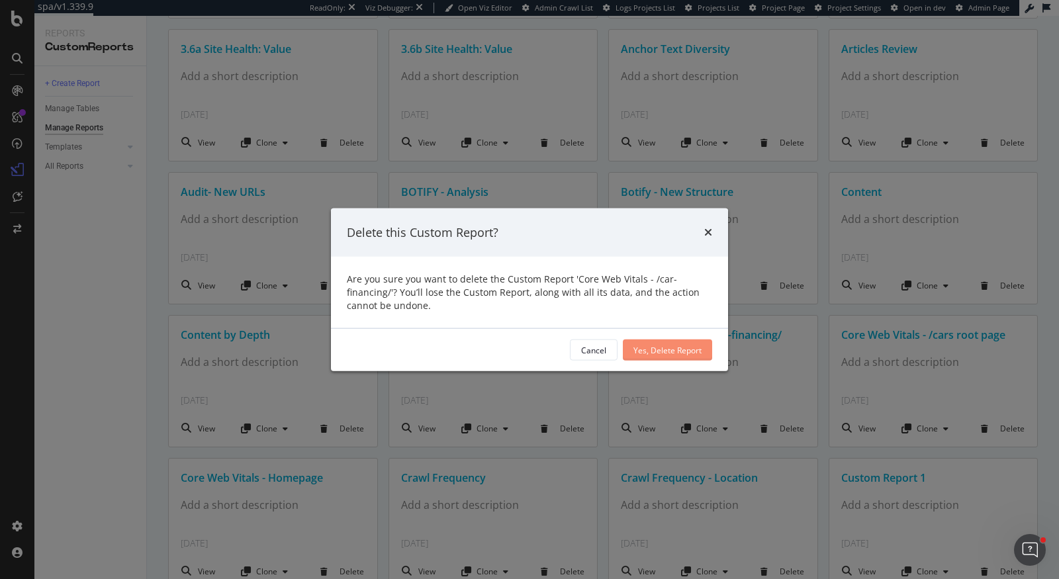
click at [629, 350] on button "Yes, Delete Report" at bounding box center [667, 350] width 89 height 21
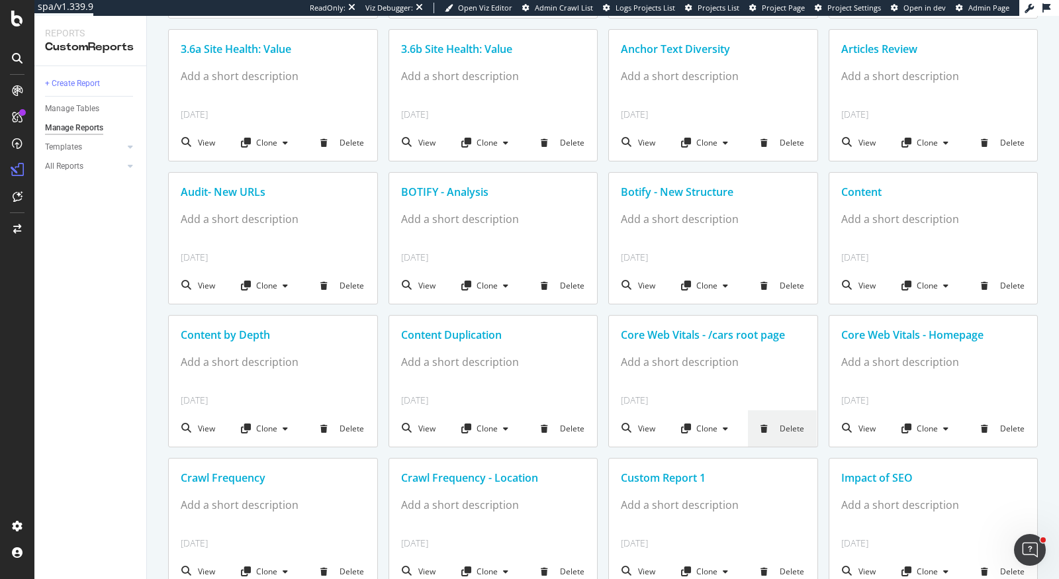
click at [782, 431] on div "Delete" at bounding box center [782, 428] width 69 height 36
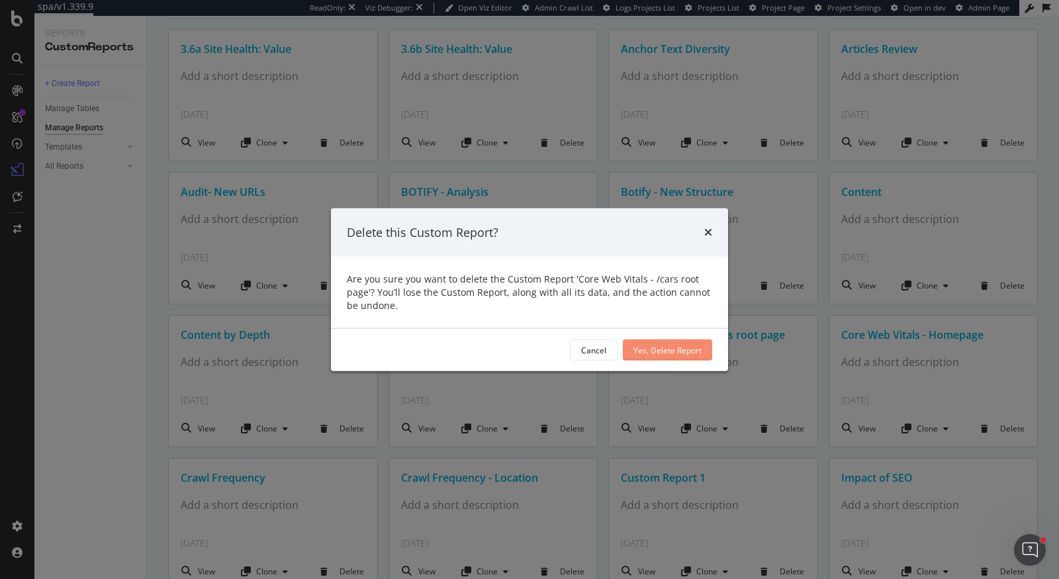
click at [678, 351] on div "Yes, Delete Report" at bounding box center [667, 349] width 68 height 11
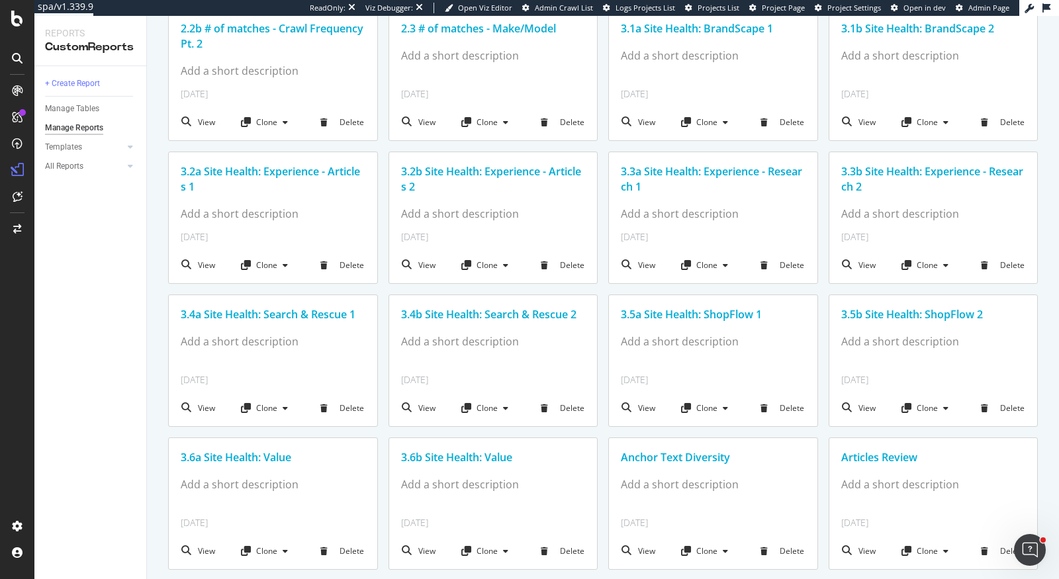
scroll to position [61, 0]
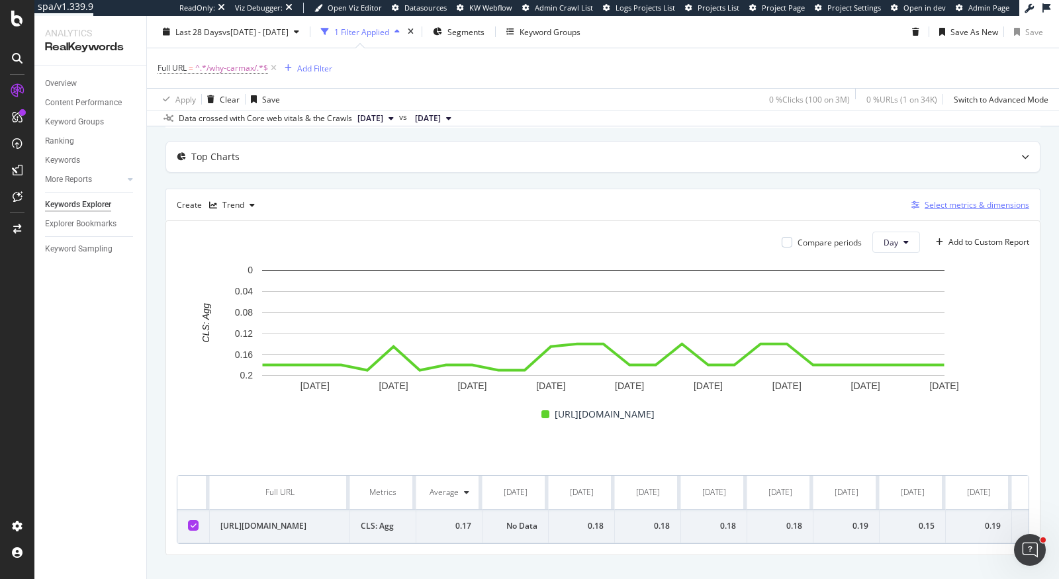
click at [935, 202] on div "Select metrics & dimensions" at bounding box center [977, 204] width 105 height 11
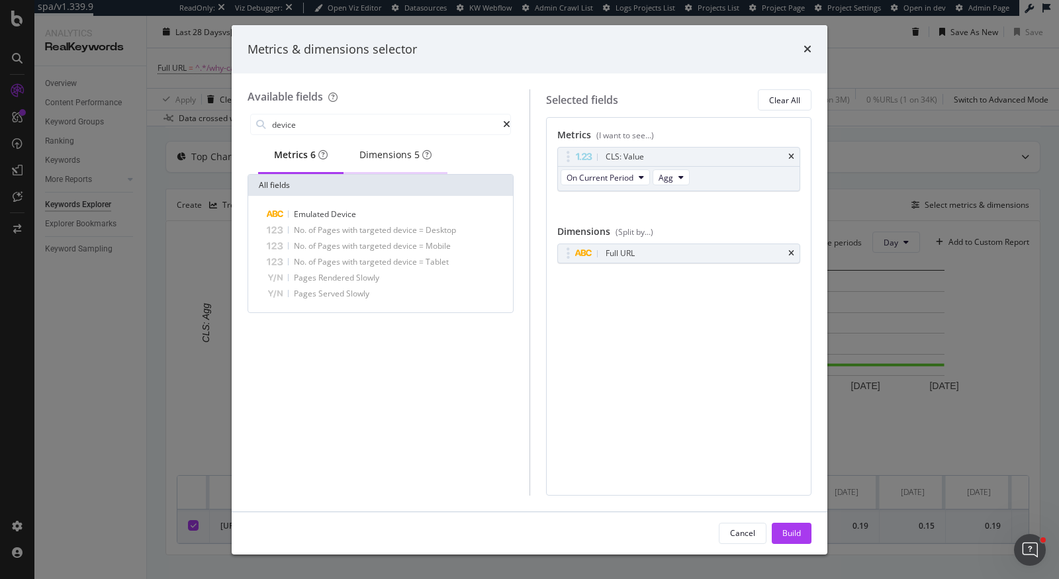
type input "device"
click at [393, 161] on div "Dimensions 5" at bounding box center [395, 154] width 72 height 13
click at [345, 208] on div "Device Emulated Device Targeted Device Pages Rendered Slowly Pages Served Slowly" at bounding box center [380, 246] width 265 height 101
click at [345, 210] on div "Device Emulated Device Targeted Device Pages Rendered Slowly Pages Served Slowly" at bounding box center [380, 246] width 265 height 101
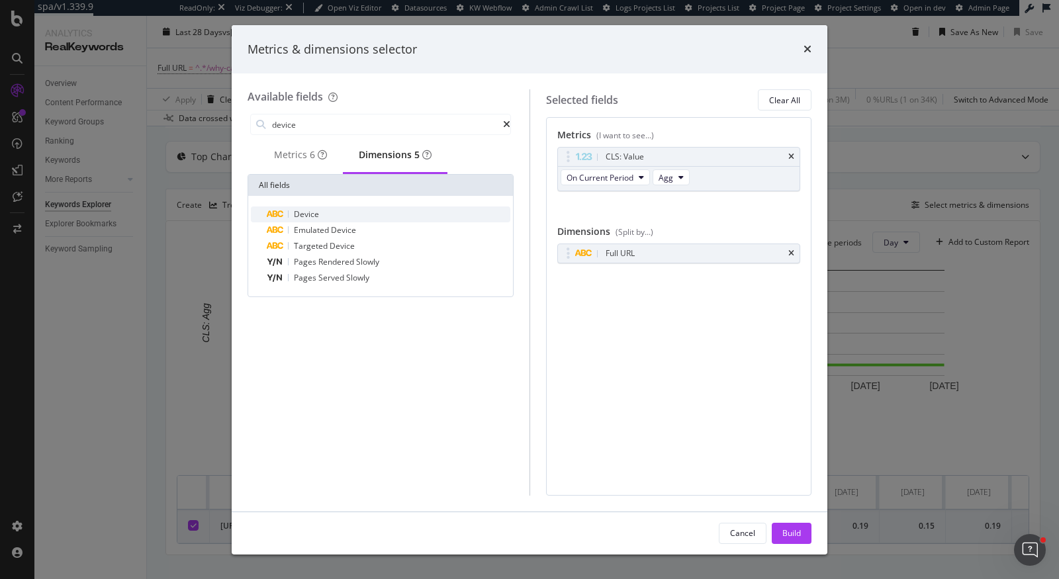
click at [340, 222] on div "Device" at bounding box center [389, 214] width 244 height 16
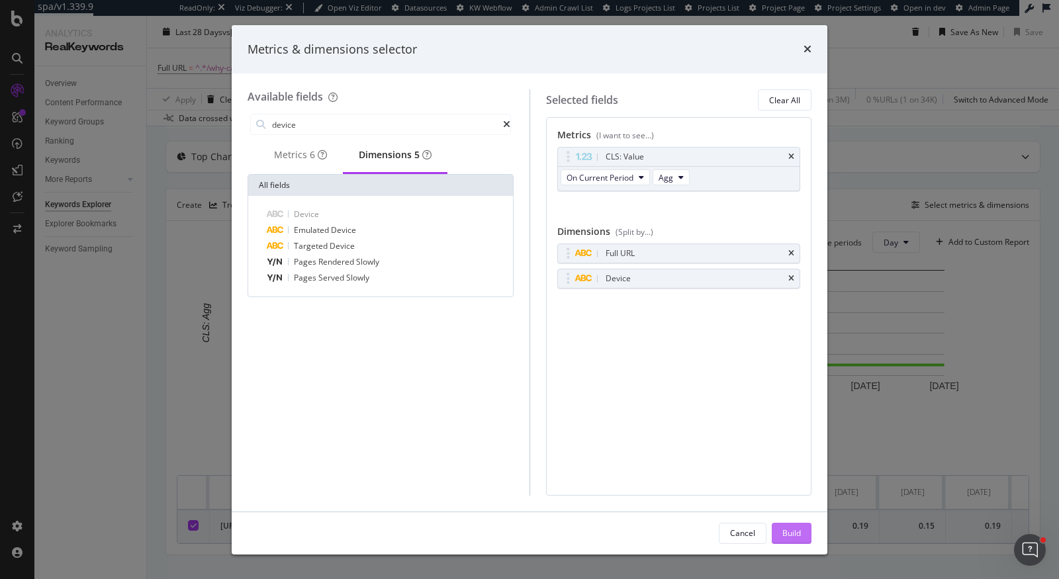
click at [795, 529] on div "Build" at bounding box center [791, 532] width 19 height 11
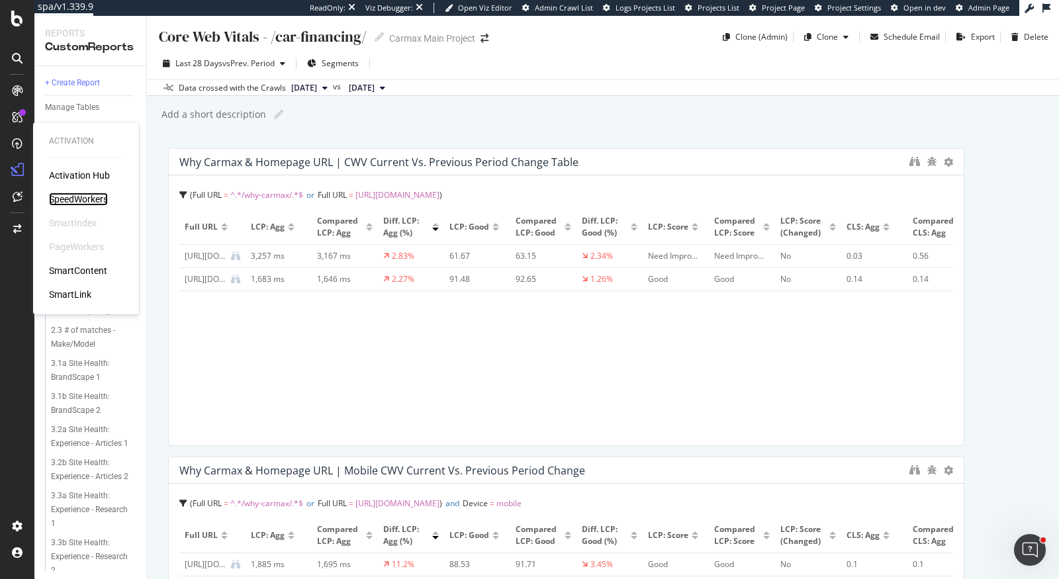
click at [80, 200] on div "SpeedWorkers" at bounding box center [78, 199] width 59 height 13
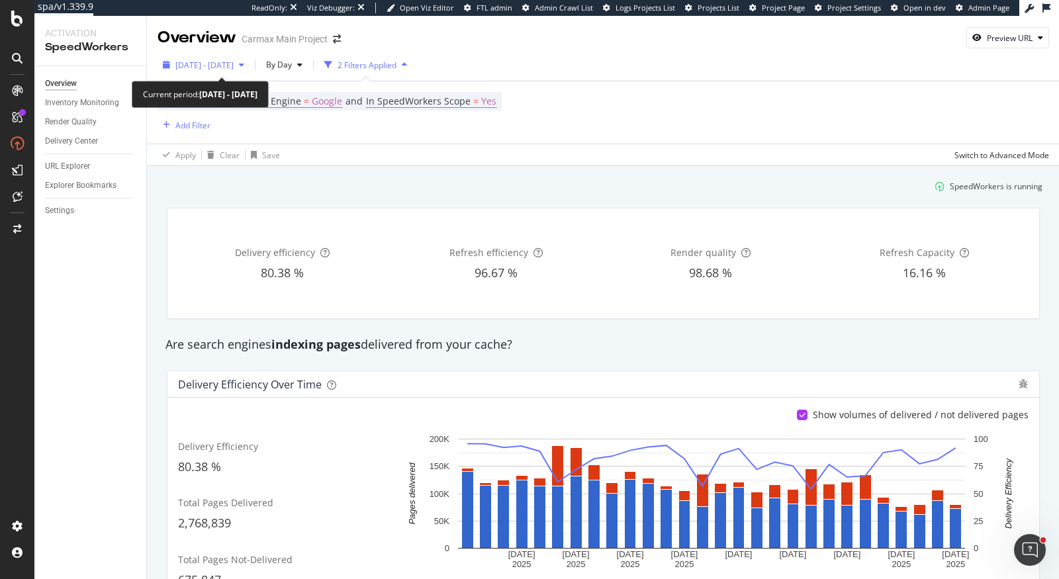
click at [206, 65] on span "2025 Sep. 18th - Oct. 15th" at bounding box center [204, 65] width 58 height 11
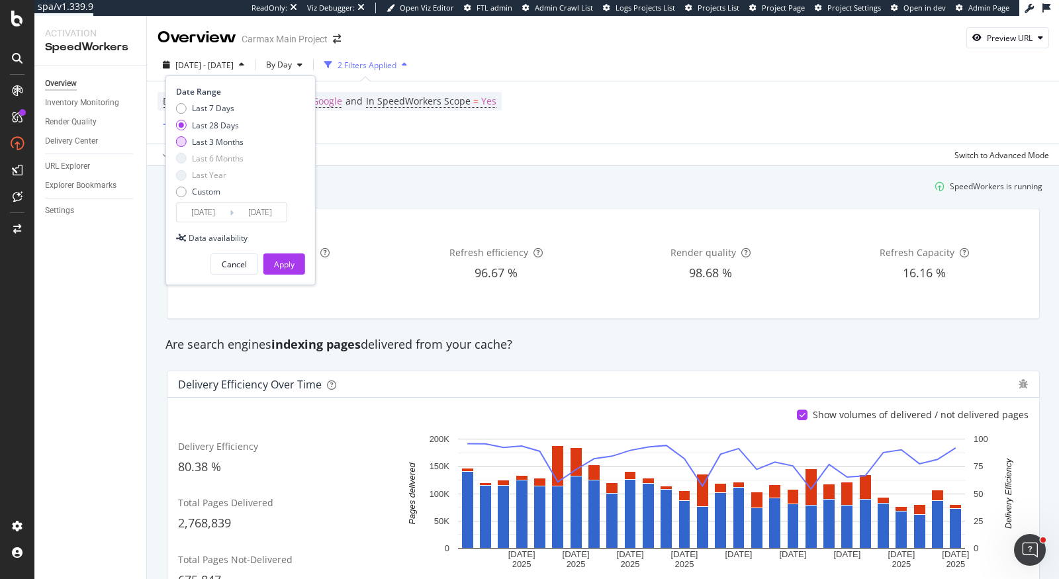
click at [235, 143] on div "Last 3 Months" at bounding box center [218, 141] width 52 height 11
type input "2025/07/16"
click at [278, 255] on div "Apply" at bounding box center [284, 264] width 21 height 20
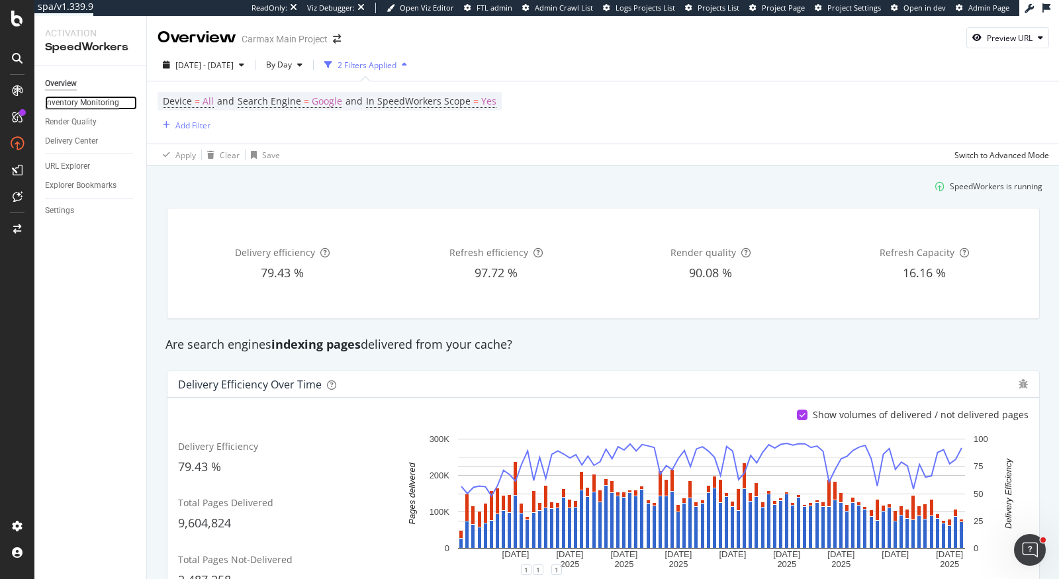
click at [93, 101] on div "Inventory Monitoring" at bounding box center [82, 103] width 74 height 14
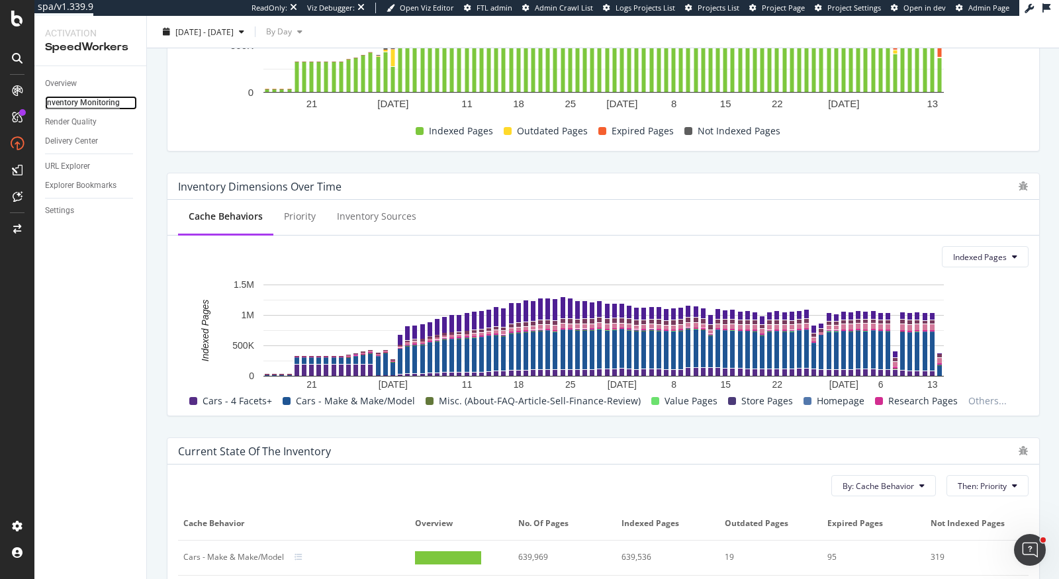
scroll to position [192, 0]
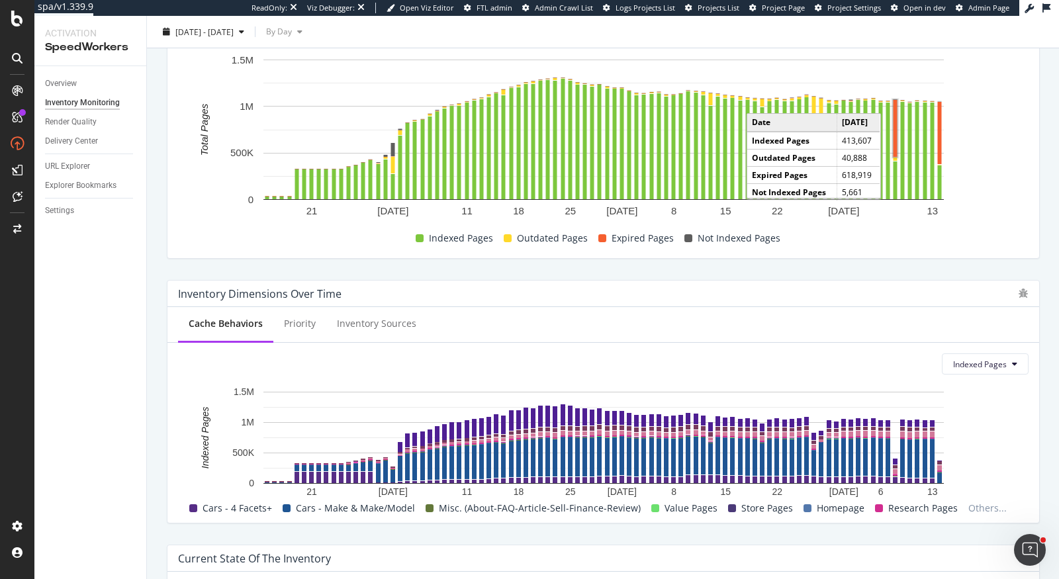
click at [894, 129] on rect "A chart." at bounding box center [895, 128] width 4 height 57
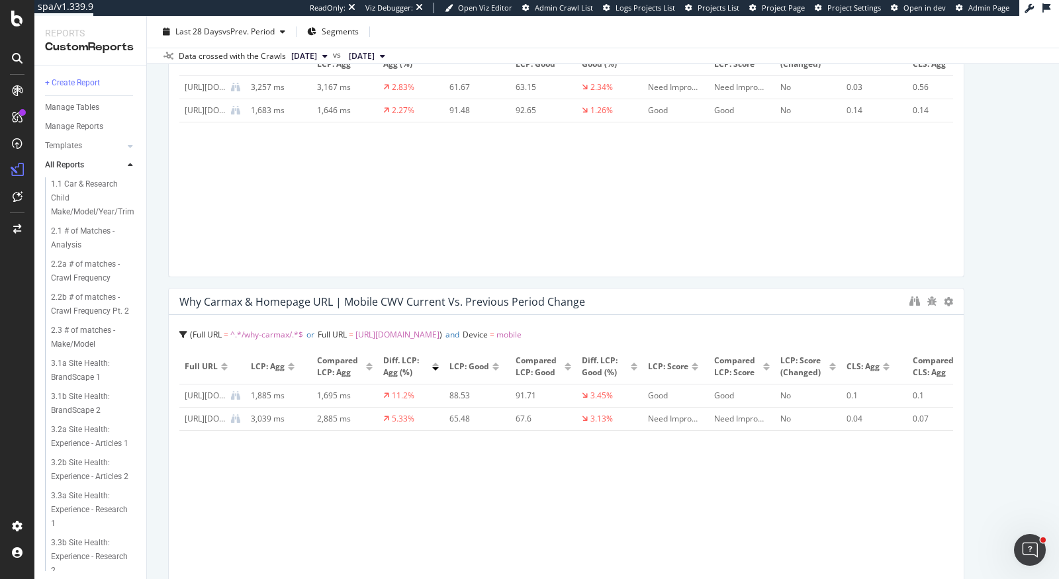
scroll to position [48, 0]
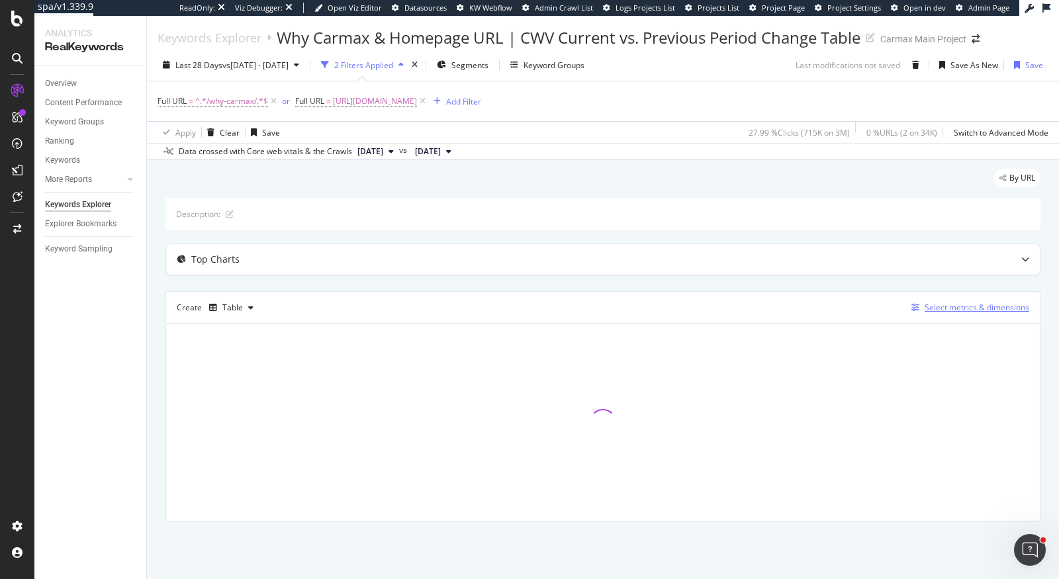
click at [958, 302] on div "Select metrics & dimensions" at bounding box center [977, 307] width 105 height 11
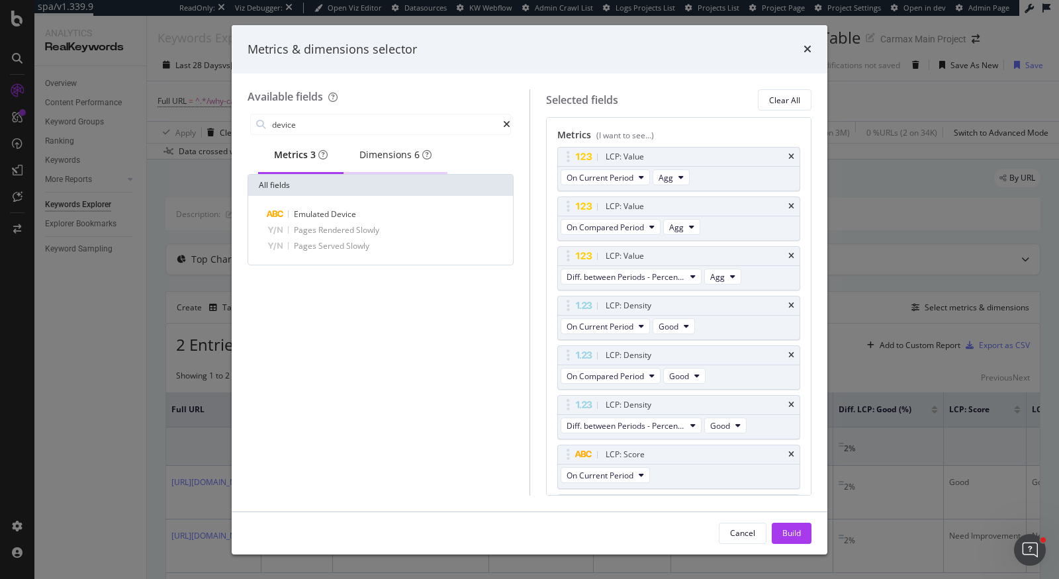
type input "device"
click at [382, 152] on div "Dimensions 6" at bounding box center [395, 154] width 72 height 13
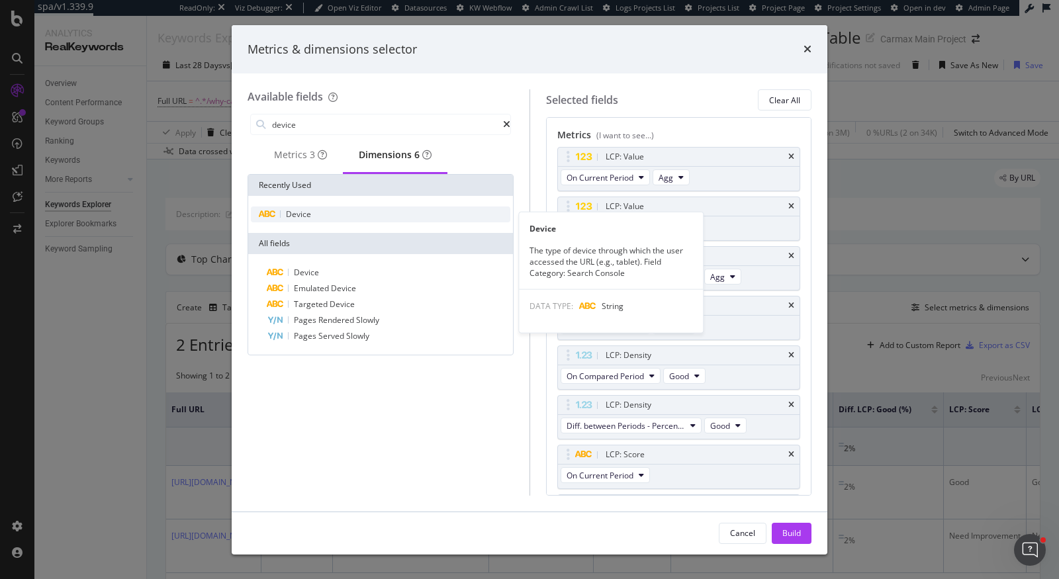
click at [323, 220] on div "Device" at bounding box center [380, 214] width 259 height 16
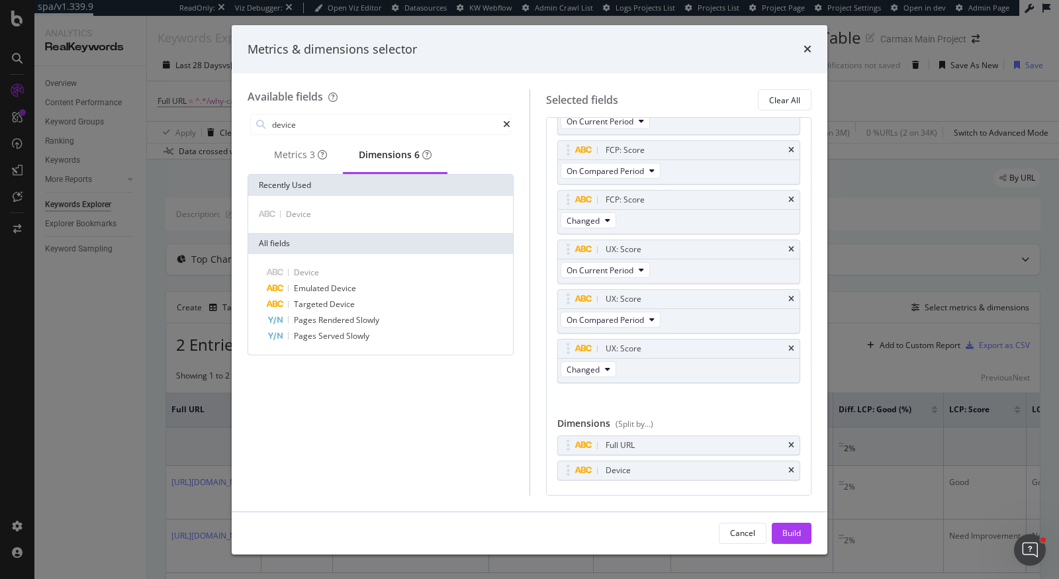
scroll to position [1256, 0]
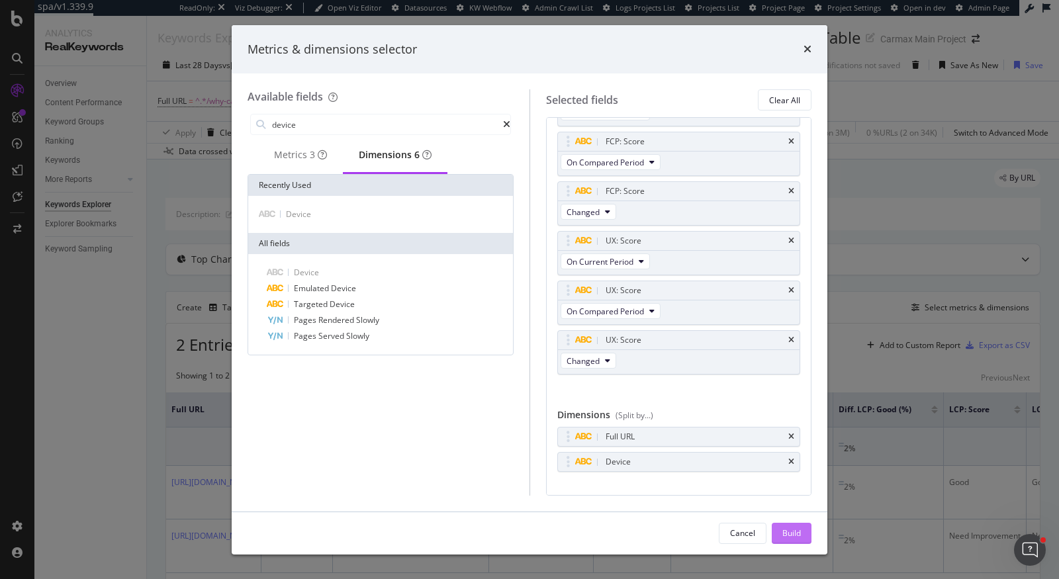
click at [797, 531] on div "Build" at bounding box center [791, 532] width 19 height 11
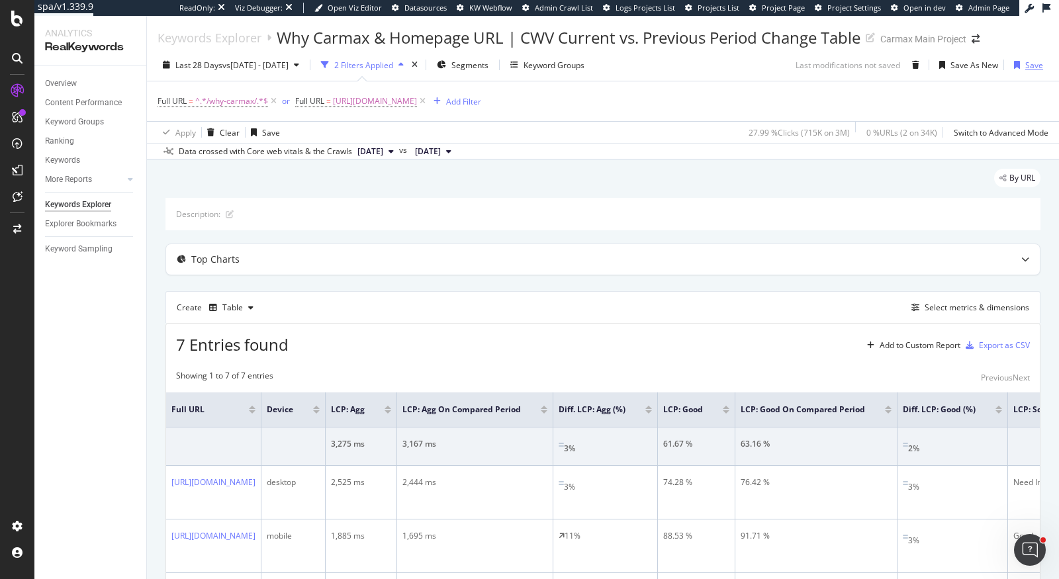
click at [1026, 68] on div "Save" at bounding box center [1034, 65] width 18 height 11
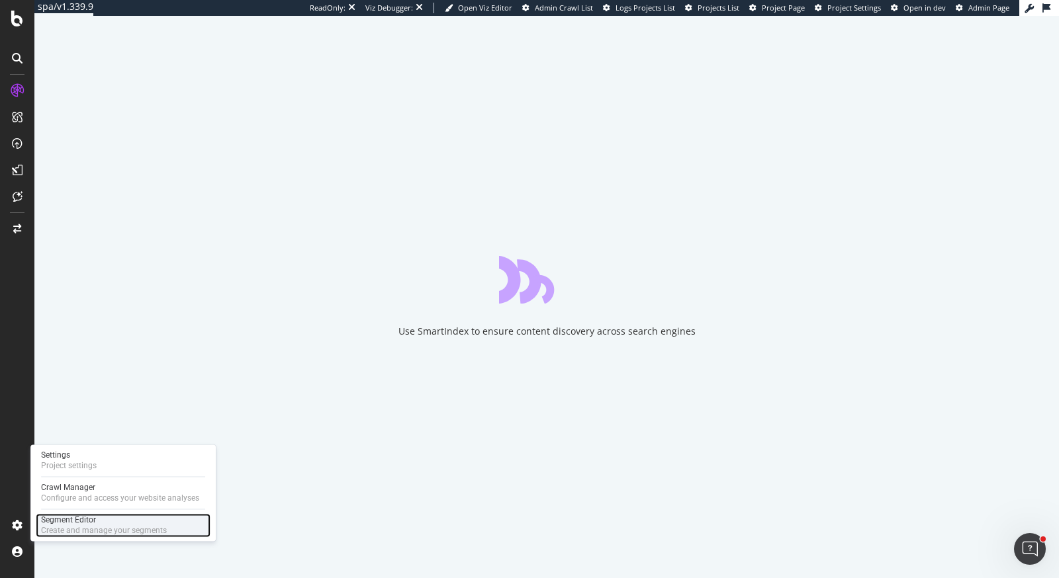
click at [44, 527] on div "Create and manage your segments" at bounding box center [104, 530] width 126 height 11
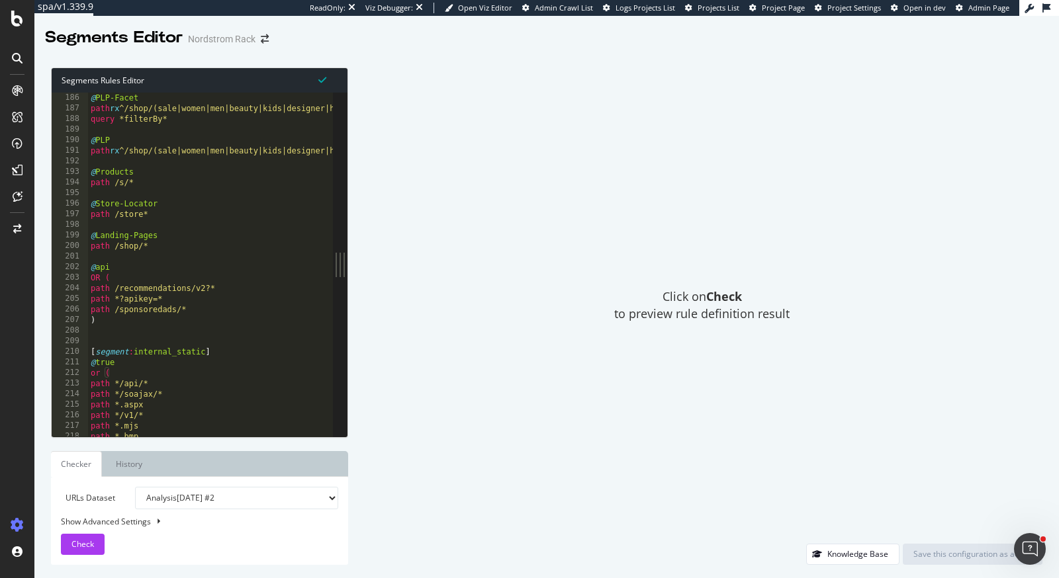
scroll to position [1958, 0]
type textarea ")"
click at [135, 326] on div "@ PLP-Facet path rx ^/shop/(sale|women|men|beauty|kids|designer|home|gifts) que…" at bounding box center [240, 265] width 305 height 367
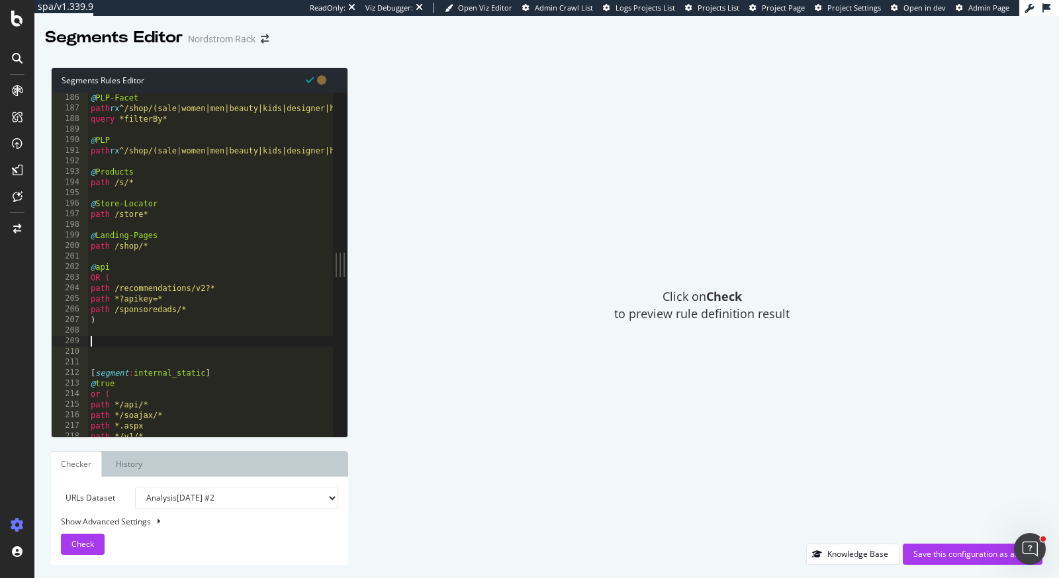
paste textarea "path /browse/*"
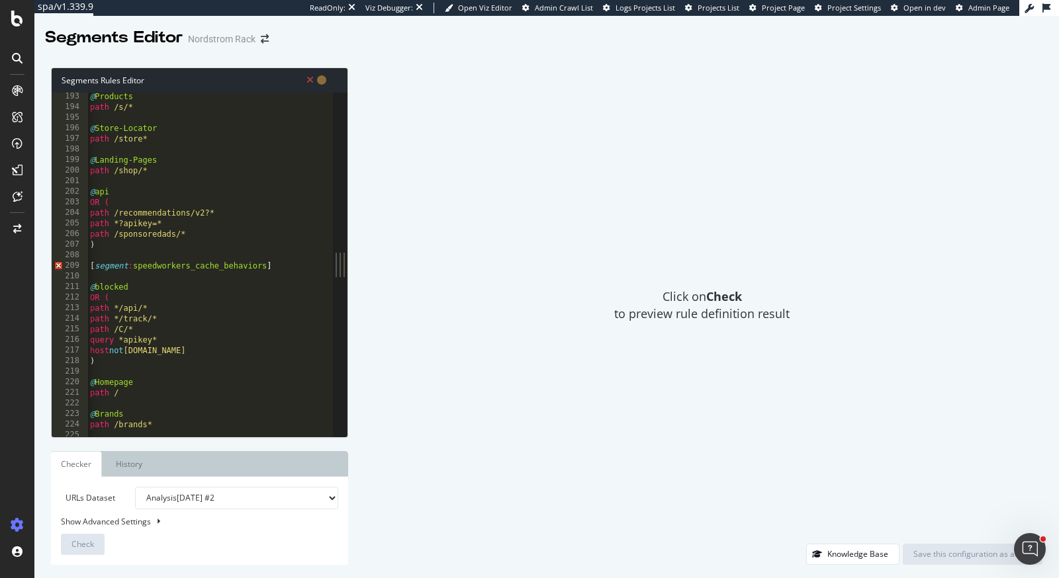
scroll to position [0, 0]
drag, startPoint x: 207, startPoint y: 236, endPoint x: 80, endPoint y: 214, distance: 128.9
click at [80, 214] on div "path /browse/* 193 194 195 196 197 198 199 200 201 202 203 204 205 206 207 208 …" at bounding box center [192, 265] width 281 height 344
click at [165, 342] on div "@ Products path /s/* @ Store-Locator path /store* @ Landing-Pages path /shop/* …" at bounding box center [245, 276] width 315 height 367
type textarea "query *apikey*"
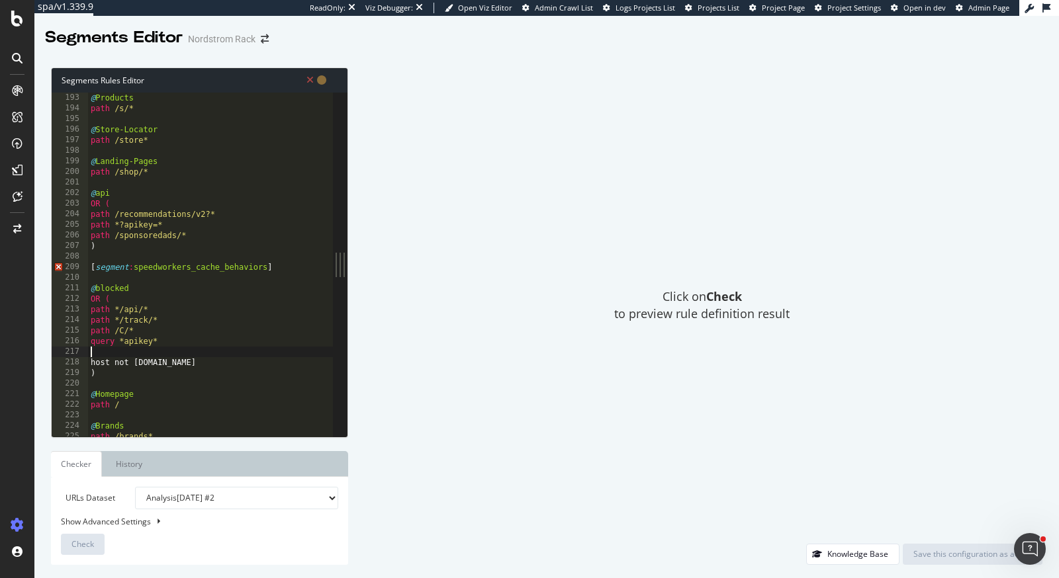
paste textarea "path /sponsoredads/*"
drag, startPoint x: 173, startPoint y: 359, endPoint x: 41, endPoint y: 357, distance: 132.4
click at [41, 357] on div "Segments Rules Editor path /sponsoredads/* 193 194 195 196 197 198 199 200 201 …" at bounding box center [546, 316] width 1024 height 524
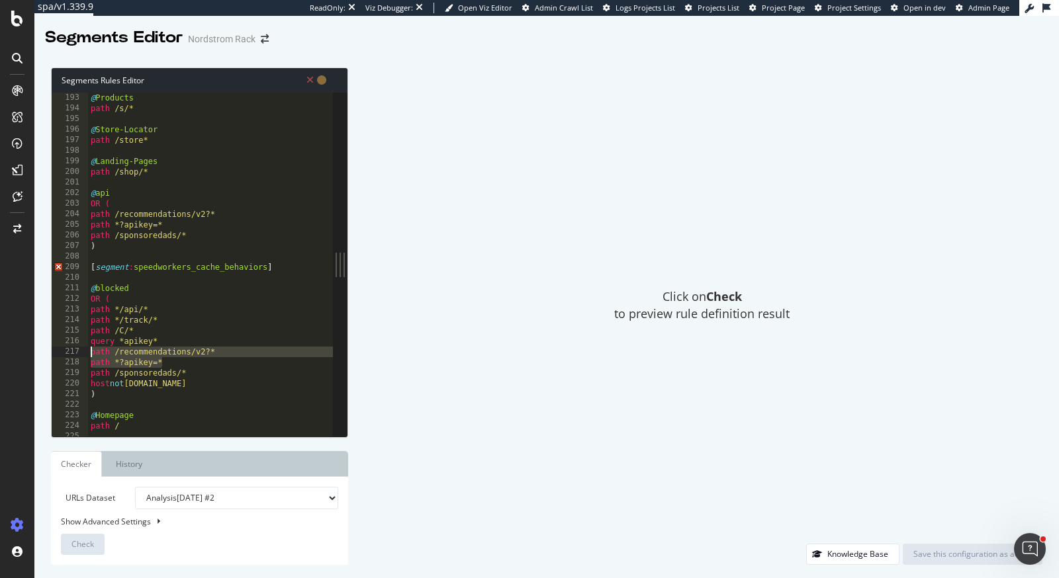
click at [41, 357] on div "Segments Rules Editor path /recommendations/v2?* path *?apikey=* 193 194 195 19…" at bounding box center [546, 316] width 1024 height 524
type textarea "path *?apikey=*"
click at [179, 358] on div "@ Products path /s/* @ Store-Locator path /store* @ Landing-Pages path /shop/* …" at bounding box center [245, 276] width 315 height 367
drag, startPoint x: 175, startPoint y: 361, endPoint x: 42, endPoint y: 361, distance: 133.0
click at [42, 361] on div "Segments Rules Editor path *?apikey=* 193 194 195 196 197 198 199 200 201 202 2…" at bounding box center [546, 316] width 1024 height 524
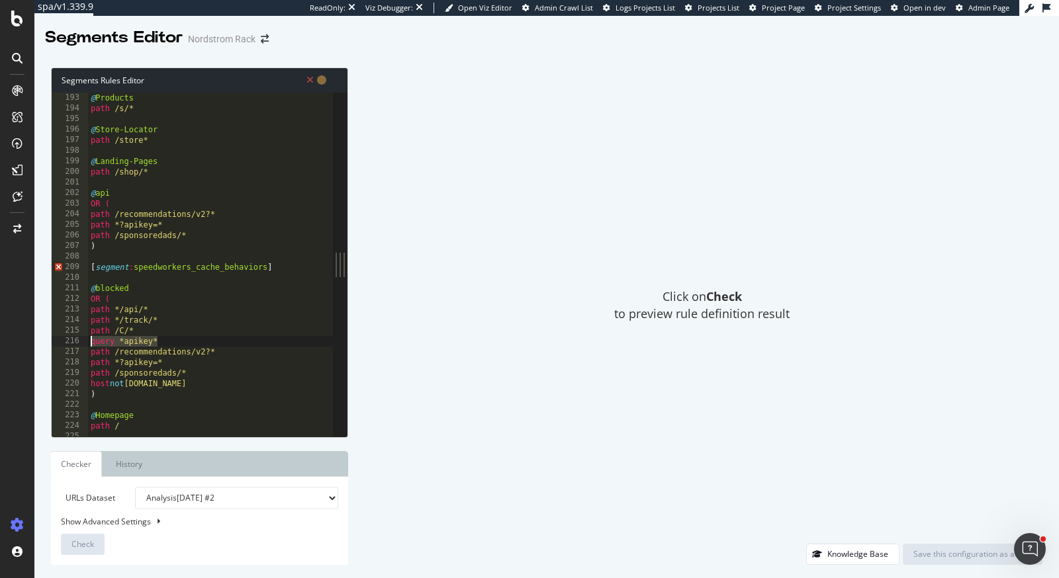
drag, startPoint x: 166, startPoint y: 341, endPoint x: 56, endPoint y: 343, distance: 110.5
click at [56, 343] on div "path /recommendations/v2?* path *?apikey=* 193 194 195 196 197 198 199 200 201 …" at bounding box center [192, 265] width 281 height 344
type textarea "query *apikey*"
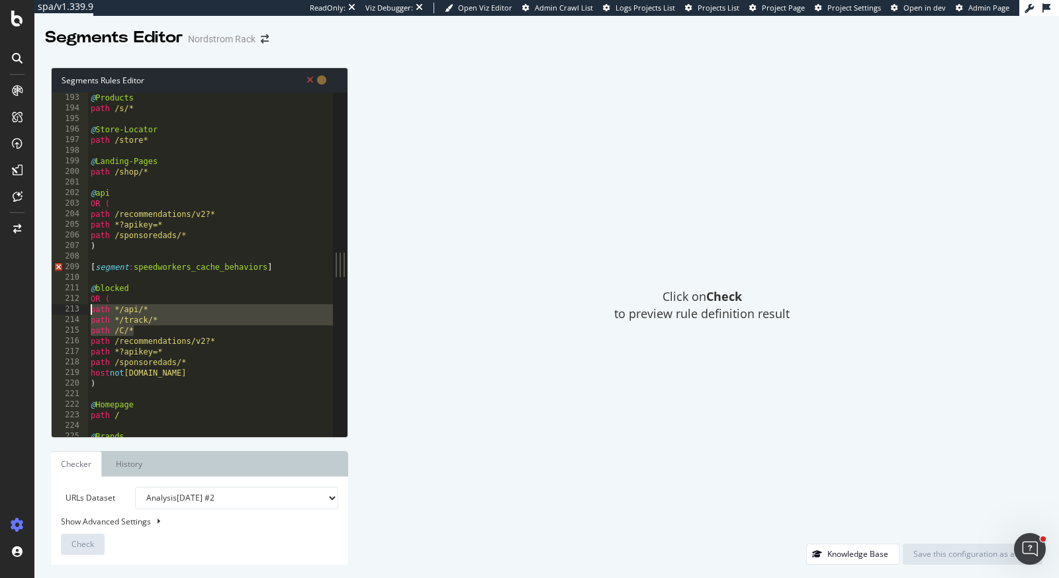
drag, startPoint x: 142, startPoint y: 331, endPoint x: 81, endPoint y: 310, distance: 64.5
click at [81, 310] on div "path /C/* 193 194 195 196 197 198 199 200 201 202 203 204 205 206 207 208 209 2…" at bounding box center [192, 265] width 281 height 344
click at [214, 236] on div "@ Products path /s/* @ Store-Locator path /store* @ Landing-Pages path /shop/* …" at bounding box center [245, 276] width 315 height 367
type textarea "path /sponsoredads/*"
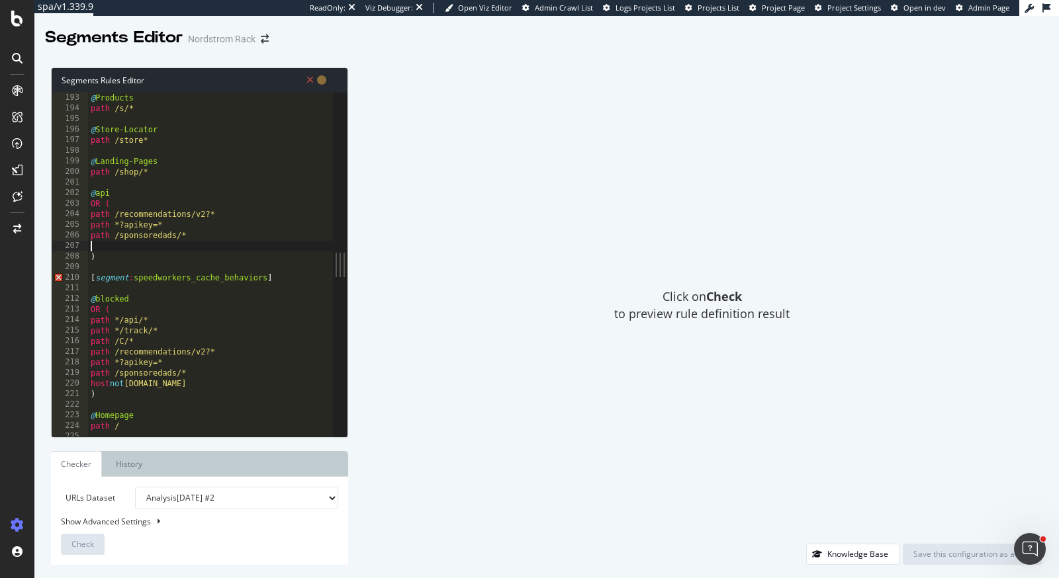
paste textarea "path /C/*"
type textarea "path /C/*"
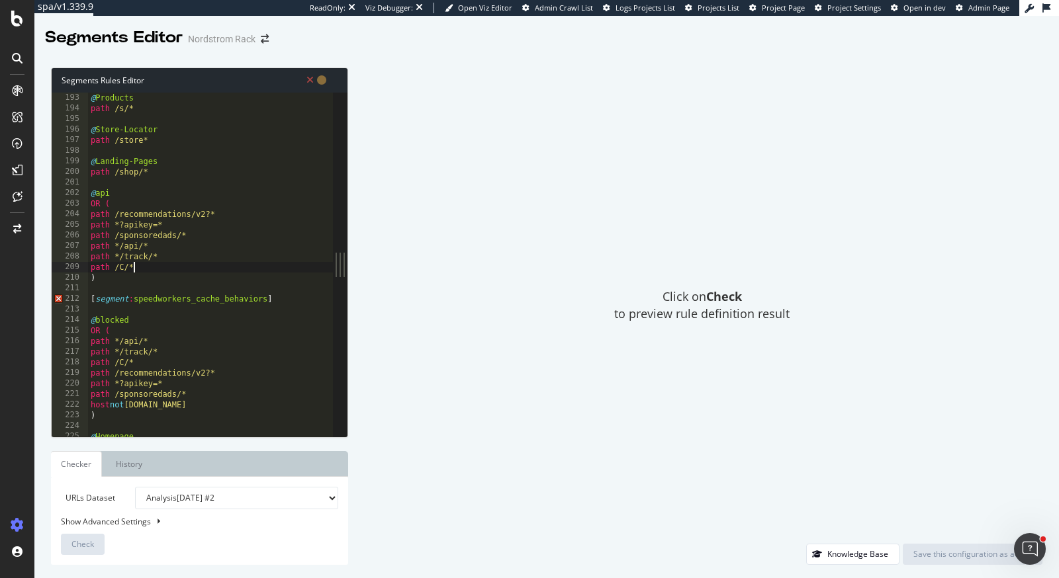
click at [219, 289] on div "@ Products path /s/* @ Store-Locator path /store* @ Landing-Pages path /shop/* …" at bounding box center [245, 276] width 315 height 367
click at [231, 310] on div "@ Products path /s/* @ Store-Locator path /store* @ Landing-Pages path /shop/* …" at bounding box center [245, 276] width 315 height 367
click at [196, 302] on div "@ Products path /s/* @ Store-Locator path /store* @ Landing-Pages path /shop/* …" at bounding box center [245, 276] width 315 height 367
type textarea "[segment:speedworkers_cache_behaviors]"
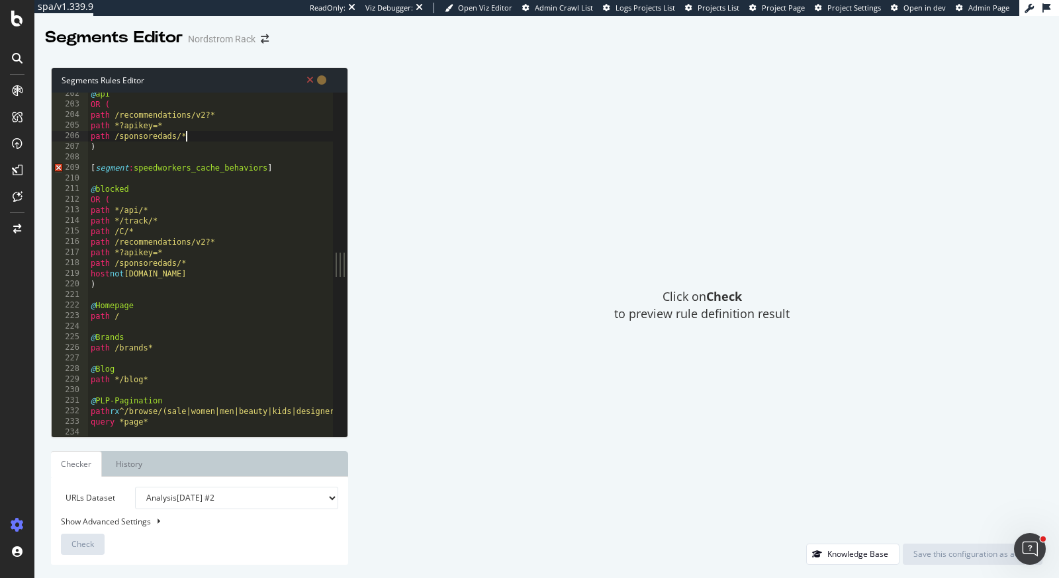
type textarea "path /C/* query *apikey*"
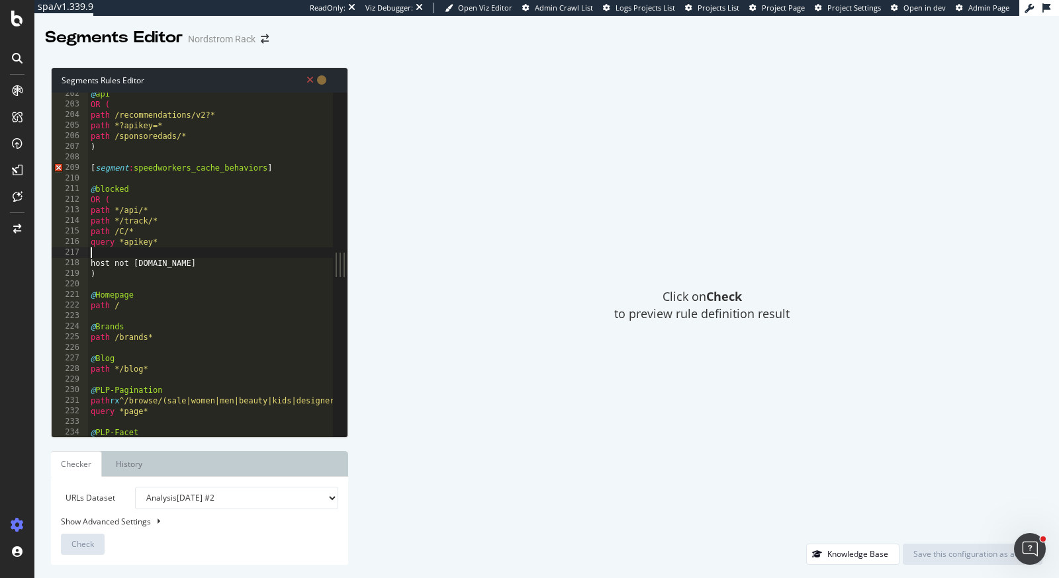
type textarea "query *apikey*"
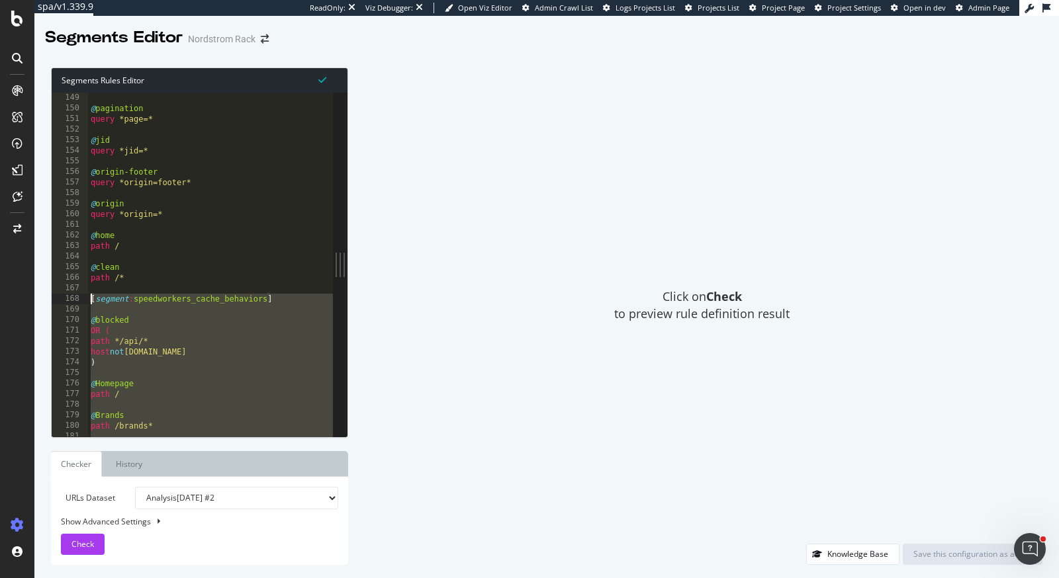
drag, startPoint x: 100, startPoint y: 275, endPoint x: 73, endPoint y: 293, distance: 32.5
click at [73, 293] on div "[segment:speedworkers_cache_behaviors] 149 150 151 152 153 154 155 156 157 158 …" at bounding box center [192, 265] width 281 height 344
type textarea "[segment:speedworkers_cache_behaviors]"
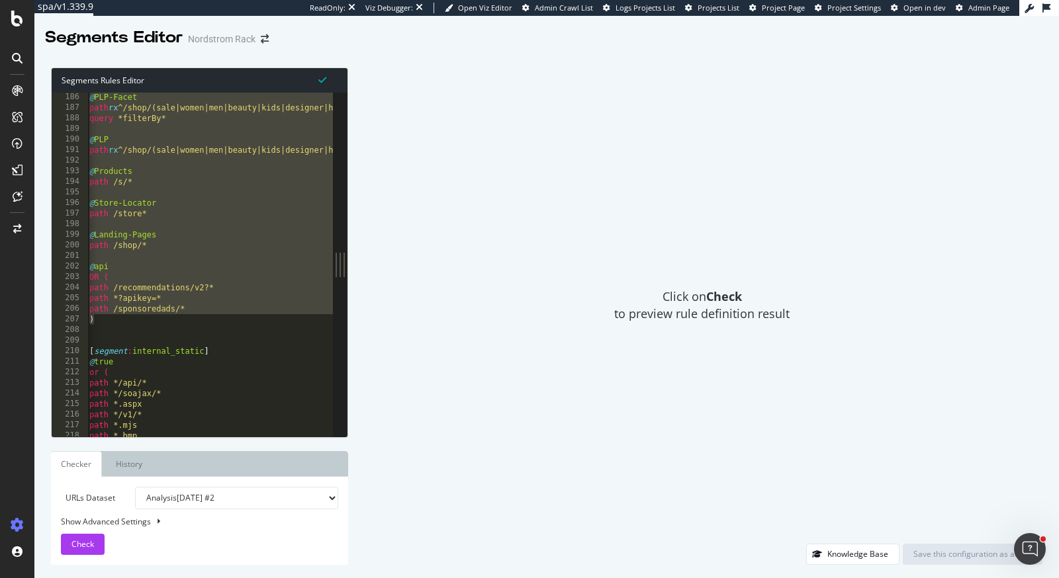
scroll to position [1964, 0]
click at [235, 330] on div "@ PLP-Facet path rx ^/shop/(sale|women|men|beauty|kids|designer|home|gifts) que…" at bounding box center [240, 271] width 305 height 367
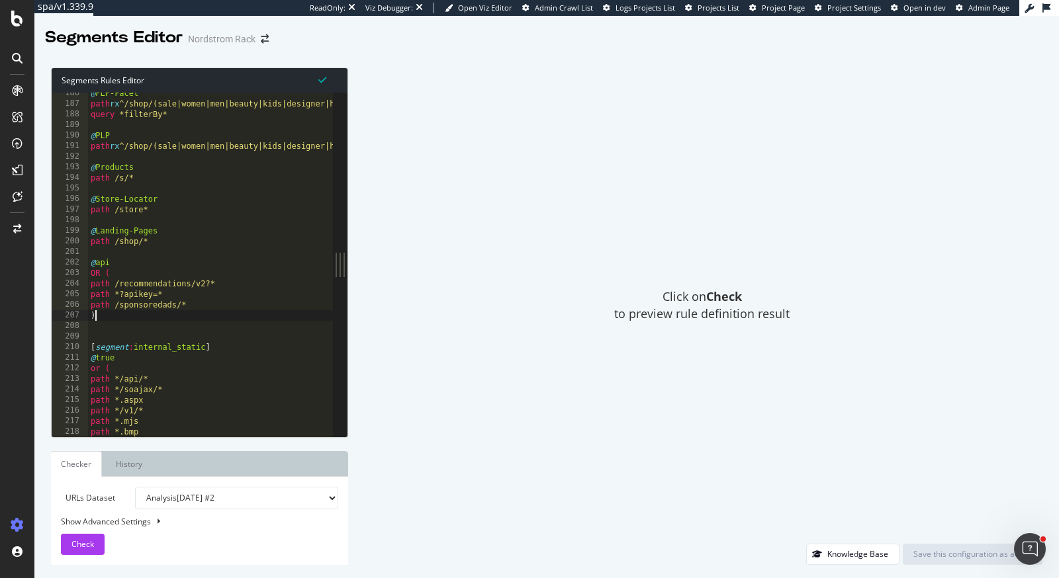
click at [142, 317] on div "@ PLP-Facet path rx ^/shop/(sale|women|men|beauty|kids|designer|home|gifts) que…" at bounding box center [240, 271] width 305 height 367
drag, startPoint x: 201, startPoint y: 305, endPoint x: 148, endPoint y: 290, distance: 55.1
click at [148, 290] on div "@ PLP-Facet path rx ^/shop/(sale|women|men|beauty|kids|designer|home|gifts) que…" at bounding box center [240, 271] width 305 height 367
click at [113, 317] on div "@ PLP-Facet path rx ^/shop/(sale|women|men|beauty|kids|designer|home|gifts) que…" at bounding box center [240, 271] width 305 height 367
drag, startPoint x: 197, startPoint y: 305, endPoint x: 112, endPoint y: 285, distance: 87.8
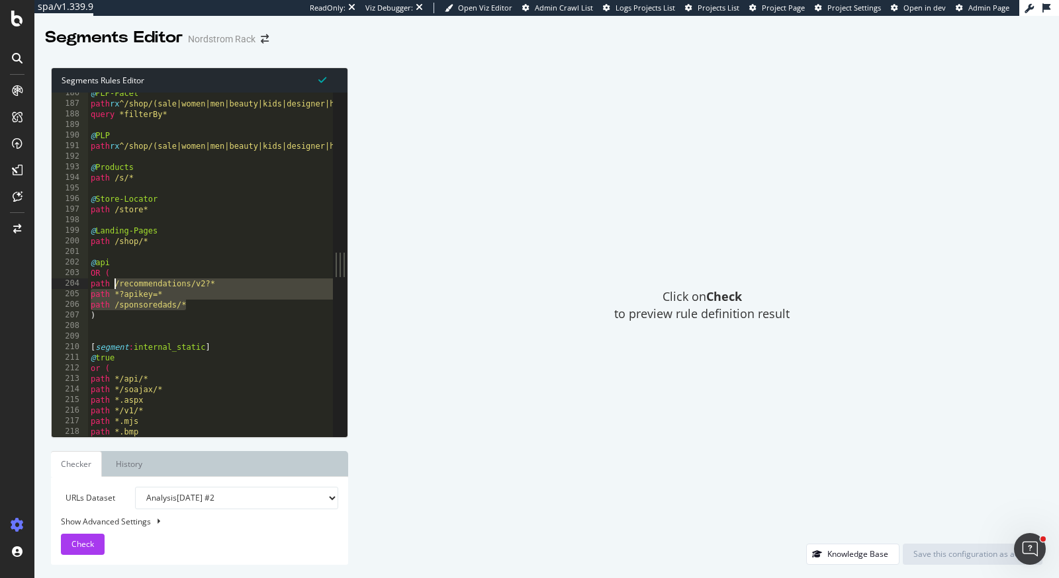
click at [112, 285] on div "@ PLP-Facet path rx ^/shop/(sale|women|men|beauty|kids|designer|home|gifts) que…" at bounding box center [240, 271] width 305 height 367
click at [108, 308] on div "@ PLP-Facet path rx ^/shop/(sale|women|men|beauty|kids|designer|home|gifts) que…" at bounding box center [240, 271] width 305 height 367
drag, startPoint x: 102, startPoint y: 315, endPoint x: 81, endPoint y: 262, distance: 57.0
click at [81, 262] on div "path /sponsoredads/* 186 187 188 189 190 191 192 193 194 195 196 197 198 199 20…" at bounding box center [192, 265] width 281 height 344
type textarea "@api OR ("
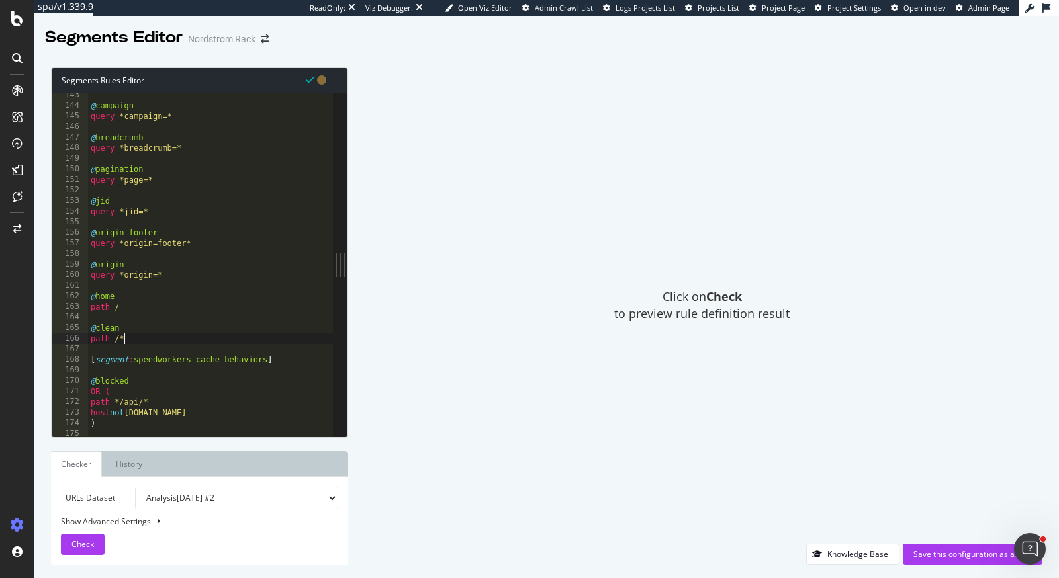
click at [159, 336] on div "@ campaign query *campaign=* @ breadcrumb query *breadcrumb=* @ pagination quer…" at bounding box center [240, 273] width 305 height 367
click at [185, 277] on div "@ campaign query *campaign=* @ breadcrumb query *breadcrumb=* @ pagination quer…" at bounding box center [240, 273] width 305 height 367
type textarea "query *origin=*"
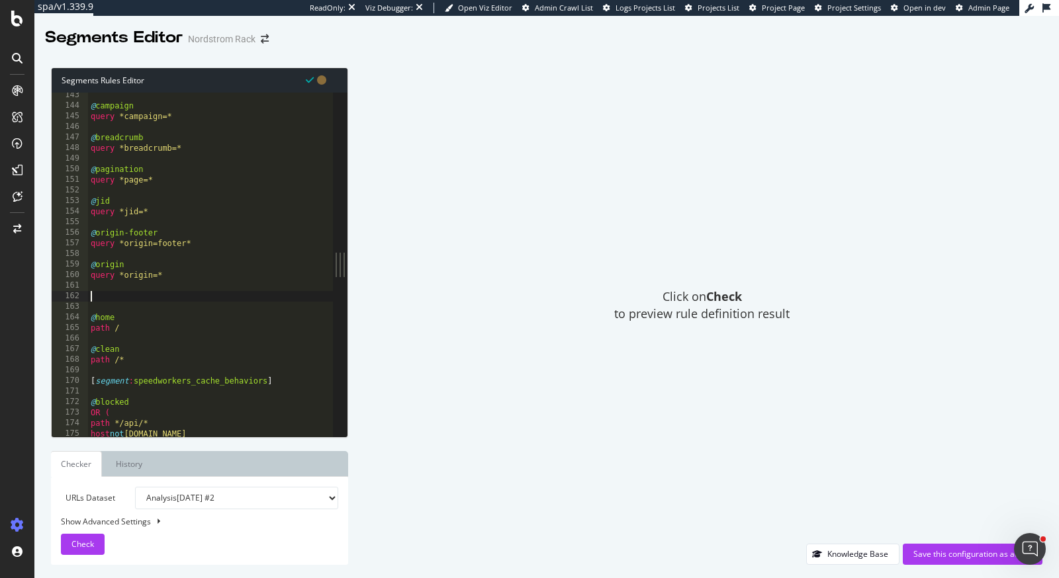
paste textarea ")"
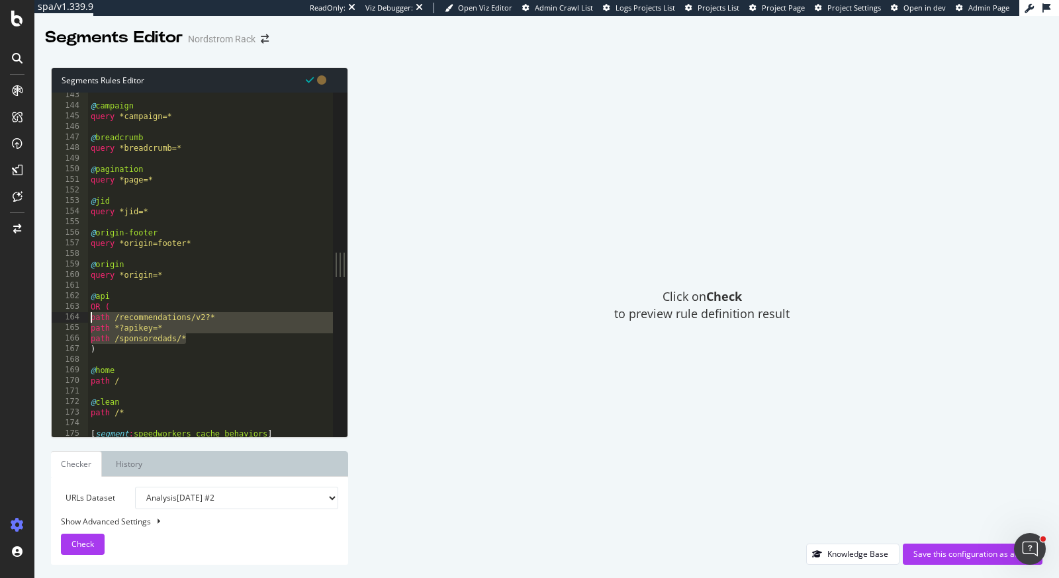
drag, startPoint x: 195, startPoint y: 340, endPoint x: 77, endPoint y: 319, distance: 119.7
click at [77, 319] on div ") 143 144 145 146 147 148 149 150 151 152 153 154 155 156 157 158 159 160 161 1…" at bounding box center [192, 265] width 281 height 344
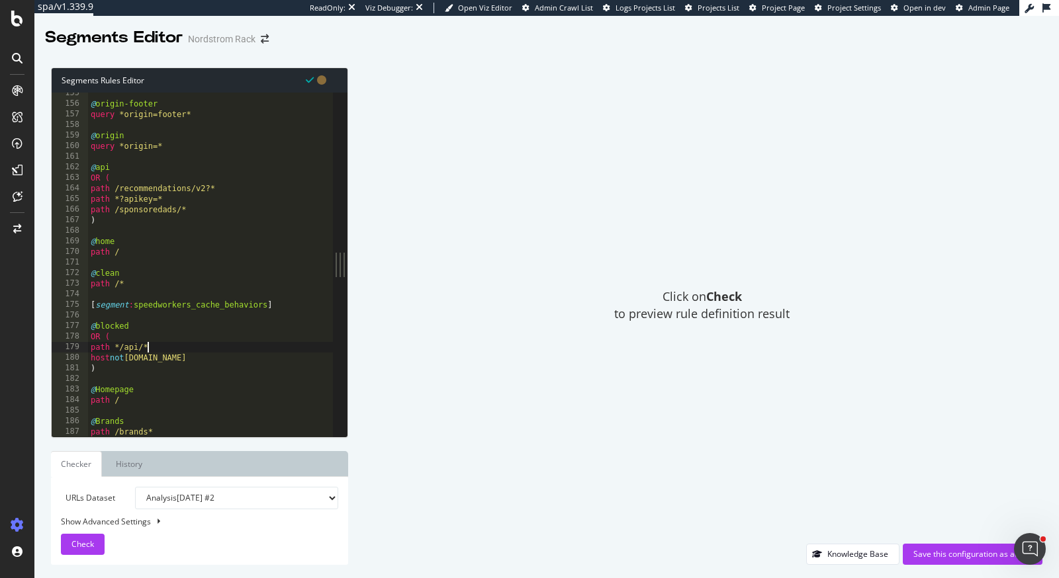
click at [183, 345] on div "@ origin-footer query *origin=footer* @ origin query *origin=* @ api OR ( path …" at bounding box center [240, 271] width 305 height 367
type textarea "path */api/*"
paste textarea "path /sponsoredads/*"
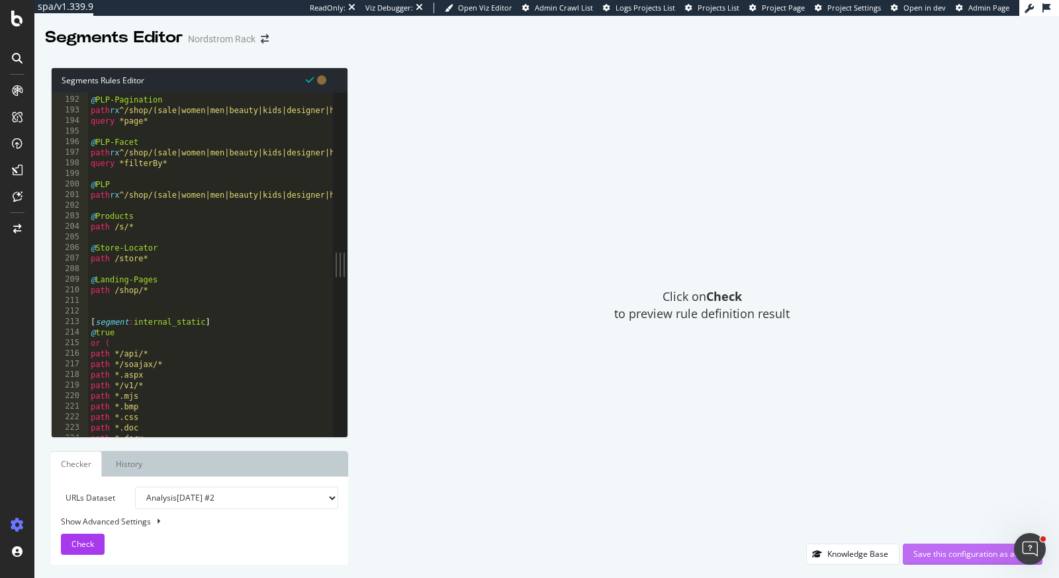
type textarea "path /sponsoredads/*"
click at [932, 520] on div "Save this configuration as active" at bounding box center [972, 554] width 118 height 11
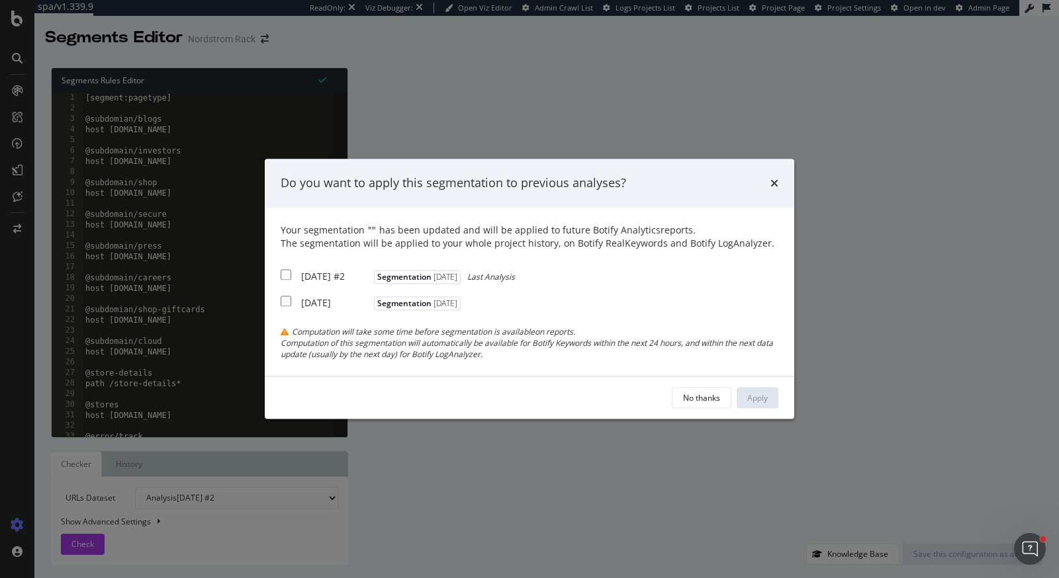
click at [296, 281] on div "2025 Sep. 29th #2 Segmentation 2025-10-10 Last Analysis" at bounding box center [398, 275] width 234 height 17
checkbox input "true"
click at [314, 315] on div "Your segmentation " " has been updated and will be applied to future Botify Ana…" at bounding box center [530, 292] width 498 height 136
click at [304, 310] on div "[DATE]" at bounding box center [335, 302] width 69 height 13
checkbox input "true"
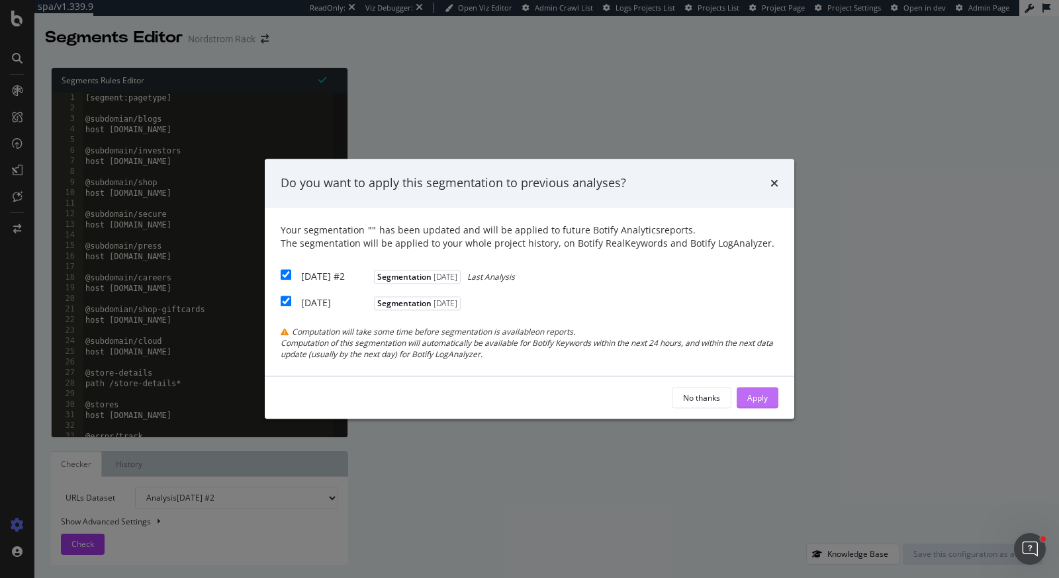
click at [758, 402] on div "Apply" at bounding box center [757, 397] width 21 height 11
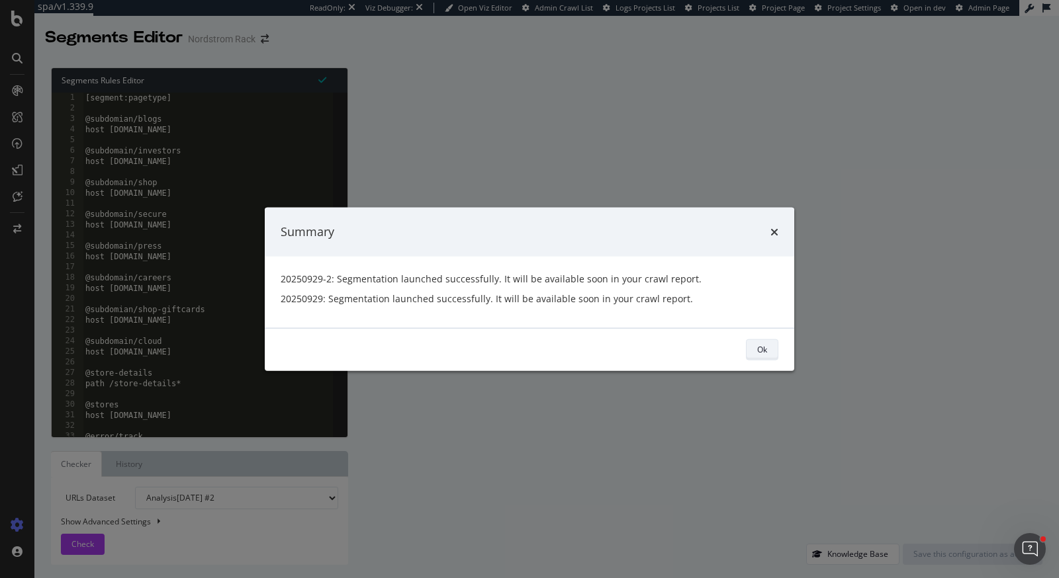
click at [756, 356] on button "Ok" at bounding box center [762, 349] width 32 height 21
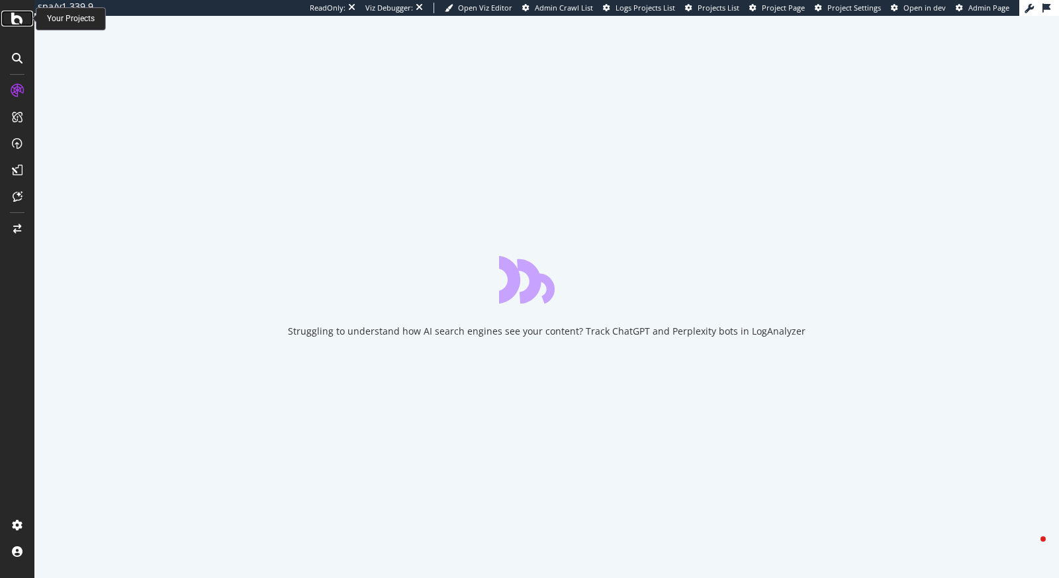
click at [12, 23] on icon at bounding box center [17, 19] width 12 height 16
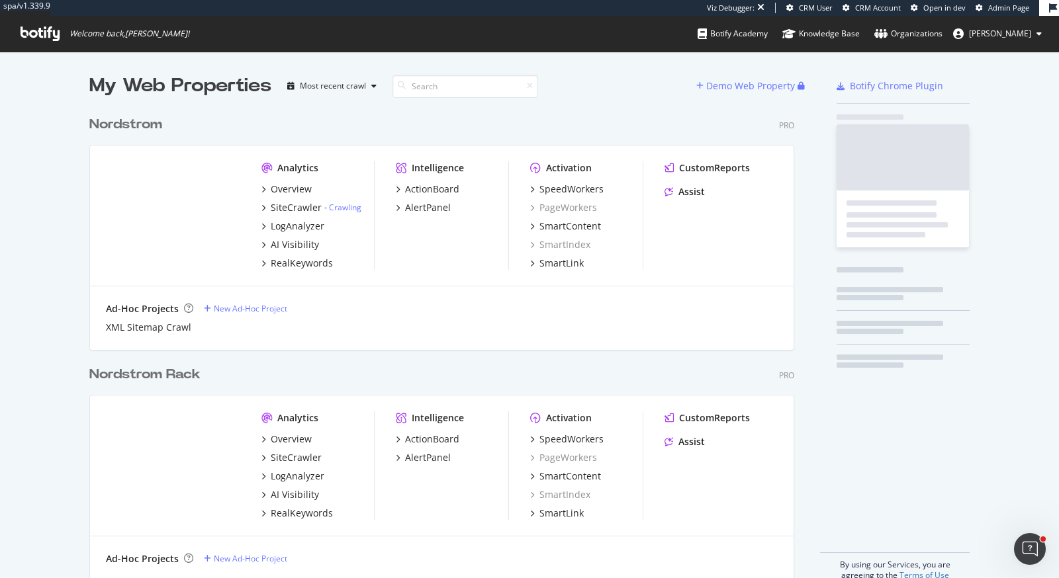
scroll to position [482, 715]
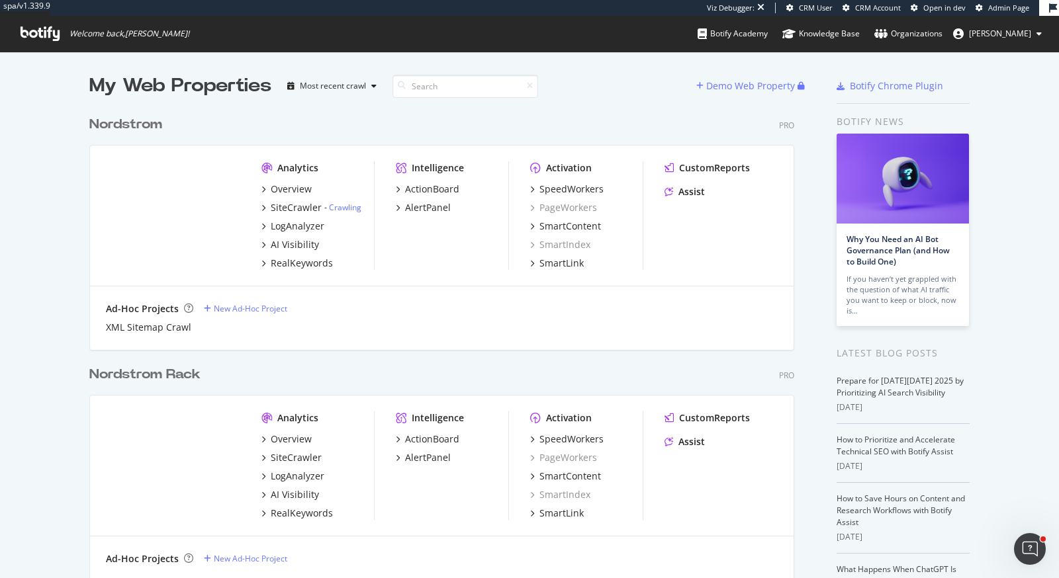
click at [143, 122] on div "Nordstrom" at bounding box center [125, 124] width 73 height 19
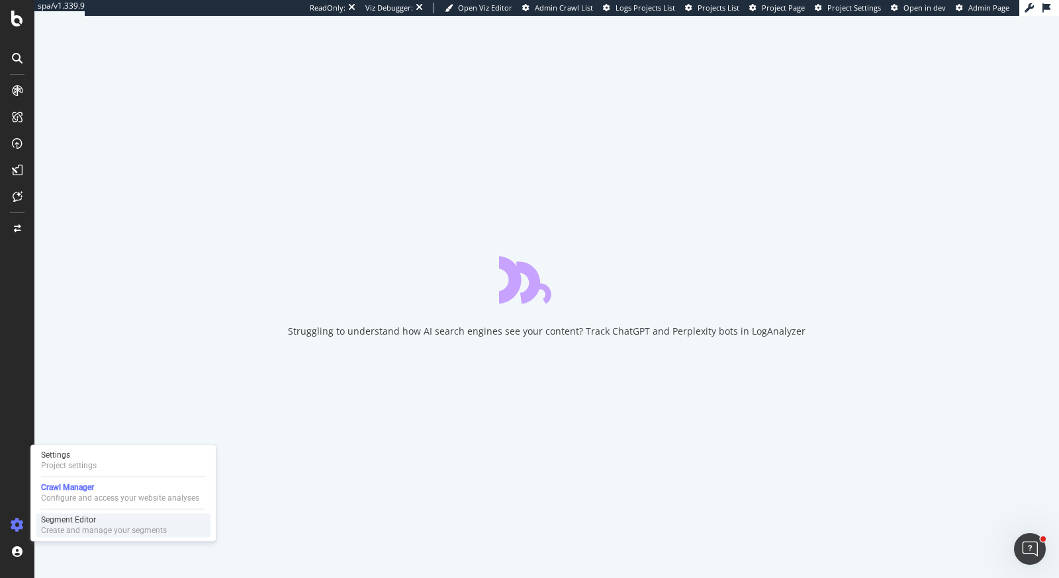
click at [64, 534] on div "Create and manage your segments" at bounding box center [104, 530] width 126 height 11
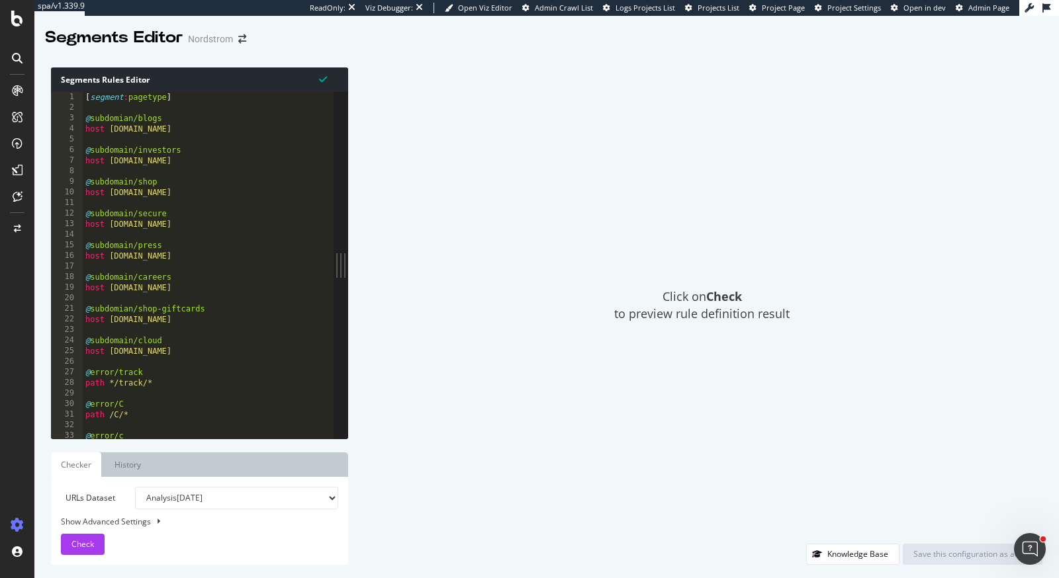
click at [288, 232] on div "[ segment : pagetype ] @ subdomian/blogs host [DOMAIN_NAME] @ subdomain/investo…" at bounding box center [240, 276] width 315 height 369
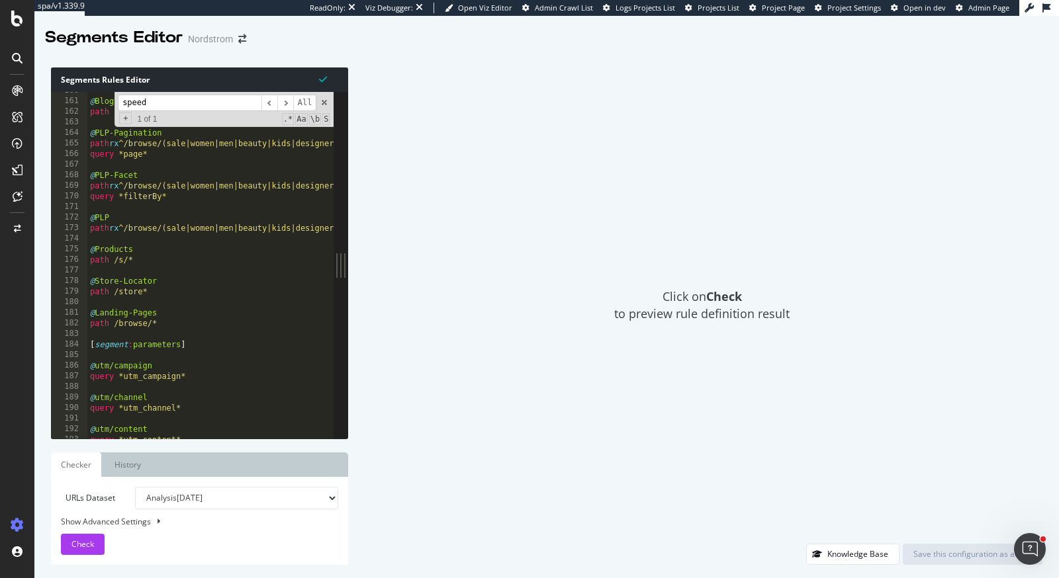
scroll to position [1690, 0]
type input "speed"
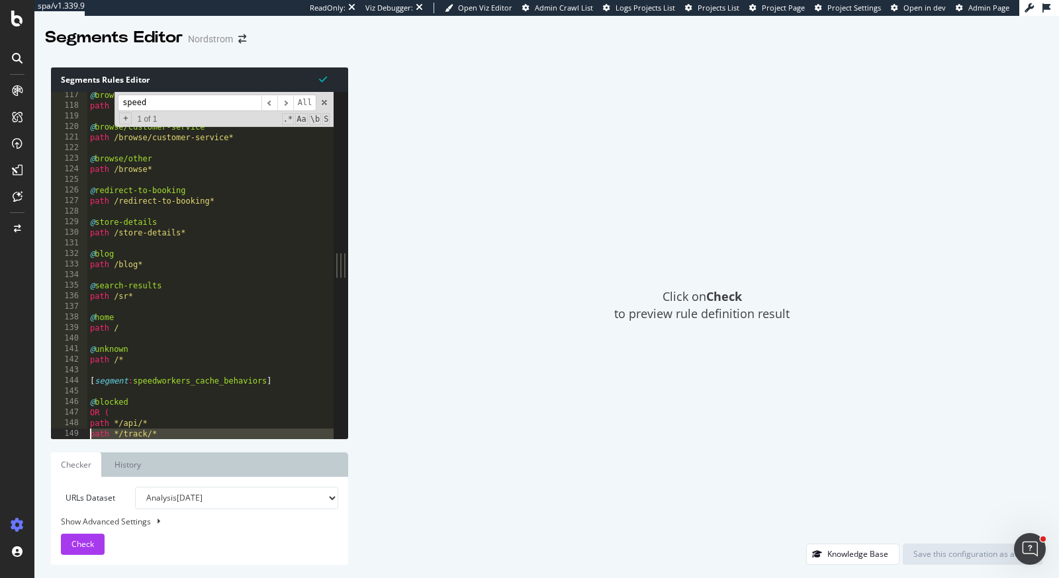
scroll to position [1230, 0]
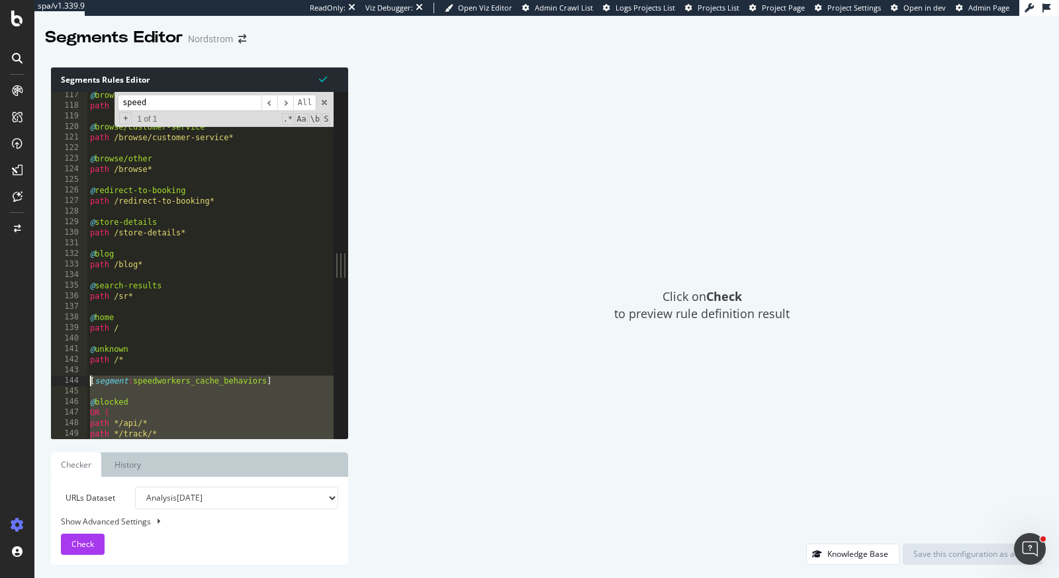
drag, startPoint x: 166, startPoint y: 328, endPoint x: 68, endPoint y: 379, distance: 111.0
click at [68, 379] on div "path /browse/* 117 118 119 120 121 122 123 124 125 126 127 128 129 130 131 132 …" at bounding box center [192, 265] width 283 height 347
type textarea "[segment:speedworkers_cache_behaviors]"
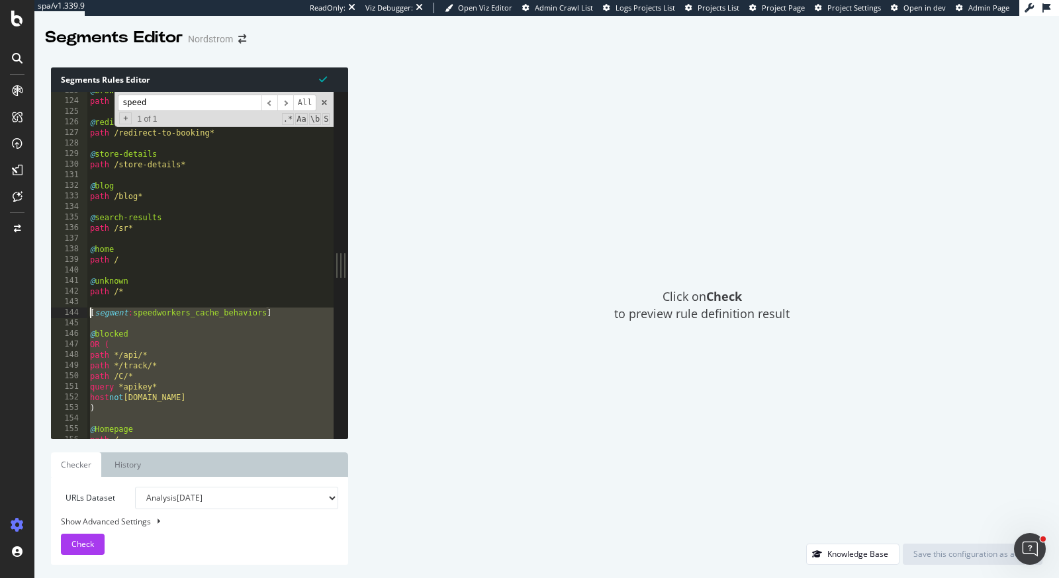
scroll to position [1317, 0]
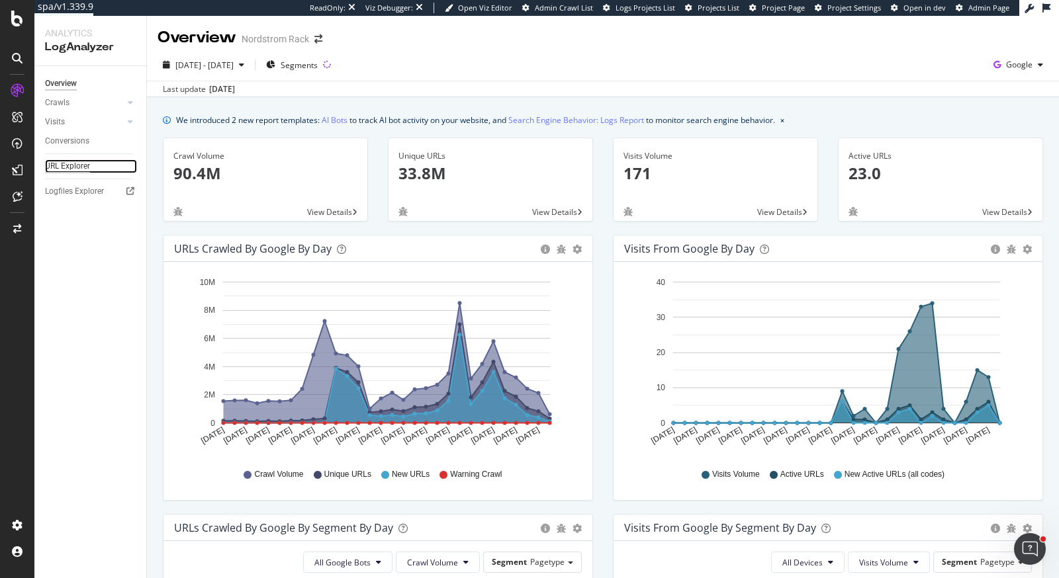
click at [70, 159] on div "URL Explorer" at bounding box center [67, 166] width 45 height 14
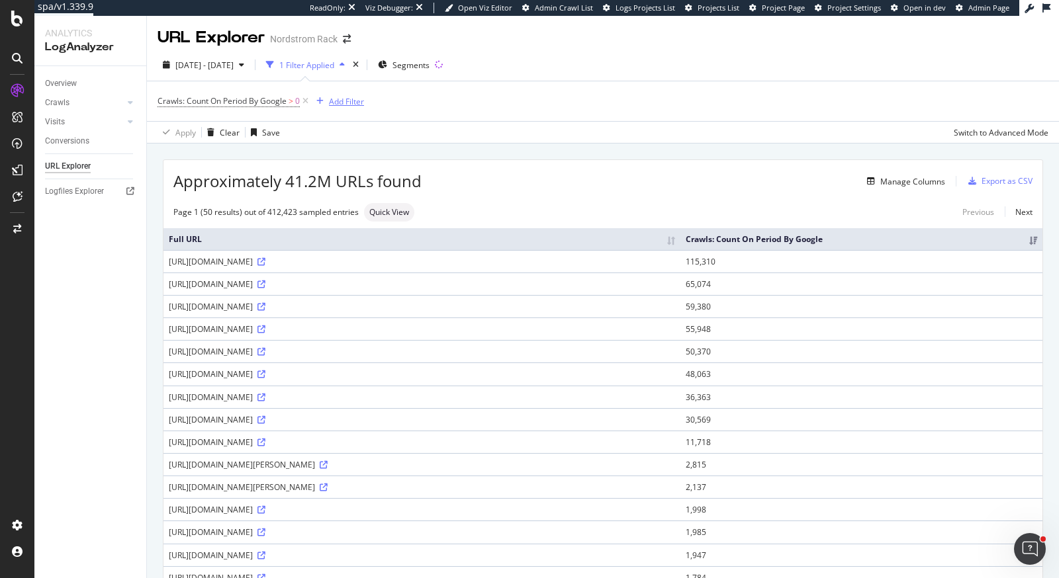
click at [352, 107] on div "Add Filter" at bounding box center [337, 101] width 53 height 15
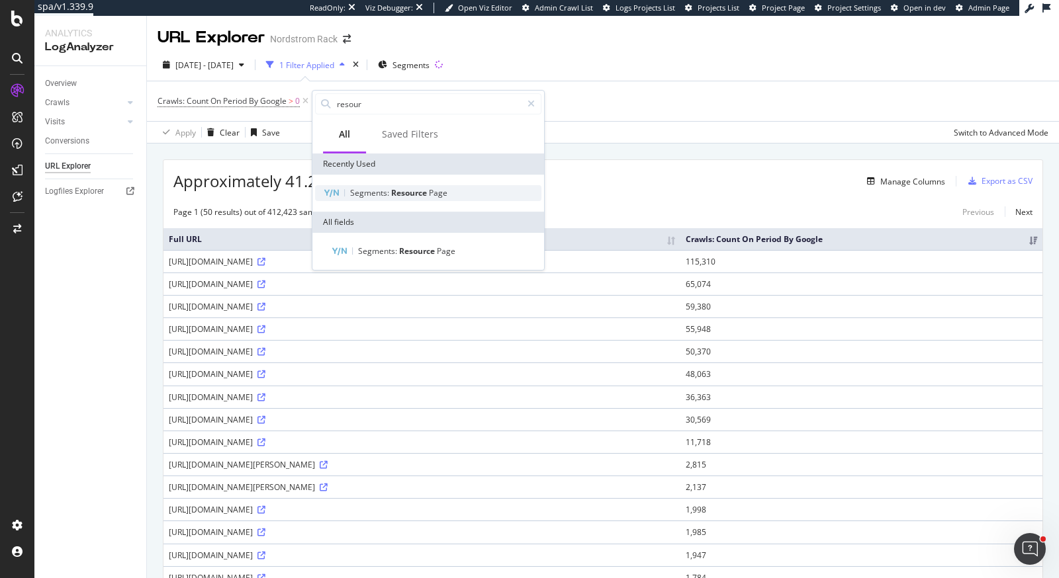
type input "resour"
click at [366, 193] on span "Segments:" at bounding box center [370, 192] width 41 height 11
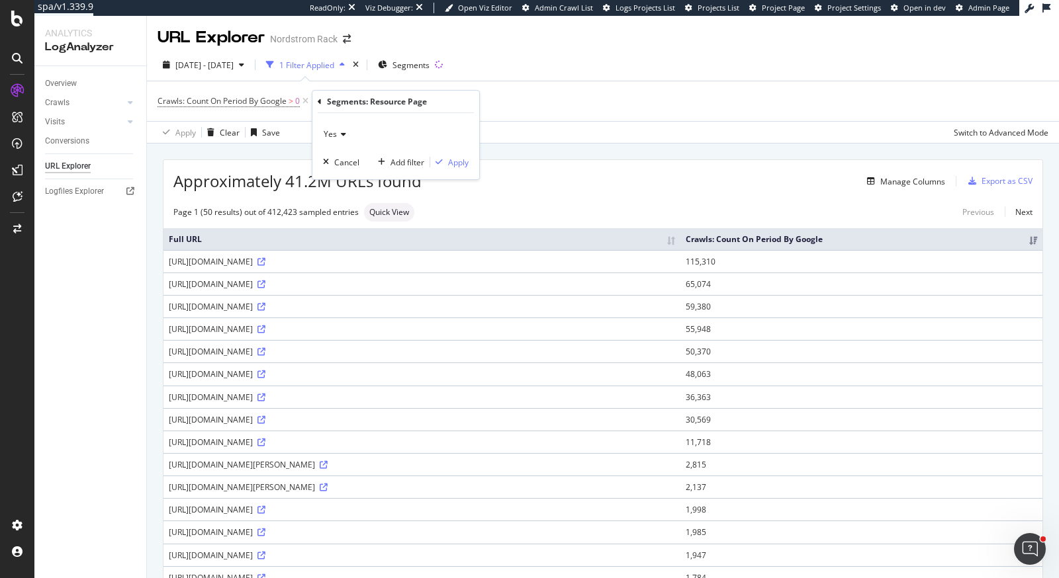
click at [338, 132] on icon at bounding box center [341, 134] width 9 height 8
click at [357, 181] on div "No" at bounding box center [397, 178] width 142 height 17
click at [459, 160] on div "Apply" at bounding box center [458, 162] width 21 height 11
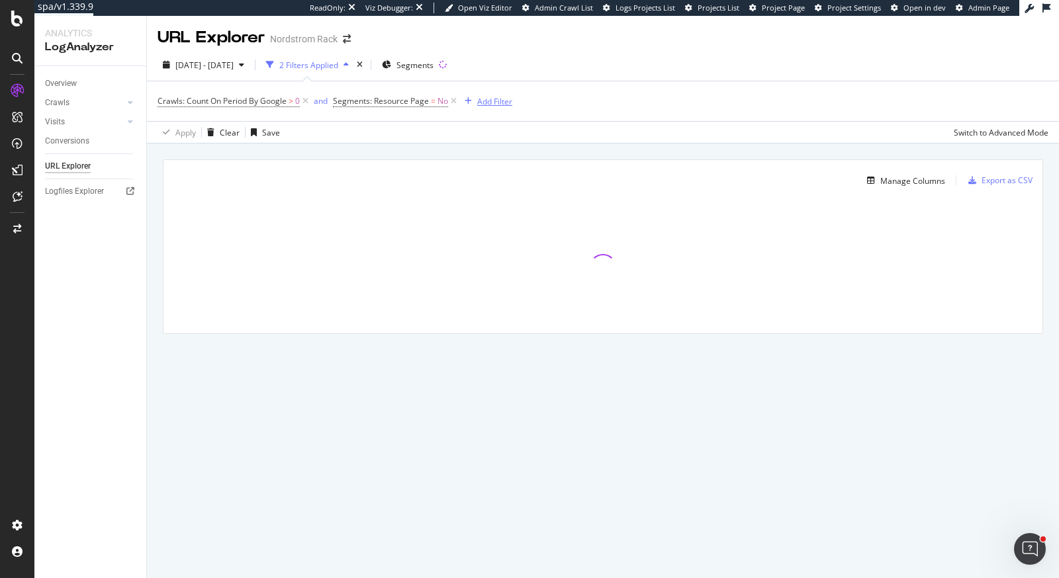
click at [491, 99] on div "Add Filter" at bounding box center [494, 101] width 35 height 11
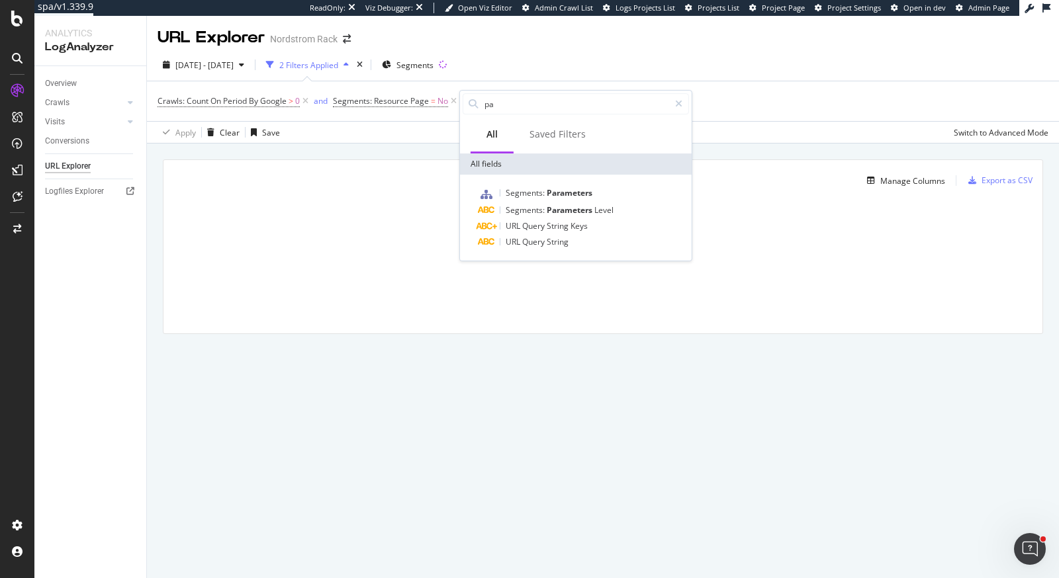
type input "p"
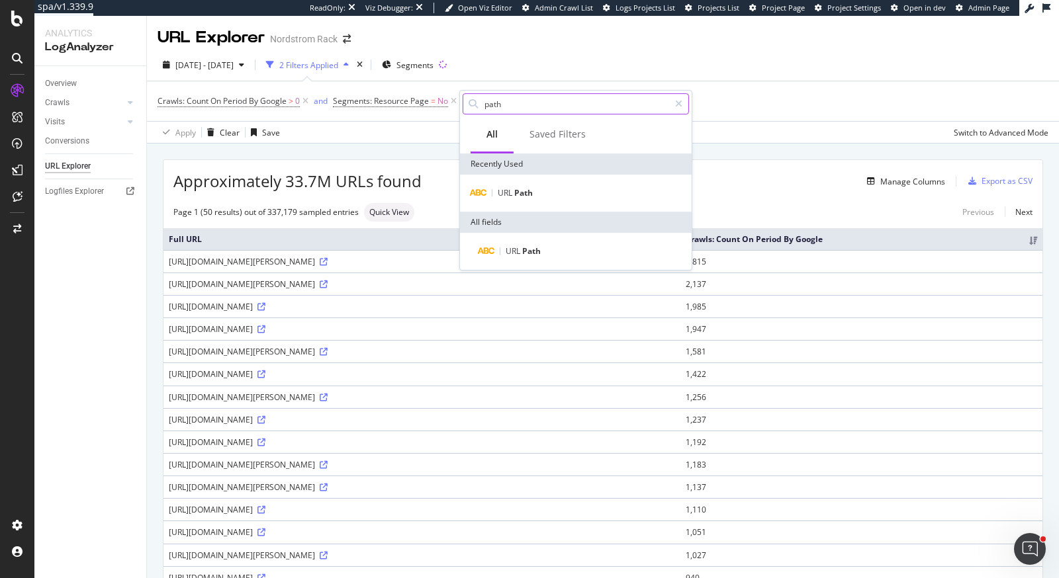
click at [516, 105] on input "path" at bounding box center [576, 104] width 186 height 20
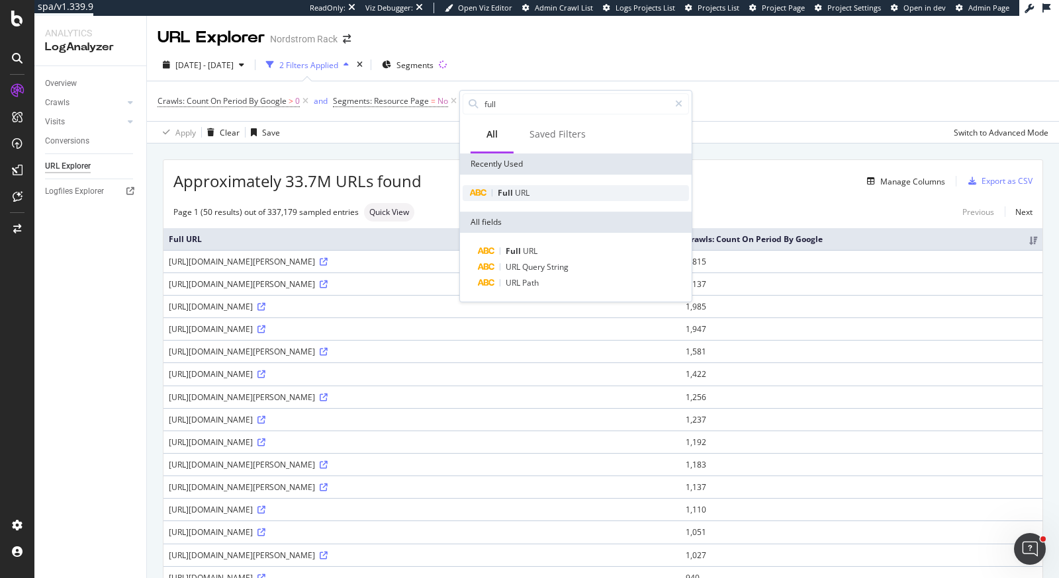
type input "full"
click at [539, 191] on div "Full URL" at bounding box center [576, 193] width 226 height 16
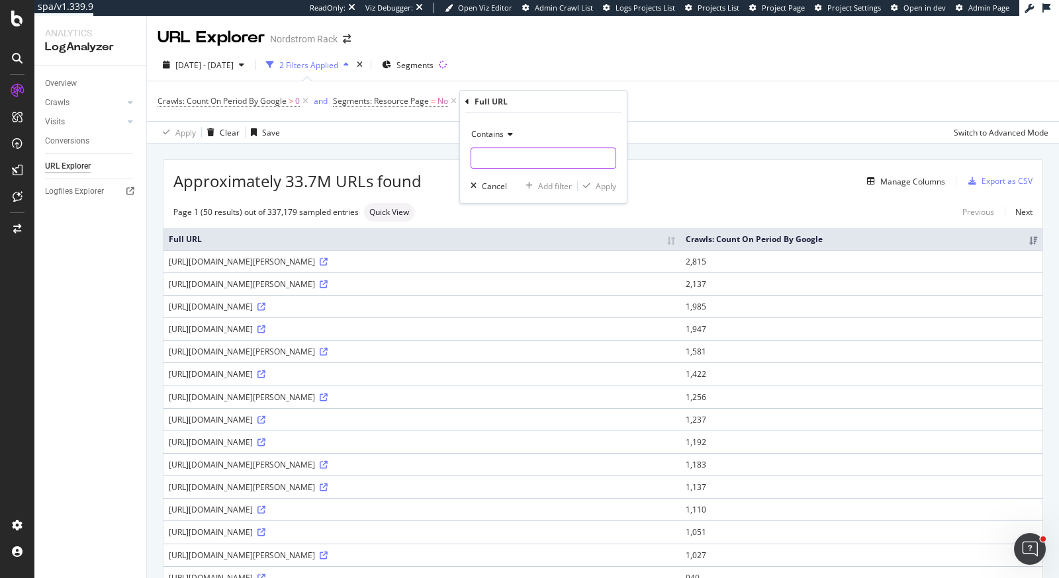
click at [539, 151] on input "text" at bounding box center [543, 158] width 144 height 21
type input "?"
click at [598, 188] on div "Apply" at bounding box center [606, 186] width 21 height 11
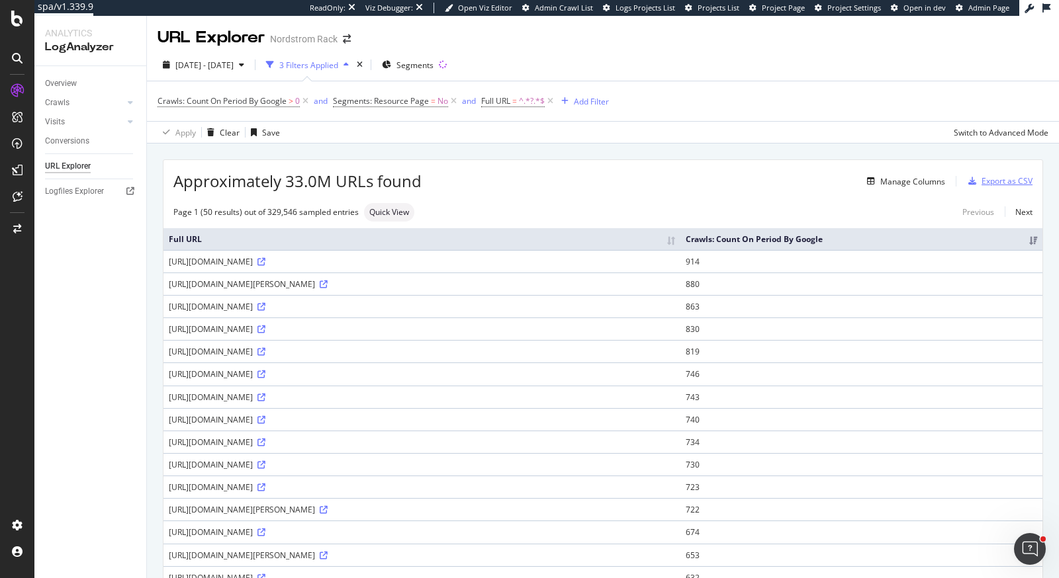
click at [1006, 187] on div "Export as CSV" at bounding box center [997, 181] width 69 height 20
click at [927, 179] on div "Manage Columns" at bounding box center [912, 181] width 65 height 11
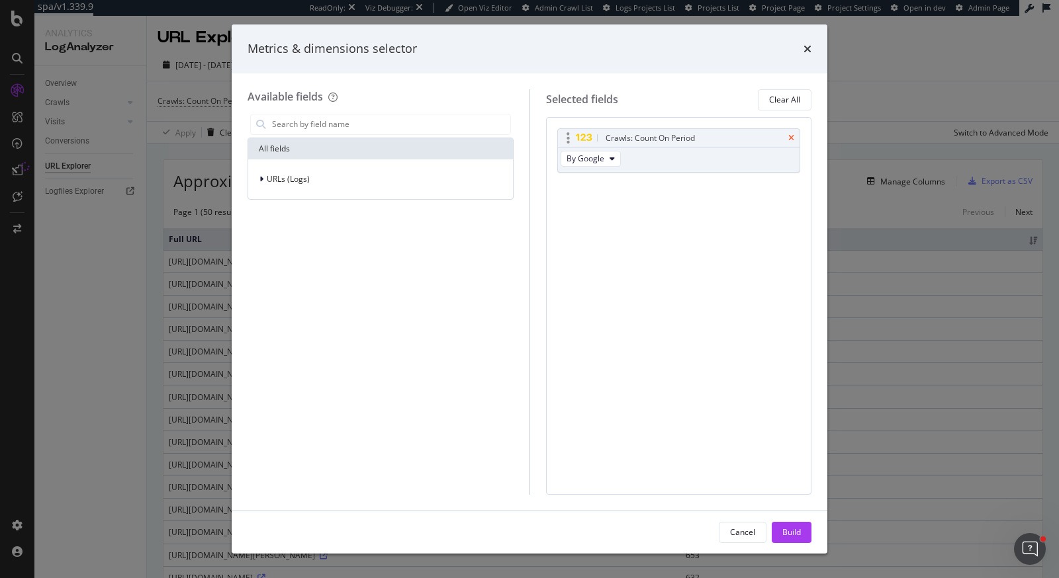
click at [790, 137] on icon "times" at bounding box center [791, 138] width 6 height 8
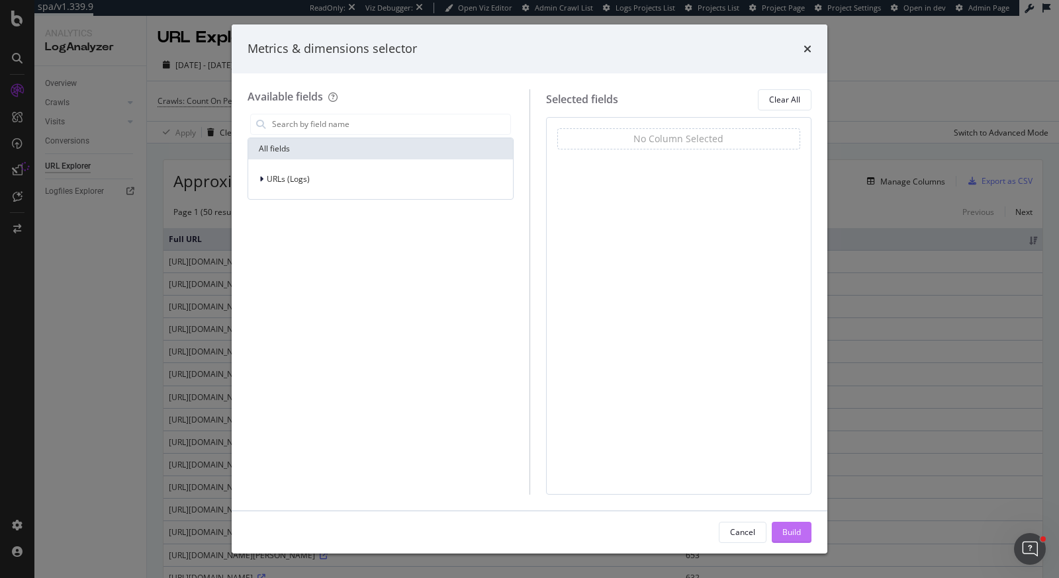
click at [790, 531] on div "Build" at bounding box center [791, 532] width 19 height 11
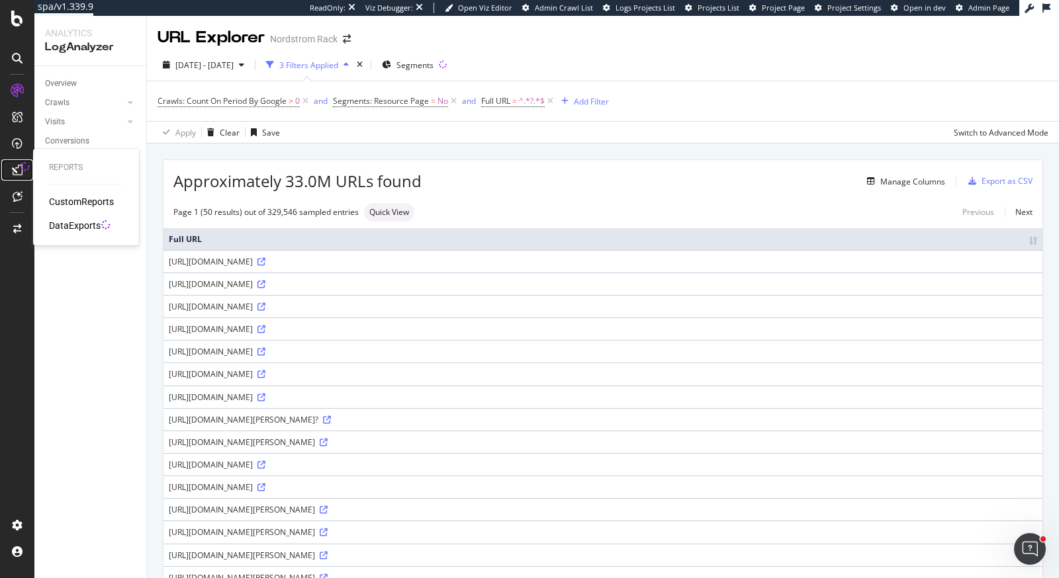
click at [19, 163] on div at bounding box center [17, 169] width 21 height 21
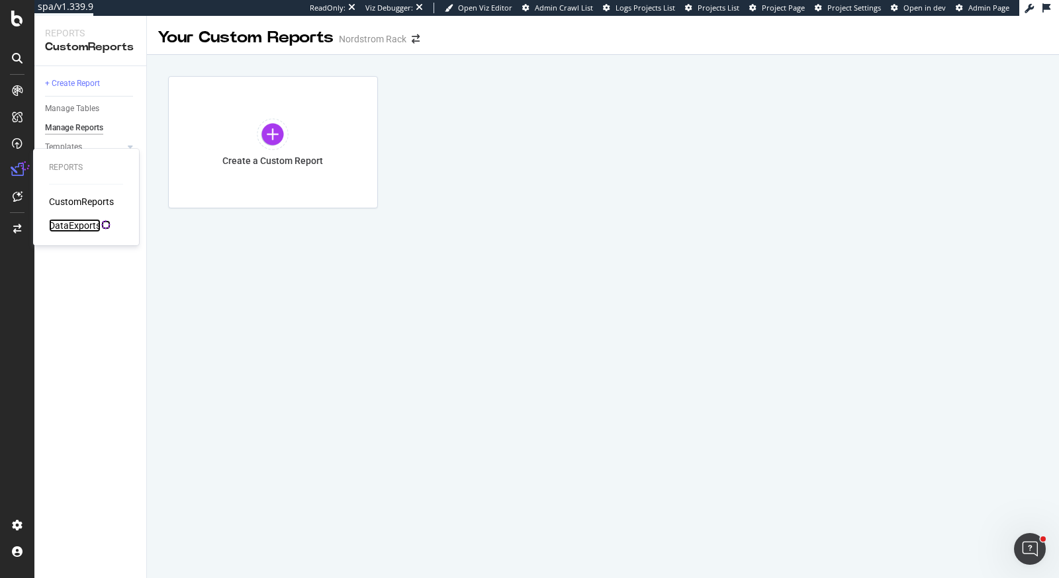
click at [71, 222] on div "DataExports" at bounding box center [75, 225] width 52 height 13
